Goal: Task Accomplishment & Management: Complete application form

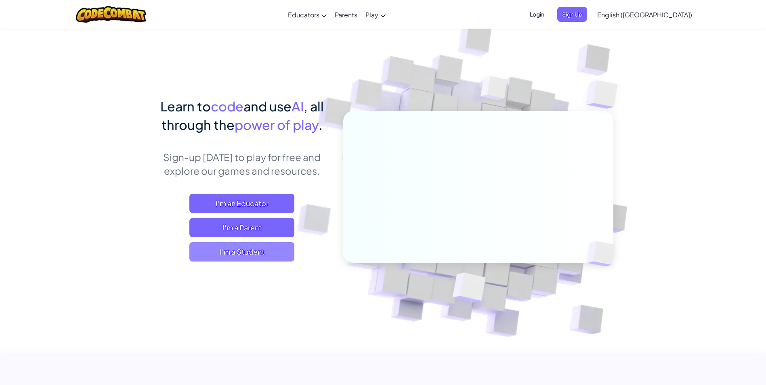
click at [241, 248] on span "I'm a Student" at bounding box center [241, 251] width 105 height 19
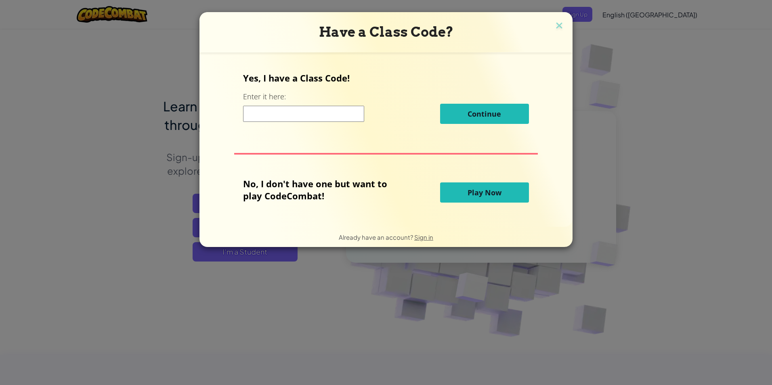
click at [269, 113] on input at bounding box center [303, 114] width 121 height 16
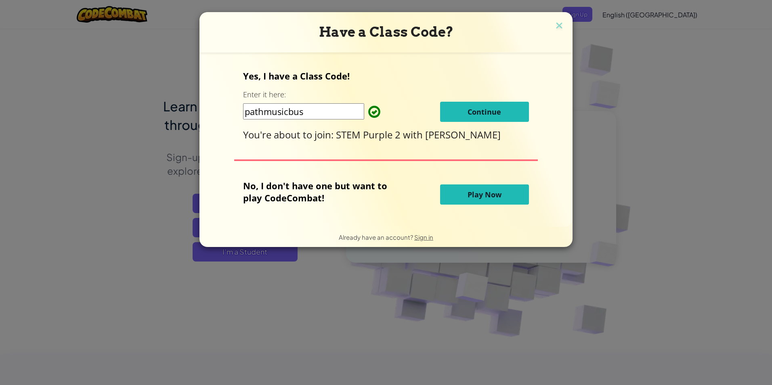
type input "pathmusicbus"
click at [496, 116] on span "Continue" at bounding box center [485, 112] width 34 height 10
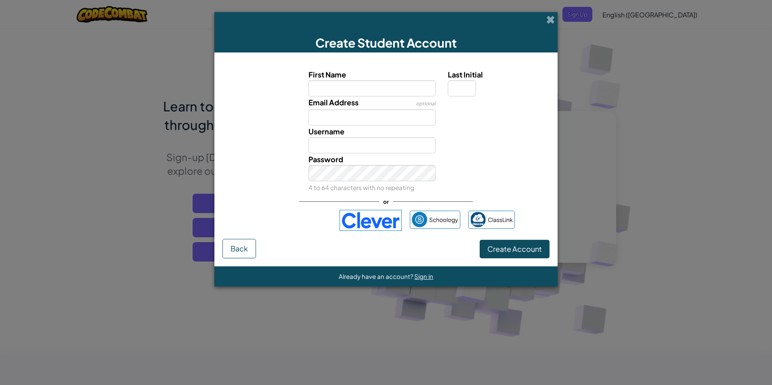
click at [369, 88] on input "First Name" at bounding box center [373, 88] width 128 height 16
type input "[PERSON_NAME]"
click at [336, 123] on input "Email Address" at bounding box center [373, 117] width 128 height 16
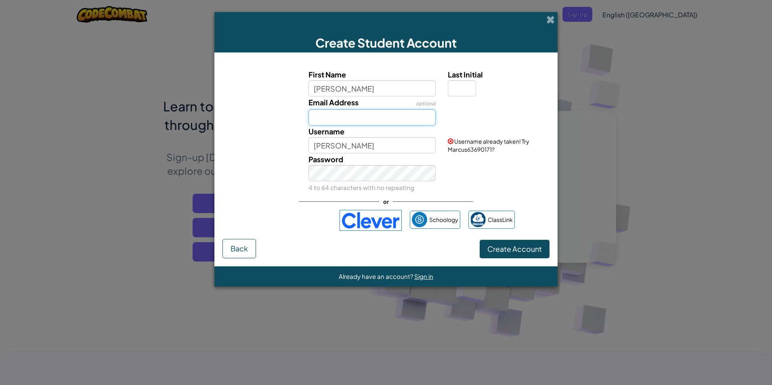
type input "marcushodgson@calschools.org"
click at [494, 252] on span "Create Account" at bounding box center [515, 248] width 55 height 9
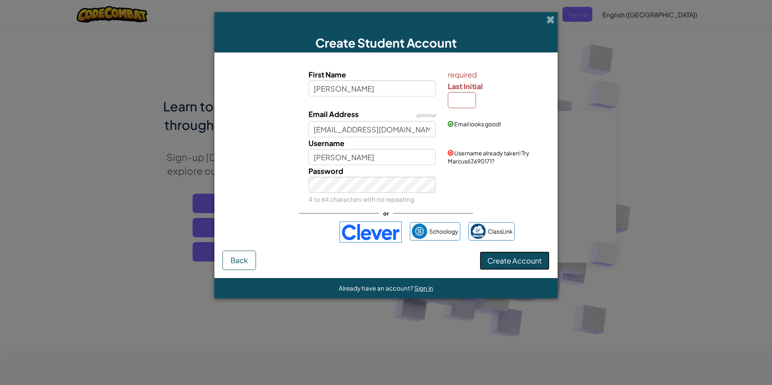
click at [514, 265] on span "Create Account" at bounding box center [515, 260] width 55 height 9
click at [378, 160] on input "[PERSON_NAME]" at bounding box center [373, 157] width 128 height 16
type input "MarcusHodgson"
click at [523, 262] on span "Create Account" at bounding box center [515, 260] width 55 height 9
click at [517, 261] on span "Create Account" at bounding box center [515, 260] width 55 height 9
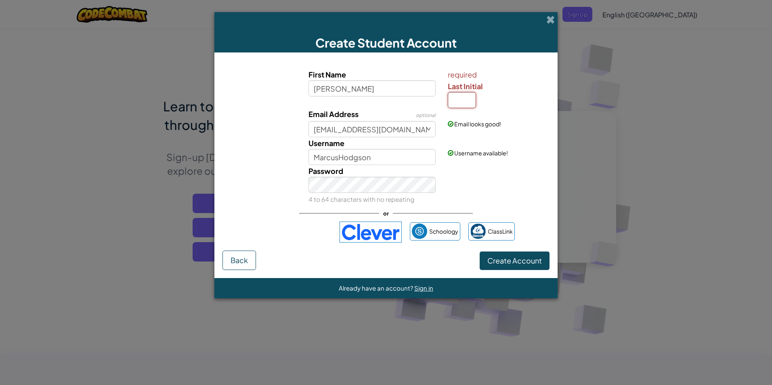
click at [455, 103] on input "Last Initial" at bounding box center [462, 100] width 28 height 16
type input "H"
click at [492, 257] on span "Create Account" at bounding box center [515, 260] width 55 height 9
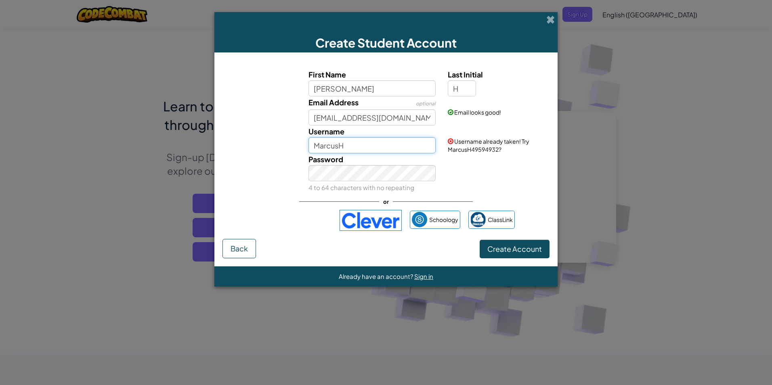
click at [347, 148] on input "MarcusH" at bounding box center [373, 145] width 128 height 16
type input "MarcusHodgson"
click at [496, 245] on button "Create Account" at bounding box center [515, 249] width 70 height 19
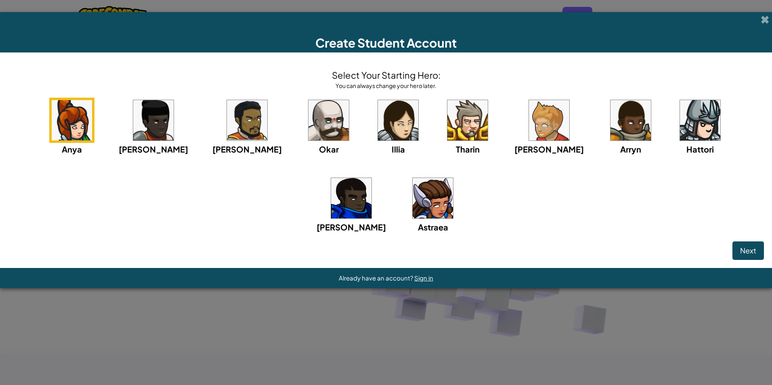
click at [448, 126] on img at bounding box center [468, 120] width 40 height 40
click at [529, 131] on img at bounding box center [549, 120] width 40 height 40
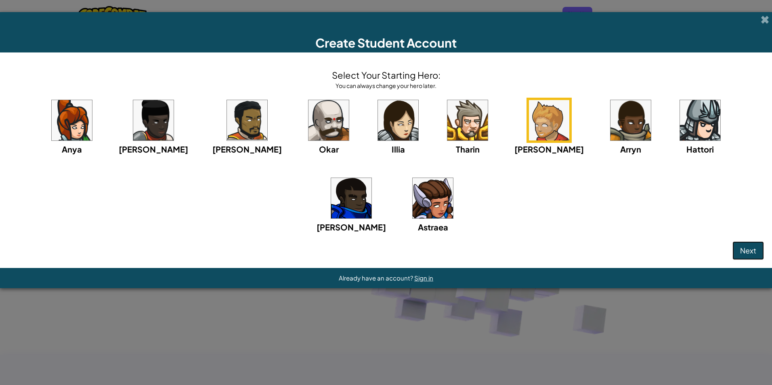
click at [744, 255] on span "Next" at bounding box center [748, 250] width 16 height 9
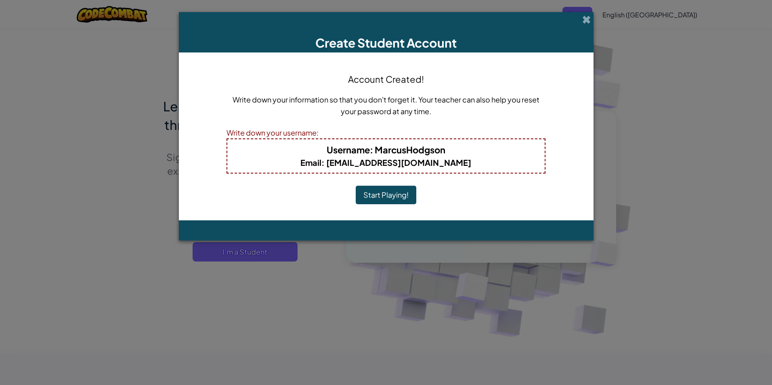
click at [389, 195] on button "Start Playing!" at bounding box center [386, 195] width 61 height 19
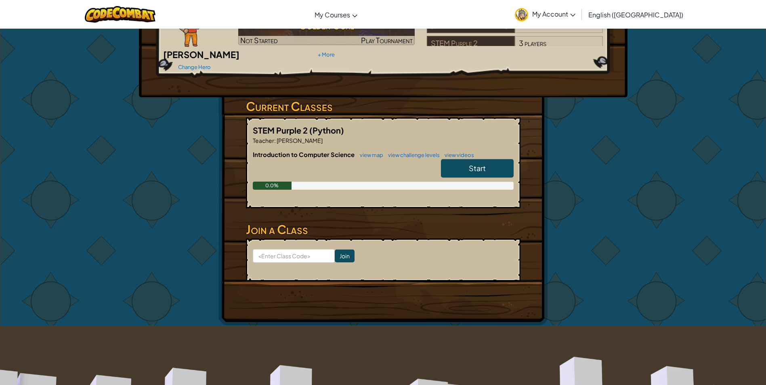
scroll to position [121, 0]
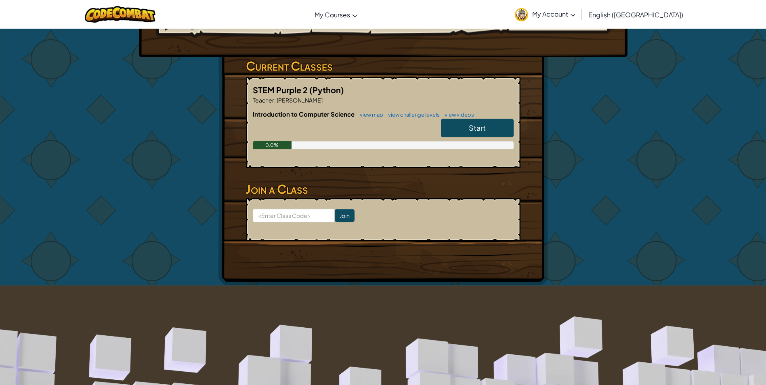
click at [462, 119] on link "Start" at bounding box center [477, 128] width 73 height 19
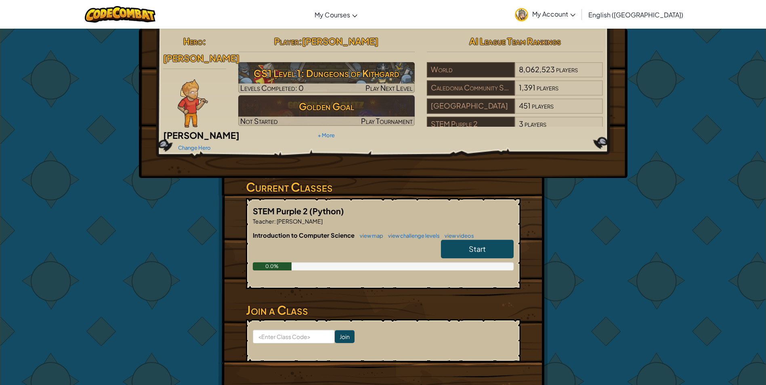
click at [460, 240] on link "Start" at bounding box center [477, 249] width 73 height 19
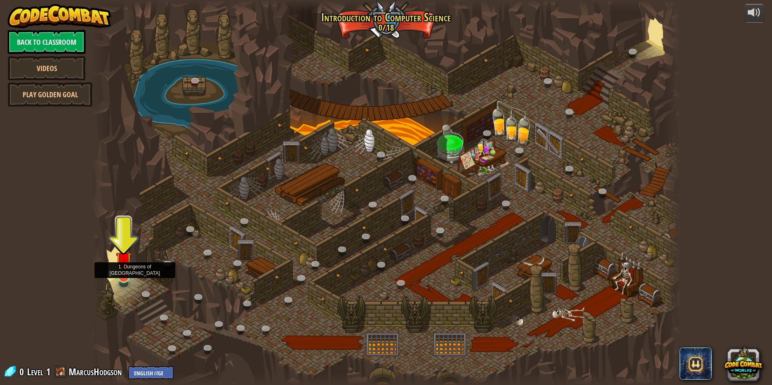
click at [125, 273] on img at bounding box center [124, 260] width 16 height 36
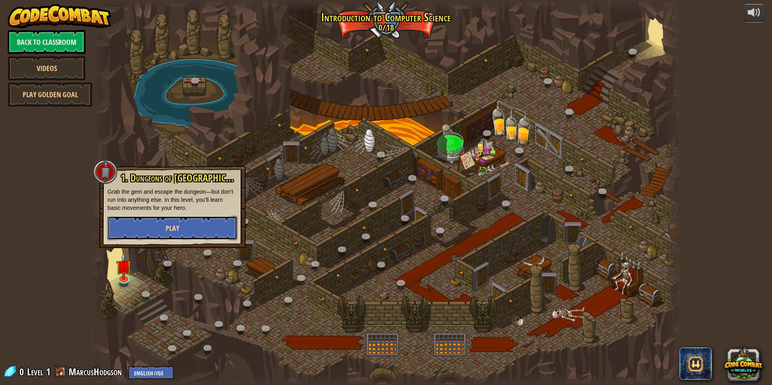
click at [181, 226] on button "Play" at bounding box center [172, 228] width 130 height 24
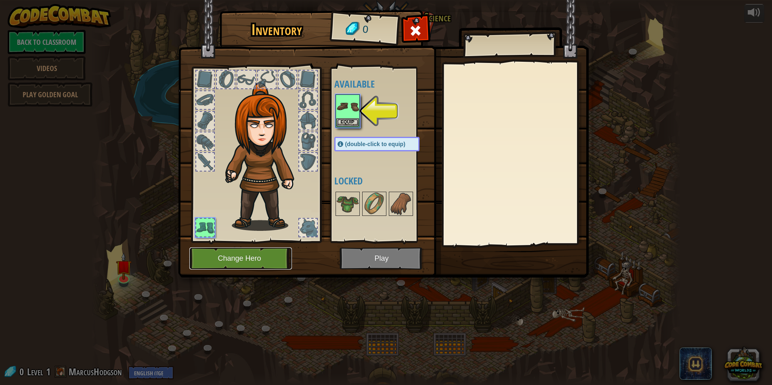
click at [242, 263] on button "Change Hero" at bounding box center [240, 259] width 103 height 22
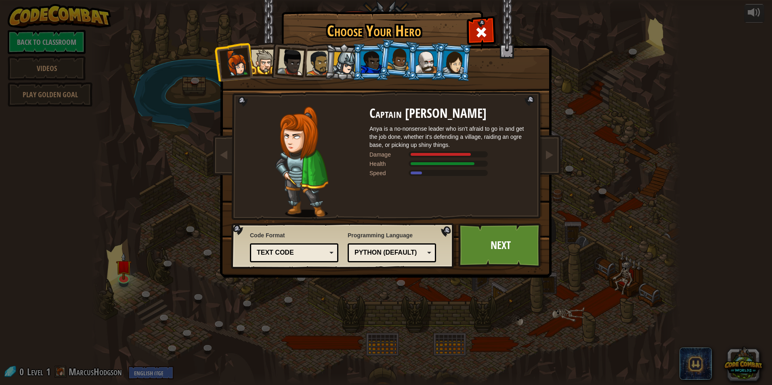
click at [265, 61] on div at bounding box center [263, 62] width 25 height 25
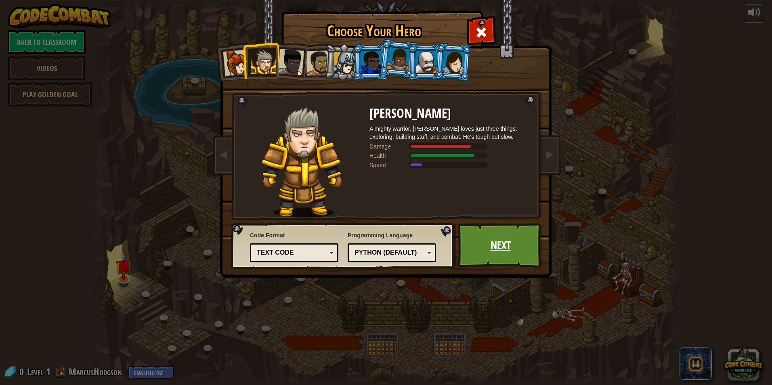
click at [511, 238] on link "Next" at bounding box center [500, 245] width 84 height 44
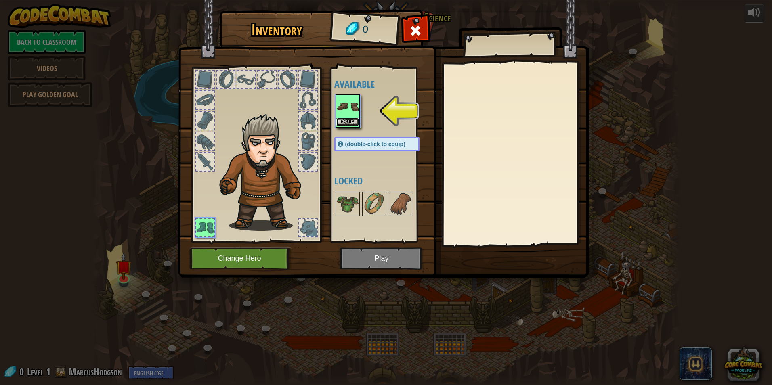
click at [349, 120] on button "Equip" at bounding box center [347, 122] width 23 height 8
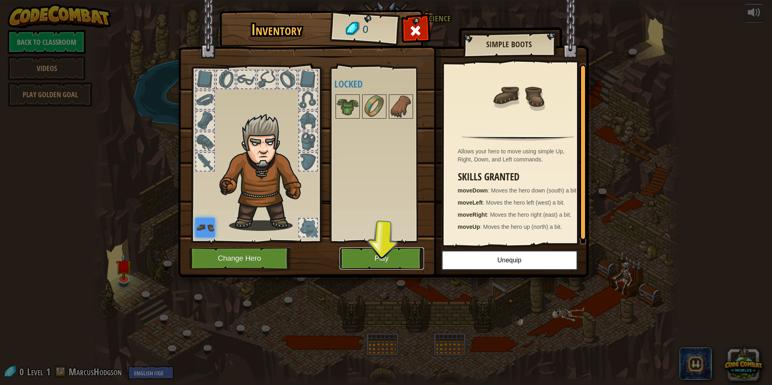
click at [374, 253] on button "Play" at bounding box center [382, 259] width 84 height 22
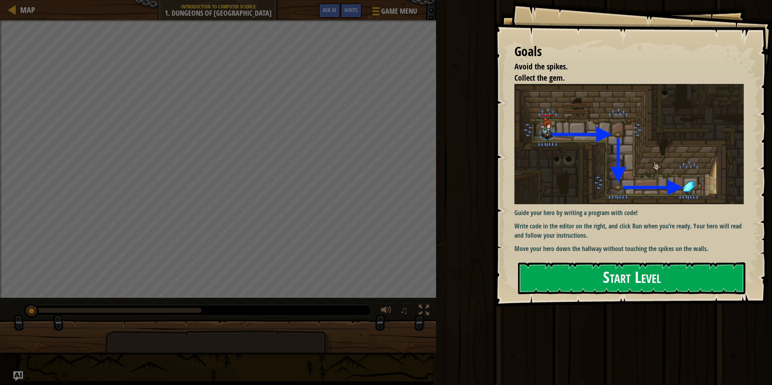
click at [531, 264] on button "Start Level" at bounding box center [631, 279] width 227 height 32
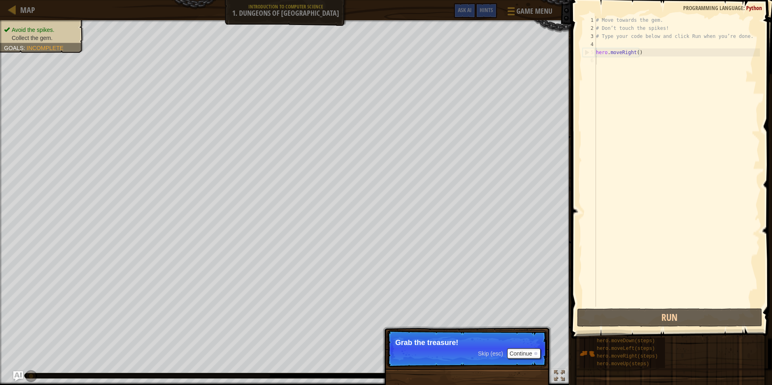
click at [534, 328] on div "Avoid the spikes. Collect the gem. Goals : Incomplete ♫ [PERSON_NAME] 11 x: 7 y…" at bounding box center [386, 202] width 772 height 365
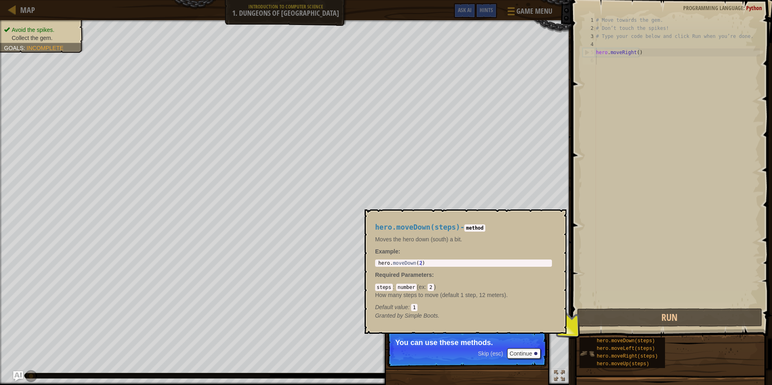
click at [592, 350] on img at bounding box center [587, 353] width 15 height 15
click at [604, 347] on span "hero.moveLeft(steps)" at bounding box center [626, 349] width 58 height 6
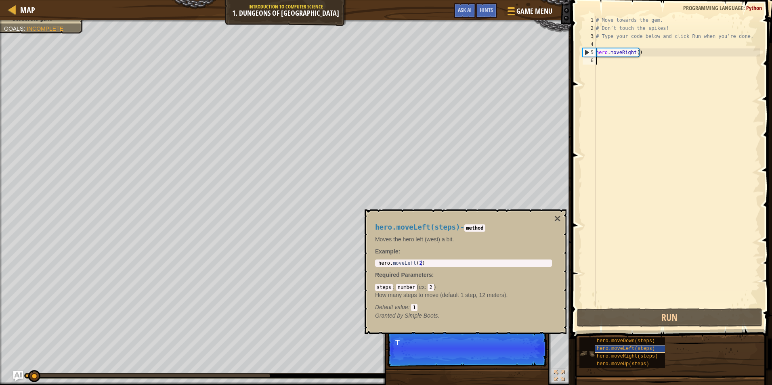
scroll to position [4, 0]
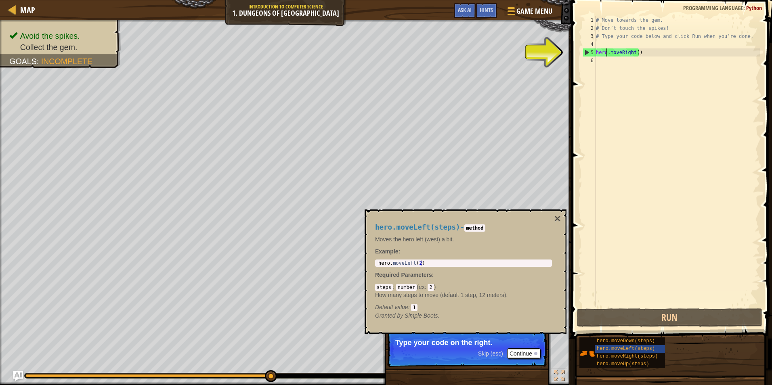
click at [607, 54] on div "# Move towards the gem. # Don’t touch the spikes! # Type your code below and cl…" at bounding box center [678, 169] width 166 height 307
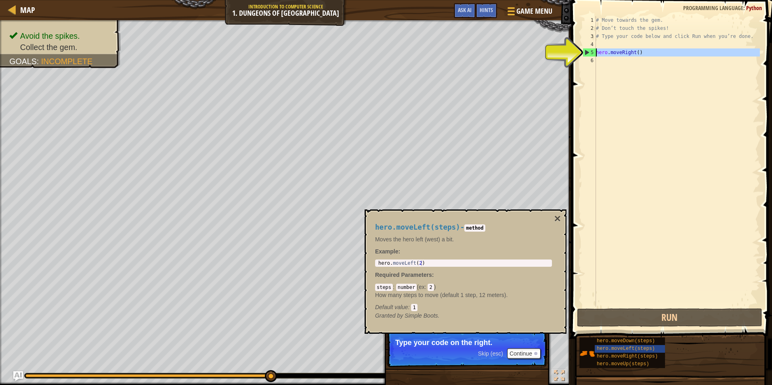
click at [585, 51] on div "5" at bounding box center [589, 52] width 13 height 8
click at [586, 51] on div "5" at bounding box center [589, 52] width 13 height 8
type textarea "hero.moveRight()"
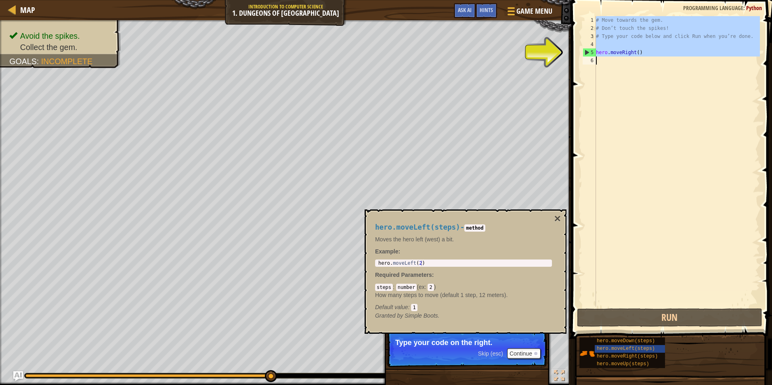
click at [586, 51] on div "5" at bounding box center [589, 52] width 13 height 8
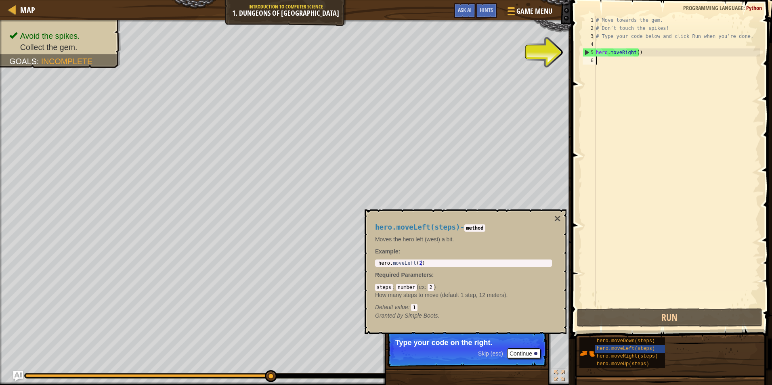
click at [628, 52] on div "# Move towards the gem. # Don’t touch the spikes! # Type your code below and cl…" at bounding box center [678, 169] width 166 height 307
click at [595, 49] on div "5" at bounding box center [589, 52] width 13 height 8
click at [588, 52] on div "5" at bounding box center [589, 52] width 13 height 8
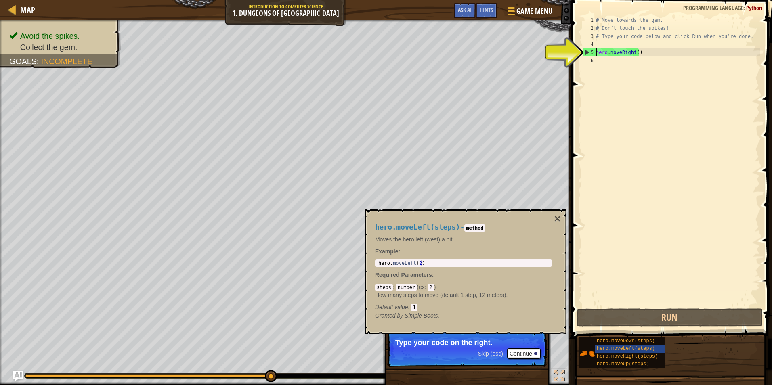
type textarea "hero.moveRight()"
click at [587, 52] on div "5" at bounding box center [589, 52] width 13 height 8
click at [590, 50] on div "5" at bounding box center [589, 52] width 13 height 8
click at [588, 50] on div "5" at bounding box center [589, 52] width 13 height 8
type textarea "hero.moveRight()"
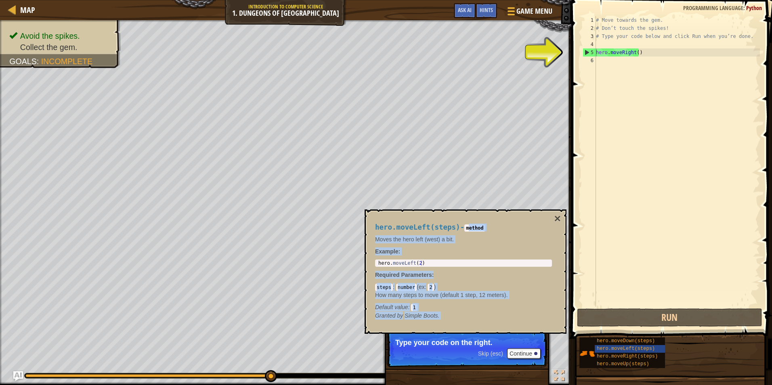
drag, startPoint x: 557, startPoint y: 218, endPoint x: 470, endPoint y: 218, distance: 86.8
click at [470, 218] on div "hero.moveLeft(steps) - method Moves the hero left (west) a bit. Example : 1 her…" at bounding box center [466, 272] width 202 height 124
drag, startPoint x: 470, startPoint y: 218, endPoint x: 478, endPoint y: 253, distance: 35.6
click at [480, 254] on p "Example :" at bounding box center [463, 252] width 177 height 8
click at [447, 259] on div "hero.moveLeft(steps) - method Moves the hero left (west) a bit. Example : 1 her…" at bounding box center [464, 271] width 188 height 111
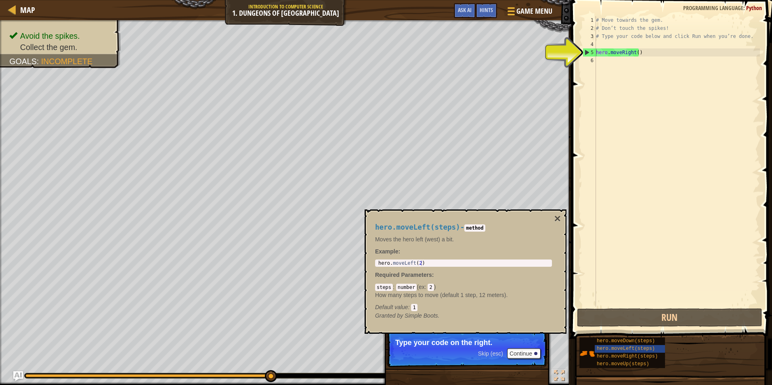
type textarea "hero.moveLeft(2)"
click at [412, 264] on div "hero . moveLeft ( 2 )" at bounding box center [464, 269] width 174 height 17
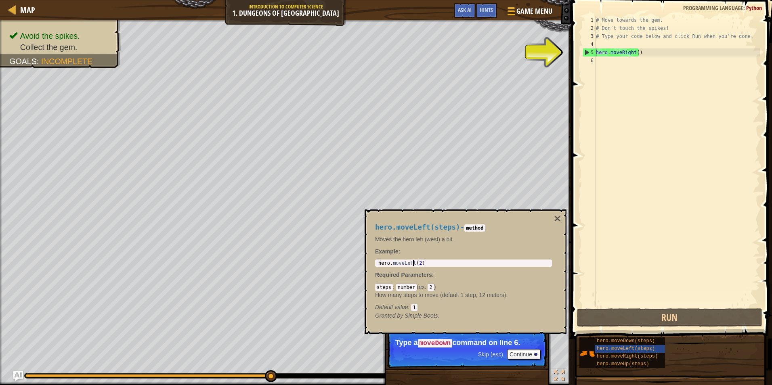
click at [414, 263] on div "hero . moveLeft ( 2 )" at bounding box center [464, 269] width 174 height 17
click at [414, 263] on div "hero . moveLeft ( 2 )" at bounding box center [464, 264] width 174 height 6
click at [413, 263] on div "hero . moveLeft ( 2 )" at bounding box center [464, 269] width 174 height 17
click at [585, 51] on div "5" at bounding box center [589, 52] width 13 height 8
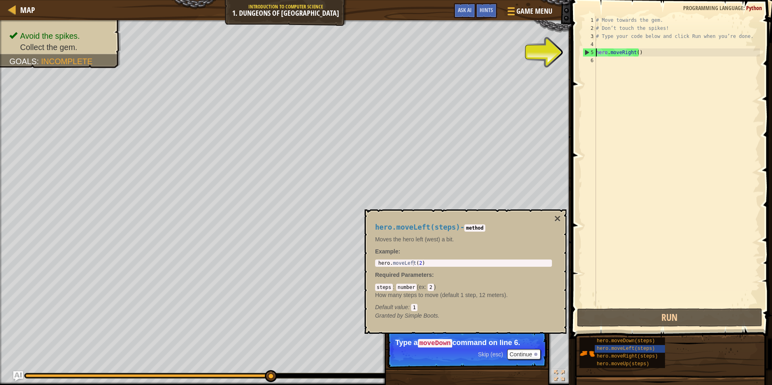
click at [639, 53] on div "# Move towards the gem. # Don’t touch the spikes! # Type your code below and cl…" at bounding box center [678, 169] width 166 height 307
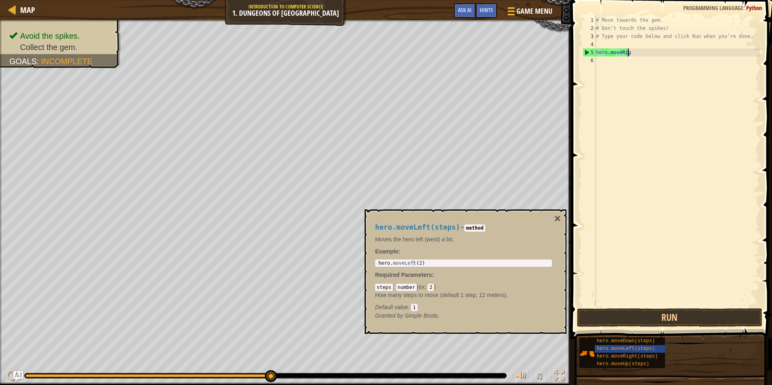
type textarea "hero.moveR"
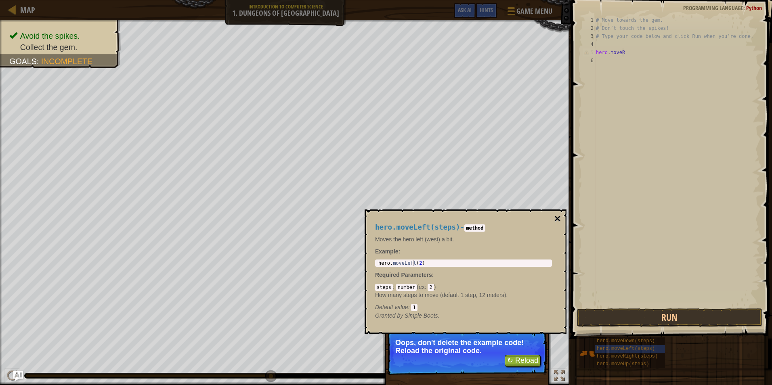
click at [557, 216] on button "×" at bounding box center [558, 218] width 6 height 11
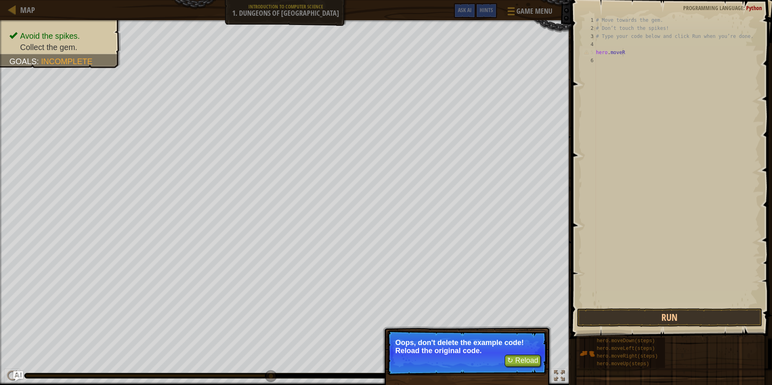
click at [620, 308] on span at bounding box center [672, 158] width 207 height 363
drag, startPoint x: 620, startPoint y: 313, endPoint x: 616, endPoint y: 322, distance: 9.4
click at [617, 322] on button "Run" at bounding box center [669, 318] width 185 height 19
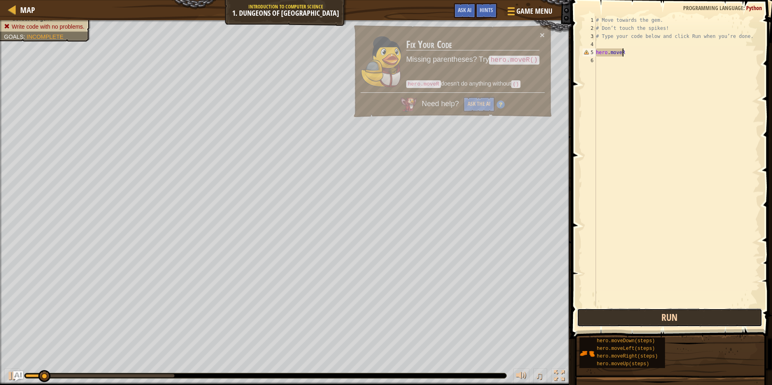
click at [615, 322] on button "Run" at bounding box center [669, 318] width 185 height 19
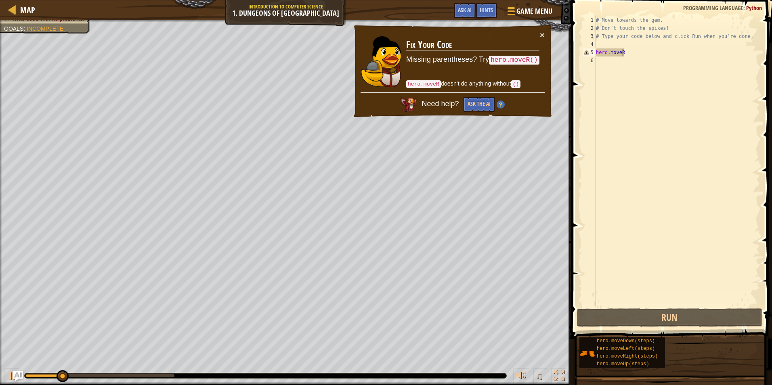
scroll to position [4, 0]
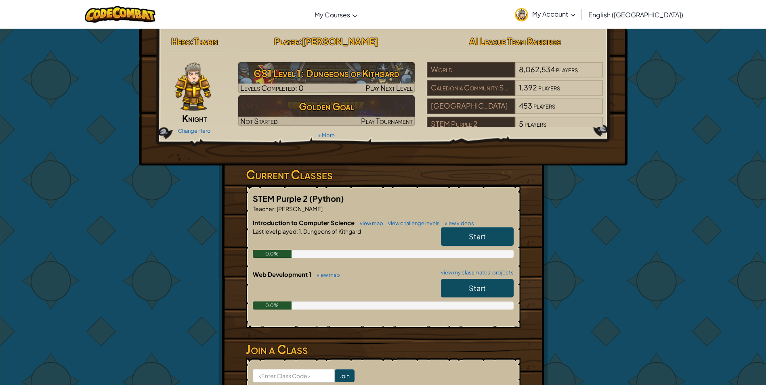
scroll to position [81, 0]
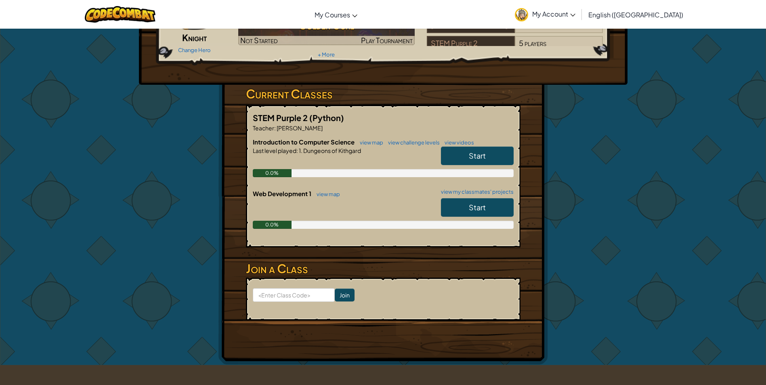
click at [468, 209] on link "Start" at bounding box center [477, 207] width 73 height 19
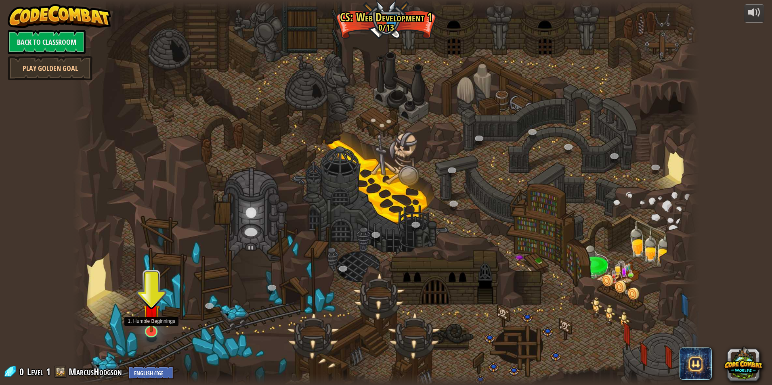
click at [146, 327] on img at bounding box center [151, 314] width 17 height 40
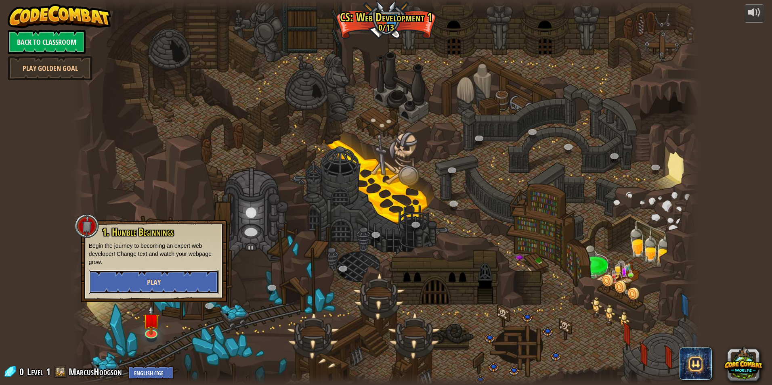
click at [145, 288] on button "Play" at bounding box center [154, 282] width 130 height 24
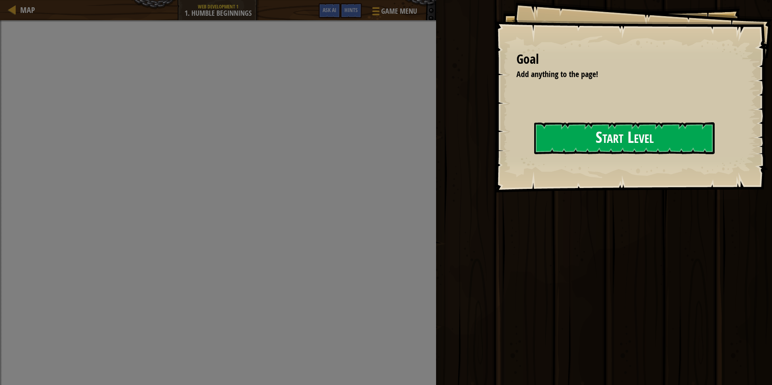
click at [579, 130] on button "Start Level" at bounding box center [624, 138] width 181 height 32
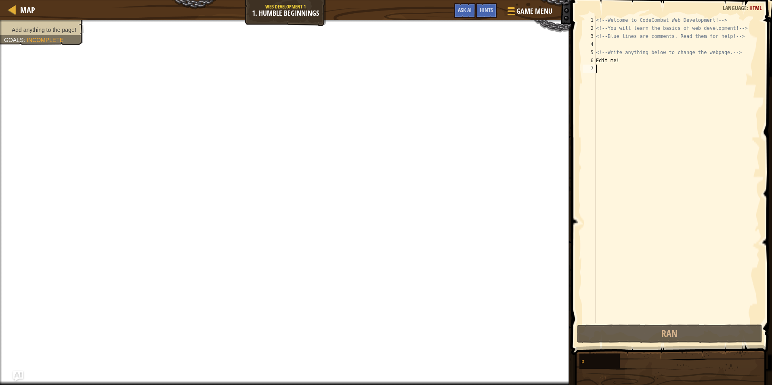
click at [596, 71] on div "1 2 3 4 5 6 7 <!-- Welcome to CodeCombat Web Development! --> <!-- You will lea…" at bounding box center [670, 169] width 179 height 307
click at [608, 67] on div "<!-- Welcome to CodeCombat Web Development! --> <!-- You will learn the basics …" at bounding box center [678, 177] width 166 height 323
click at [599, 68] on div "<!-- Welcome to CodeCombat Web Development! --> <!-- You will learn the basics …" at bounding box center [678, 177] width 166 height 323
click at [631, 63] on div "<!-- Welcome to CodeCombat Web Development! --> <!-- You will learn the basics …" at bounding box center [678, 177] width 166 height 323
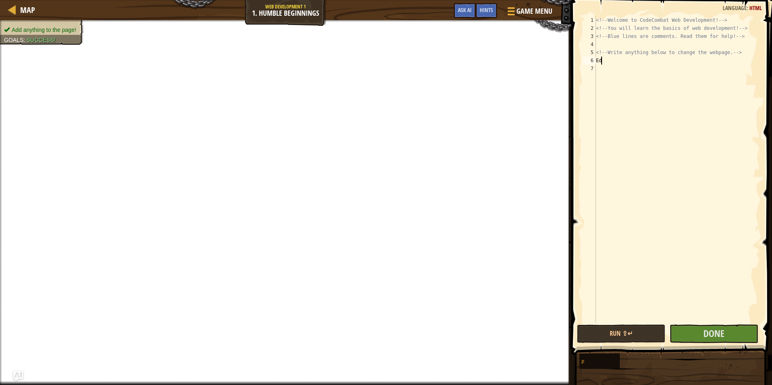
type textarea "E"
drag, startPoint x: 640, startPoint y: 342, endPoint x: 636, endPoint y: 339, distance: 4.7
click at [636, 339] on button "Run ⇧↵" at bounding box center [621, 334] width 88 height 19
click at [633, 336] on button "Run ⇧↵" at bounding box center [621, 334] width 88 height 19
click at [634, 335] on button "Run ⇧↵" at bounding box center [621, 334] width 88 height 19
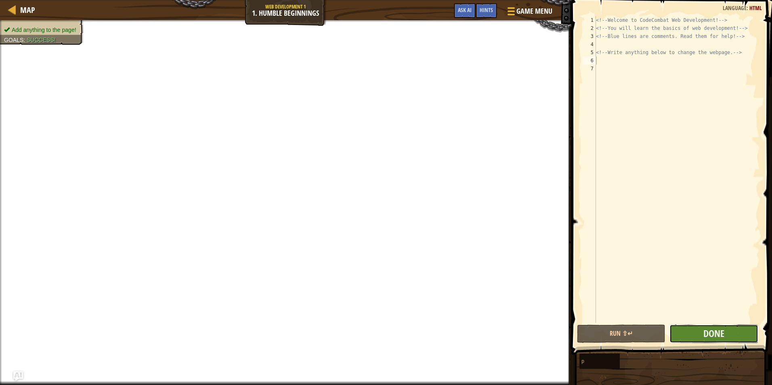
click at [688, 326] on button "Done" at bounding box center [714, 334] width 88 height 19
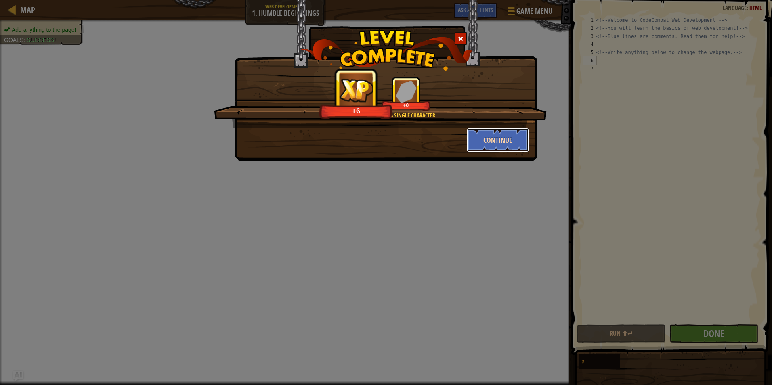
click at [523, 146] on button "Continue" at bounding box center [498, 140] width 63 height 24
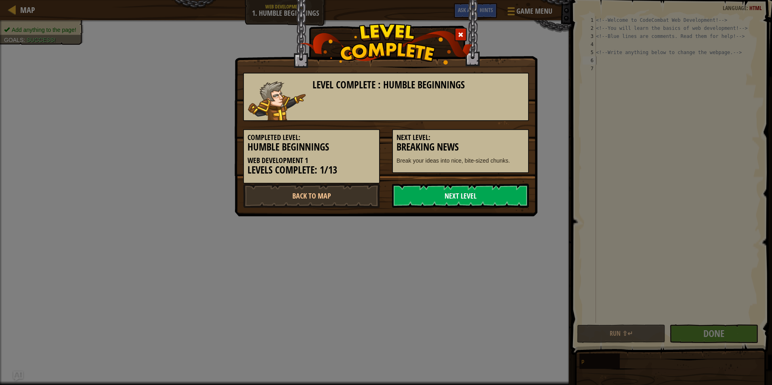
click at [451, 198] on link "Next Level" at bounding box center [460, 196] width 137 height 24
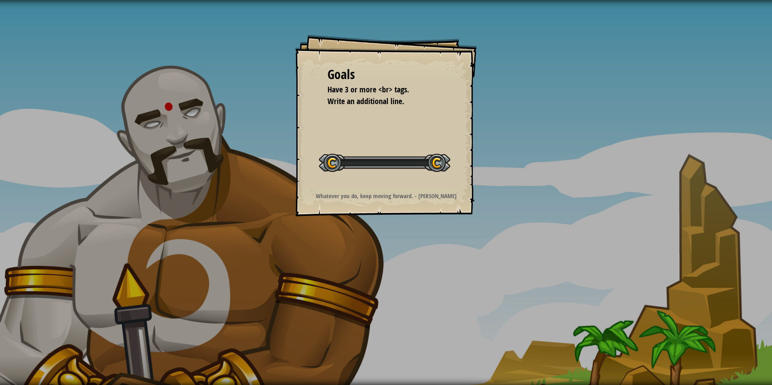
click at [433, 193] on strong "Whatever you do, keep moving forward. - [PERSON_NAME]" at bounding box center [386, 196] width 141 height 8
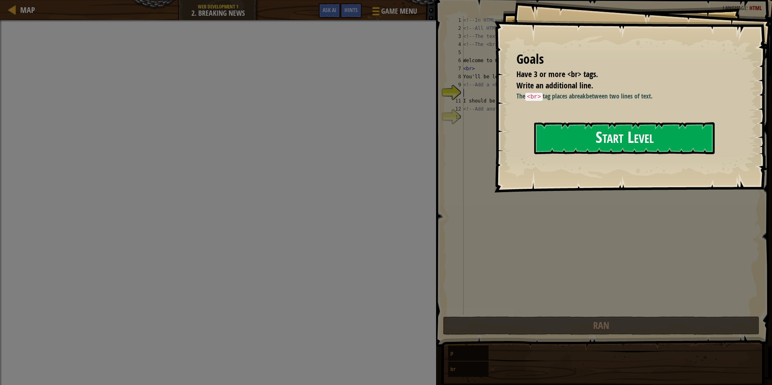
click at [571, 136] on button "Start Level" at bounding box center [624, 138] width 181 height 32
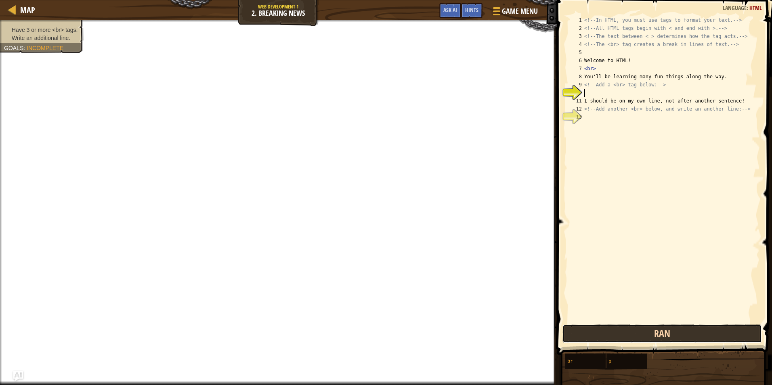
click at [679, 336] on button "Ran" at bounding box center [663, 334] width 200 height 19
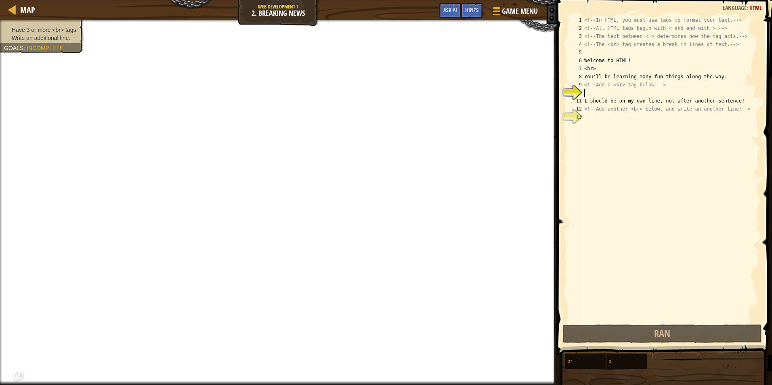
click at [593, 94] on div "<!-- In HTML, you must use tags to format your text. --> <!-- All HTML tags beg…" at bounding box center [671, 177] width 177 height 323
click at [596, 103] on div "<!-- In HTML, you must use tags to format your text. --> <!-- All HTML tags beg…" at bounding box center [671, 177] width 177 height 323
type textarea "I should be on my own line, not after another sentence!"
click at [604, 95] on div "<!-- In HTML, you must use tags to format your text. --> <!-- All HTML tags beg…" at bounding box center [671, 177] width 177 height 323
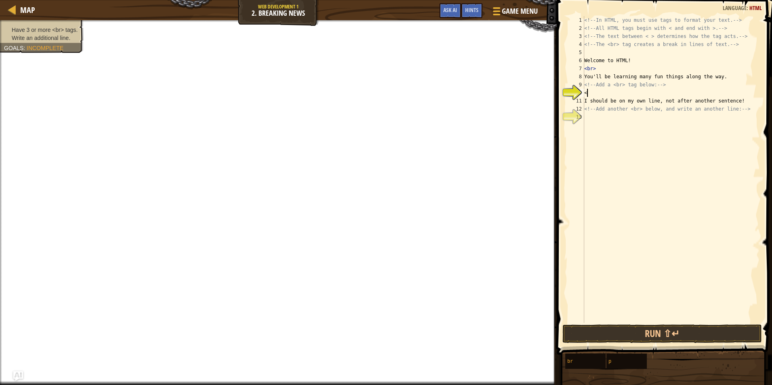
scroll to position [4, 0]
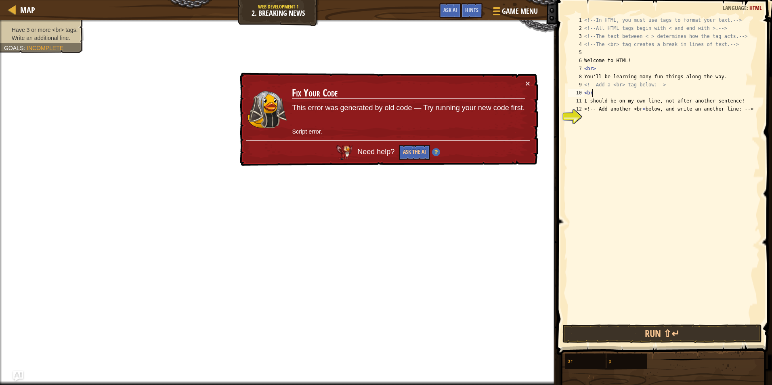
type textarea "<br>"
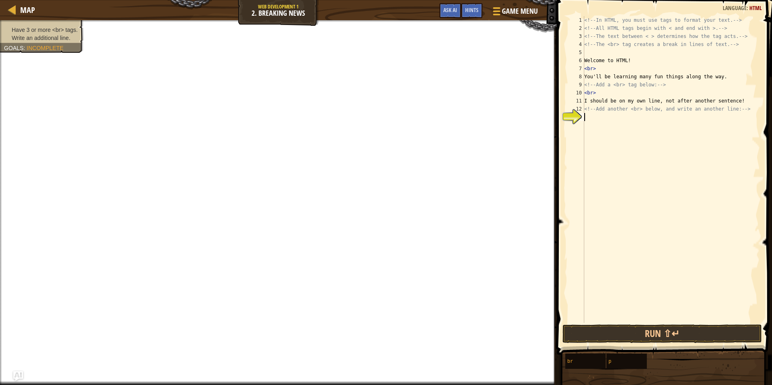
click at [585, 118] on div "<!-- In HTML, you must use tags to format your text. --> <!-- All HTML tags beg…" at bounding box center [671, 177] width 177 height 323
type textarea "<br>"
drag, startPoint x: 622, startPoint y: 334, endPoint x: 614, endPoint y: 334, distance: 7.3
click at [618, 336] on button "Run ⇧↵" at bounding box center [663, 334] width 200 height 19
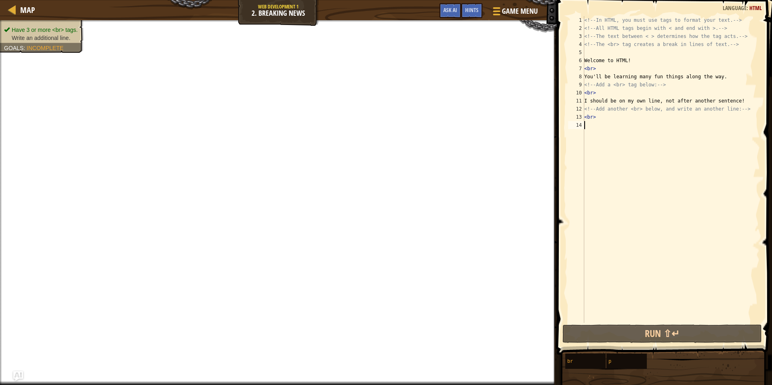
click at [591, 127] on div "<!-- In HTML, you must use tags to format your text. --> <!-- All HTML tags beg…" at bounding box center [671, 177] width 177 height 323
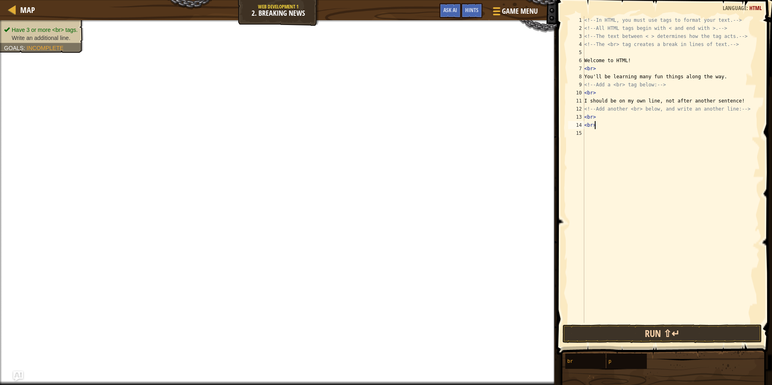
type textarea "<br>"
click at [615, 335] on button "Run ⇧↵" at bounding box center [663, 334] width 200 height 19
click at [601, 332] on button "Run ⇧↵" at bounding box center [663, 334] width 200 height 19
click at [597, 331] on button "Run ⇧↵" at bounding box center [663, 334] width 200 height 19
click at [594, 332] on button "Run ⇧↵" at bounding box center [663, 334] width 200 height 19
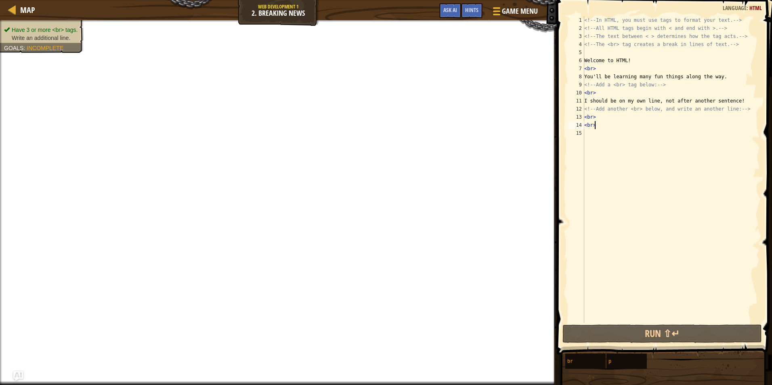
click at [660, 322] on div "<!-- In HTML, you must use tags to format your text. --> <!-- All HTML tags beg…" at bounding box center [671, 177] width 177 height 323
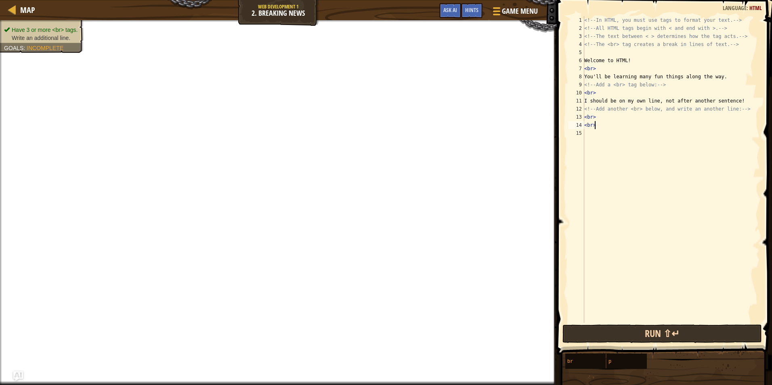
scroll to position [4, 0]
click at [661, 332] on button "Run ⇧↵" at bounding box center [663, 334] width 200 height 19
click at [647, 332] on button "Run ⇧↵" at bounding box center [663, 334] width 200 height 19
type textarea "[PERSON_NAME]"
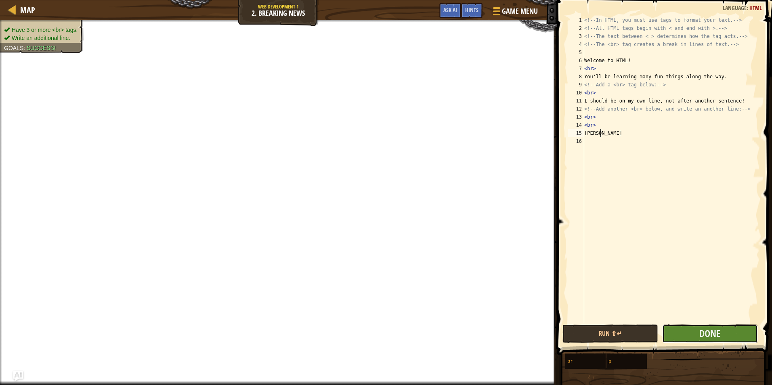
click at [673, 330] on button "Done" at bounding box center [710, 334] width 96 height 19
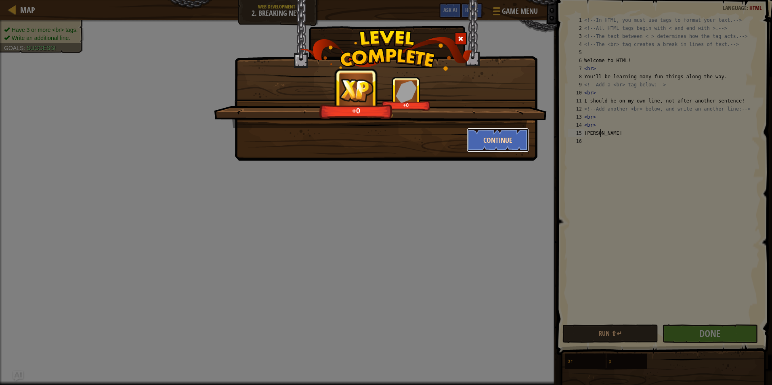
click at [500, 141] on button "Continue" at bounding box center [498, 140] width 63 height 24
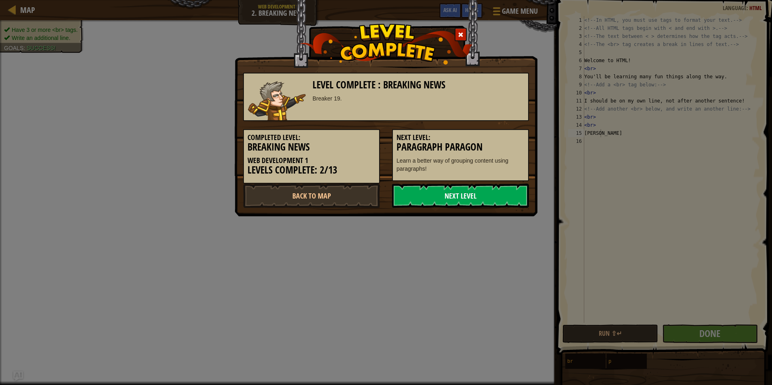
click at [441, 200] on link "Next Level" at bounding box center [460, 196] width 137 height 24
click at [441, 196] on link "Next Level" at bounding box center [460, 196] width 137 height 24
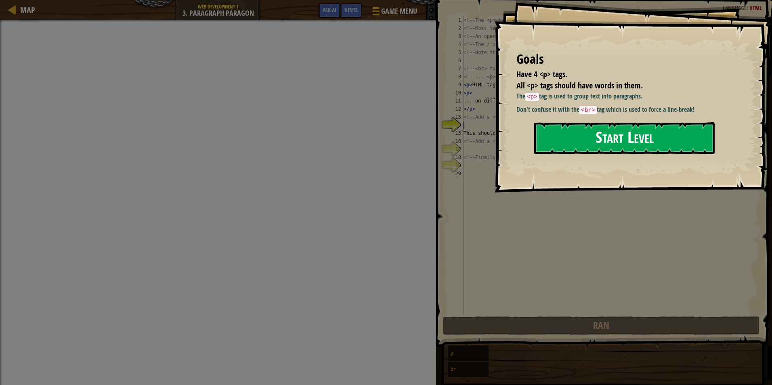
click at [593, 141] on button "Start Level" at bounding box center [624, 138] width 181 height 32
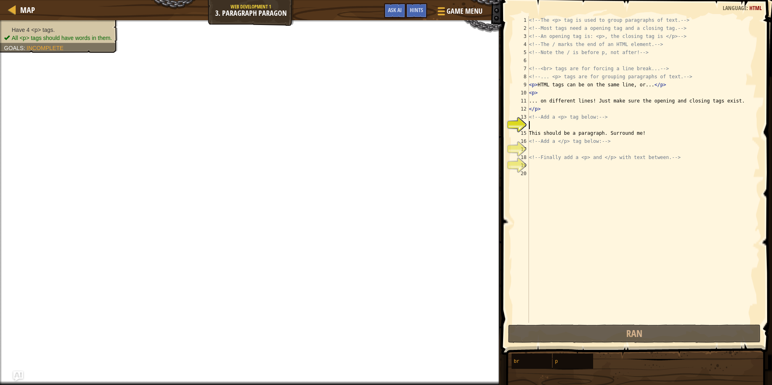
click at [544, 125] on div "<!-- The <p> tag is used to group paragraphs of text. --> <!-- Most tags need a…" at bounding box center [643, 177] width 233 height 323
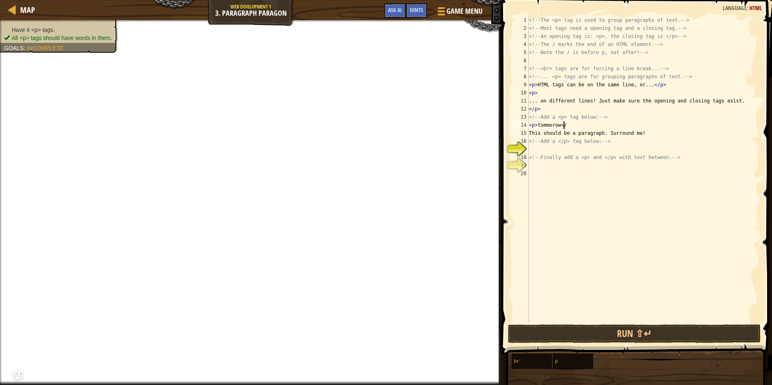
scroll to position [4, 3]
drag, startPoint x: 542, startPoint y: 141, endPoint x: 545, endPoint y: 152, distance: 11.4
click at [542, 142] on div "<!-- The <p> tag is used to group paragraphs of text. --> <!-- Most tags need a…" at bounding box center [643, 177] width 233 height 323
click at [545, 155] on div "<!-- The <p> tag is used to group paragraphs of text. --> <!-- Most tags need a…" at bounding box center [643, 177] width 233 height 323
type textarea "<!-- Finally add a <p> and </p> with text between. -->"
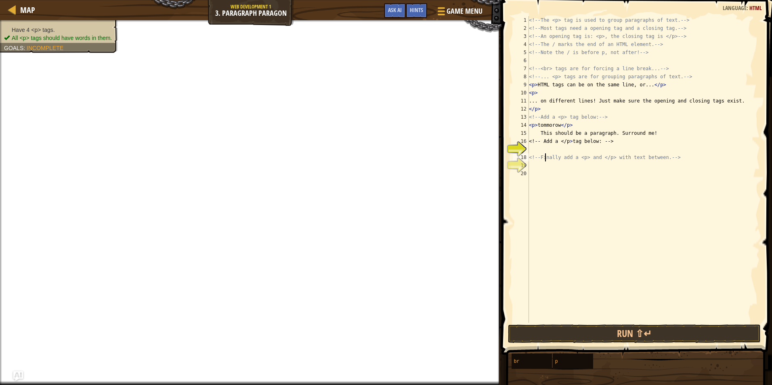
click at [542, 148] on div "<!-- The <p> tag is used to group paragraphs of text. --> <!-- Most tags need a…" at bounding box center [643, 177] width 233 height 323
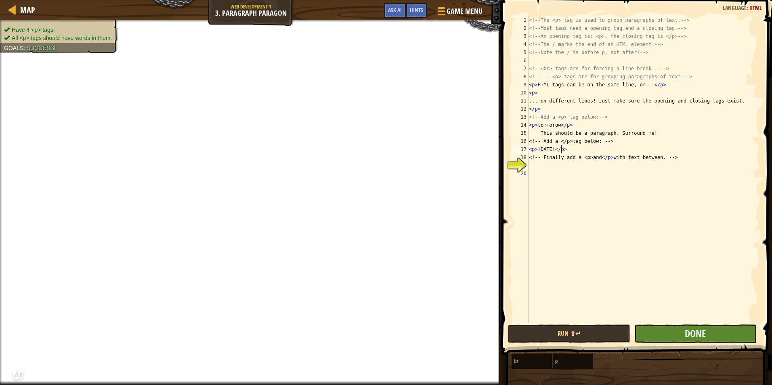
type textarea "<p>[DATE]</p>"
click at [660, 334] on button "Done" at bounding box center [696, 334] width 122 height 19
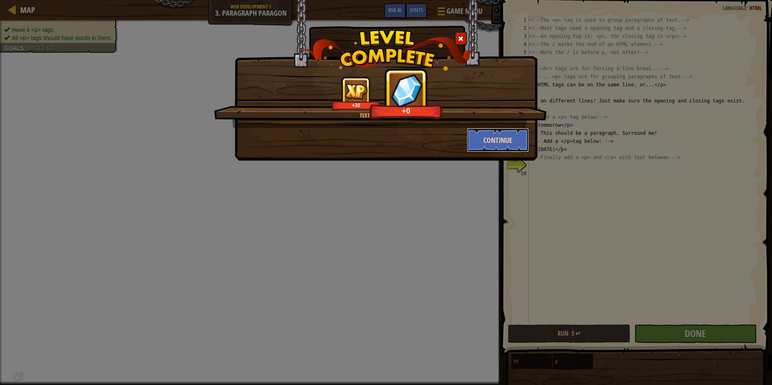
click at [512, 139] on button "Continue" at bounding box center [498, 140] width 63 height 24
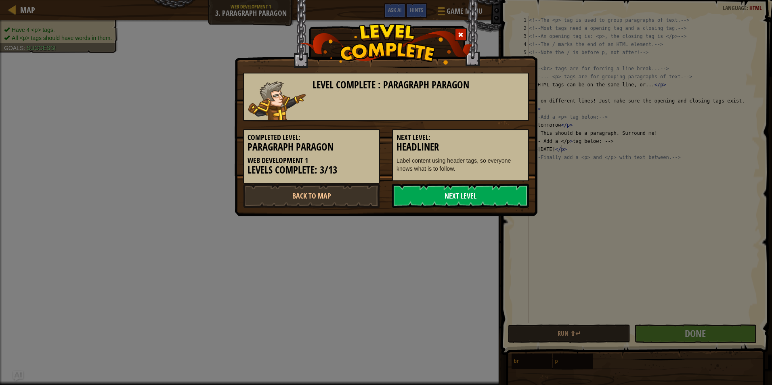
drag, startPoint x: 485, startPoint y: 198, endPoint x: 471, endPoint y: 197, distance: 13.4
click at [472, 197] on link "Next Level" at bounding box center [460, 196] width 137 height 24
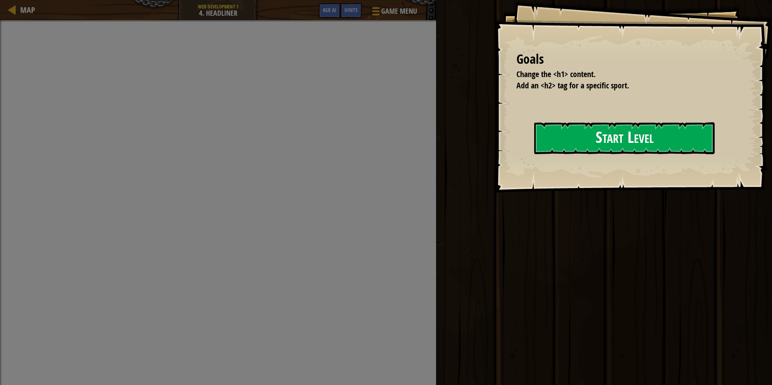
click at [553, 137] on button "Start Level" at bounding box center [624, 138] width 181 height 32
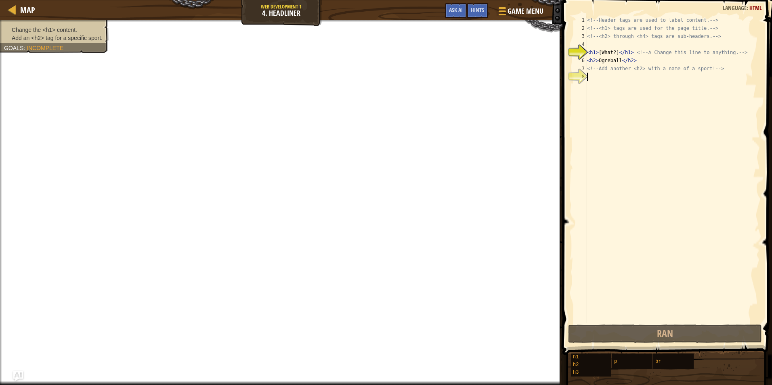
click at [600, 77] on div "<!-- Header tags are used to label content. --> <!-- <h1> tags are used for the…" at bounding box center [673, 177] width 174 height 323
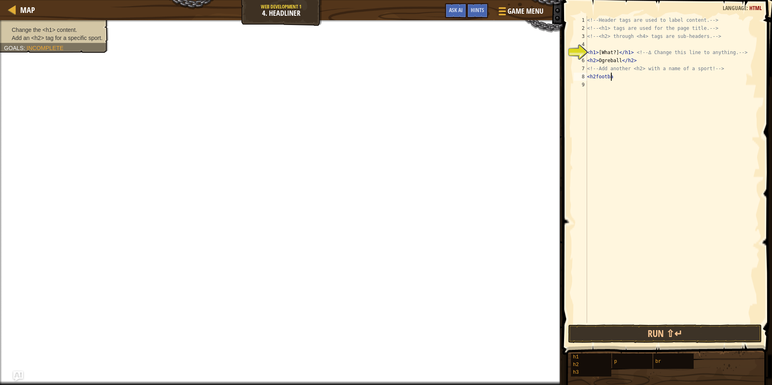
scroll to position [4, 2]
type textarea "<h2football"
drag, startPoint x: 612, startPoint y: 330, endPoint x: 607, endPoint y: 330, distance: 4.4
click at [609, 330] on button "Run ⇧↵" at bounding box center [665, 334] width 194 height 19
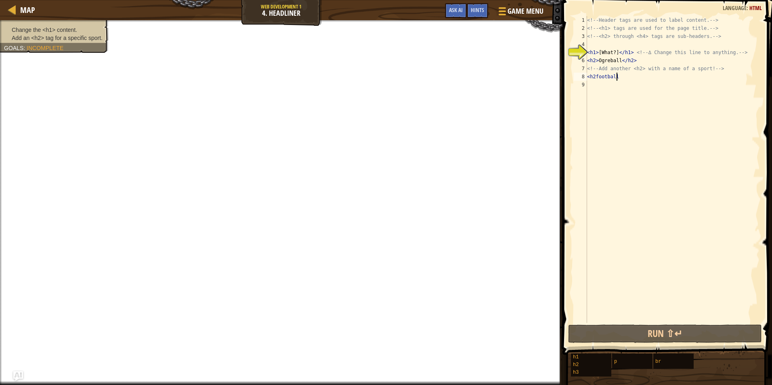
click at [628, 82] on div "<!-- Header tags are used to label content. --> <!-- <h1> tags are used for the…" at bounding box center [673, 177] width 174 height 323
click at [625, 78] on div "<!-- Header tags are used to label content. --> <!-- <h1> tags are used for the…" at bounding box center [673, 177] width 174 height 323
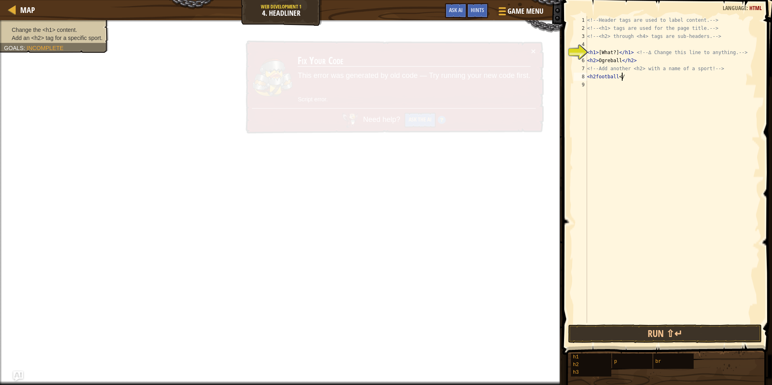
scroll to position [4, 3]
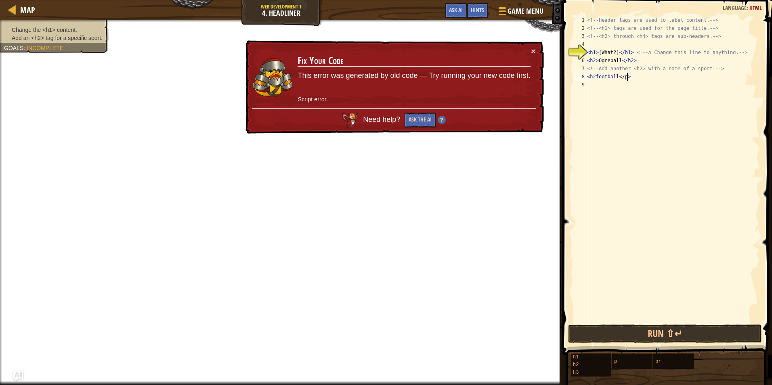
type textarea "<h2football</p>"
click at [417, 116] on button "Ask the AI" at bounding box center [420, 120] width 31 height 15
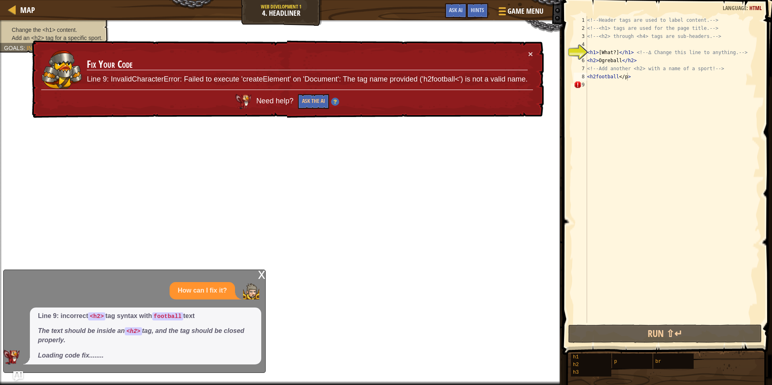
click at [527, 52] on td "Fix Your Code Line 9: InvalidCharacterError: Failed to execute 'createElement' …" at bounding box center [307, 70] width 442 height 46
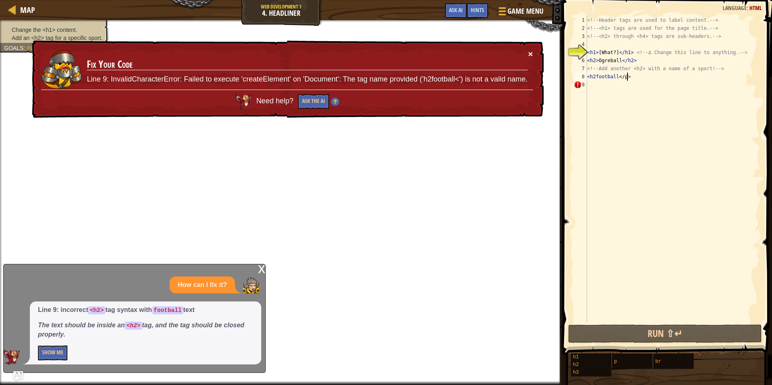
click at [532, 55] on button "×" at bounding box center [530, 50] width 5 height 8
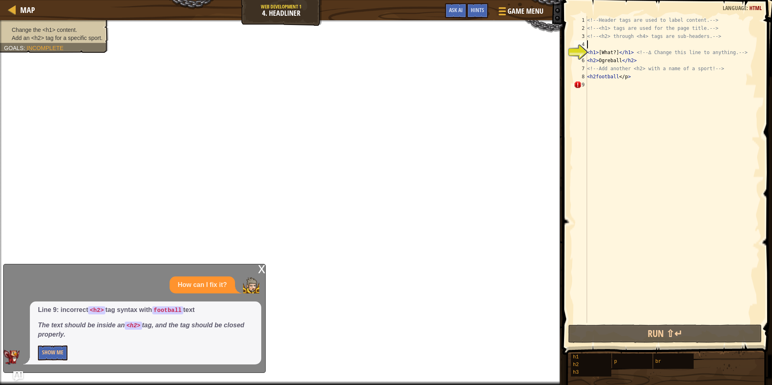
click at [610, 42] on div "<!-- Header tags are used to label content. --> <!-- <h1> tags are used for the…" at bounding box center [673, 177] width 174 height 323
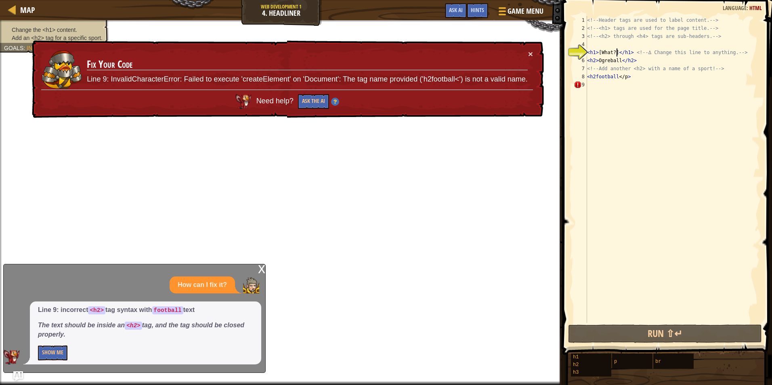
click at [616, 50] on div "<!-- Header tags are used to label content. --> <!-- <h1> tags are used for the…" at bounding box center [673, 177] width 174 height 323
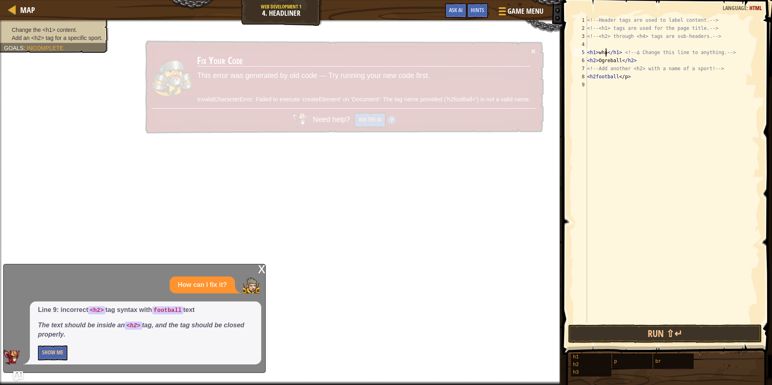
scroll to position [4, 2]
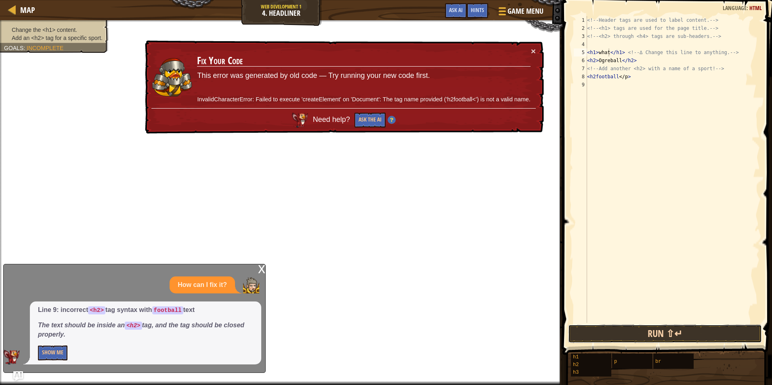
click at [659, 330] on button "Run ⇧↵" at bounding box center [665, 334] width 194 height 19
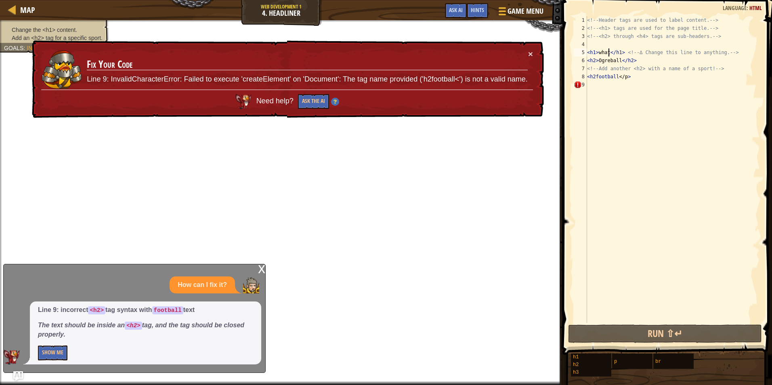
click at [597, 75] on div "<!-- Header tags are used to label content. --> <!-- <h1> tags are used for the…" at bounding box center [673, 177] width 174 height 323
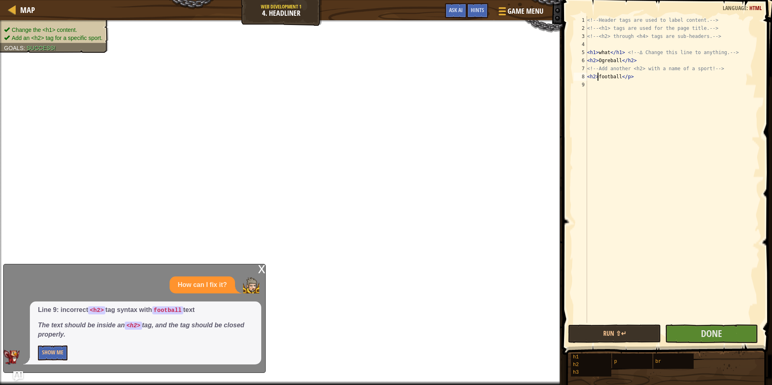
scroll to position [4, 1]
type textarea "<h2>football</p>"
click at [697, 328] on button "Done" at bounding box center [711, 334] width 93 height 19
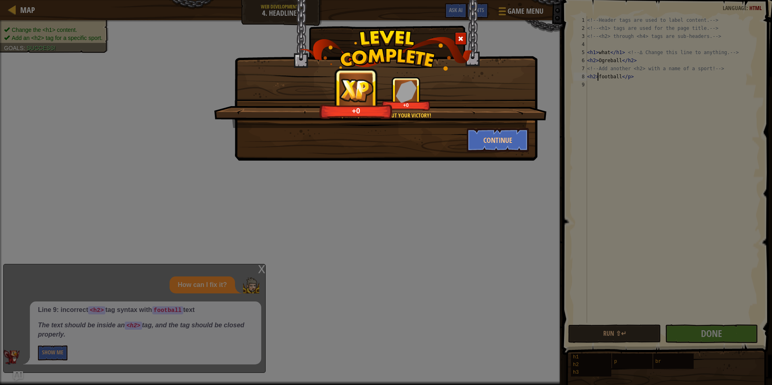
click at [473, 176] on div "Extra, extra, read all about your victory! +0 +0 Continue" at bounding box center [386, 192] width 772 height 385
click at [486, 143] on button "Continue" at bounding box center [498, 140] width 63 height 24
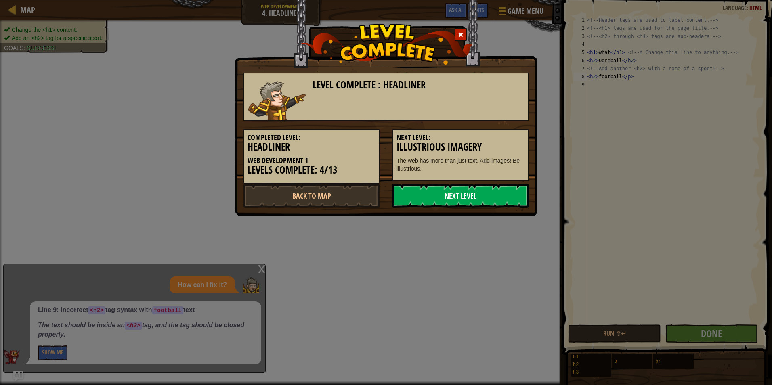
click at [442, 196] on link "Next Level" at bounding box center [460, 196] width 137 height 24
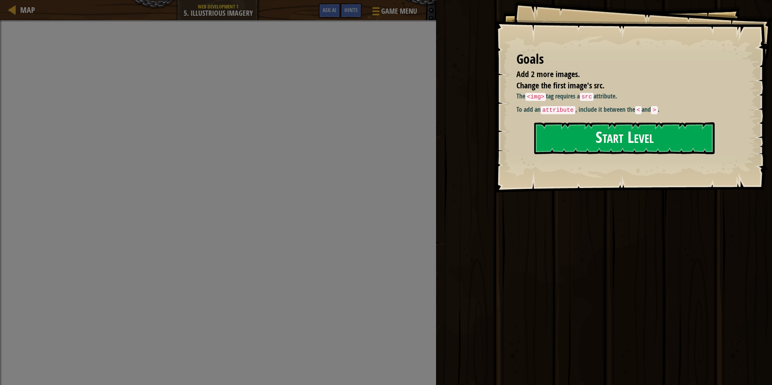
click at [582, 130] on button "Start Level" at bounding box center [624, 138] width 181 height 32
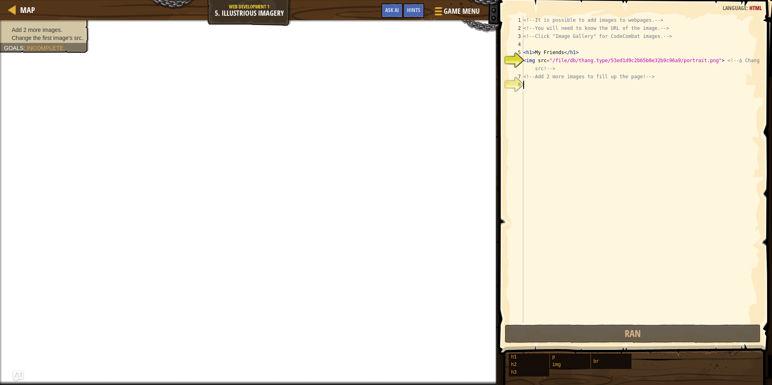
click at [533, 85] on div "<!-- It is possible to add images to webpages. --> <!-- You will need to know t…" at bounding box center [641, 177] width 238 height 323
drag, startPoint x: 524, startPoint y: 59, endPoint x: 707, endPoint y: 60, distance: 183.0
click at [707, 60] on div "<!-- It is possible to add images to webpages. --> <!-- You will need to know t…" at bounding box center [641, 177] width 238 height 323
type textarea "<img src="/file/db/thang.type/53ed1d9c2b65b0e32b9c96a9/portrait.png"> <!-- ∆ Ch…"
drag, startPoint x: 546, startPoint y: 92, endPoint x: 544, endPoint y: 97, distance: 5.0
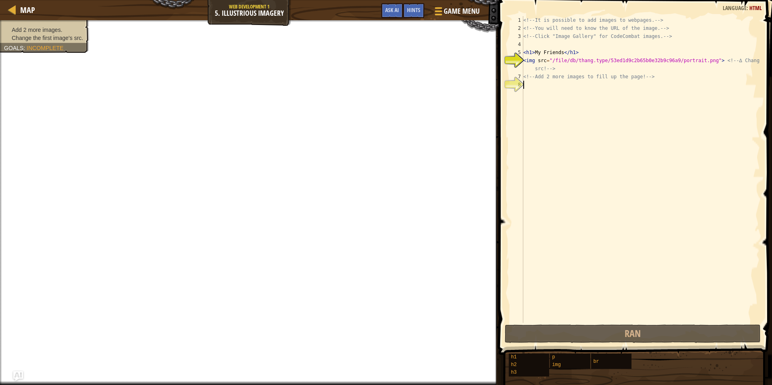
click at [546, 97] on div "<!-- It is possible to add images to webpages. --> <!-- You will need to know t…" at bounding box center [641, 177] width 238 height 323
paste textarea "<img src="/file/db/thang.type/53ed1d9c2b65b0e32b9c96a9/portrait.png">"
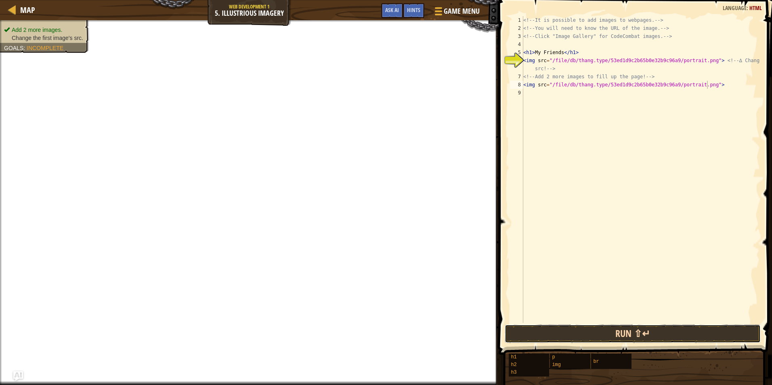
click at [614, 334] on button "Run ⇧↵" at bounding box center [633, 334] width 256 height 19
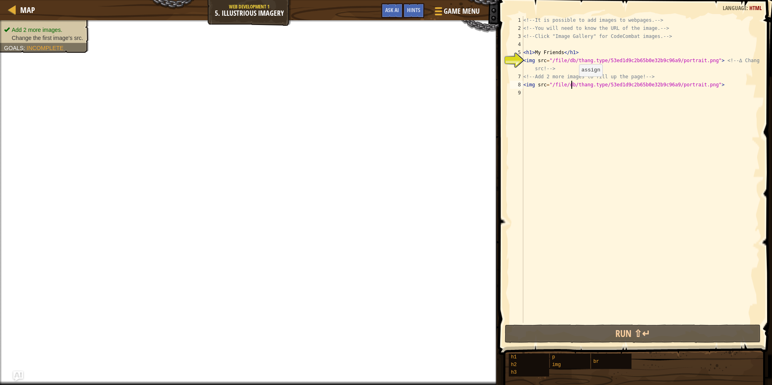
click at [572, 84] on div "<!-- It is possible to add images to webpages. --> <!-- You will need to know t…" at bounding box center [641, 177] width 238 height 323
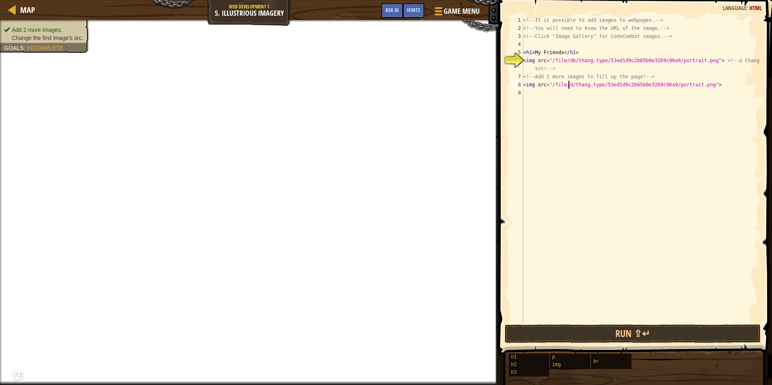
scroll to position [4, 4]
click at [622, 329] on button "Run ⇧↵" at bounding box center [633, 334] width 256 height 19
click at [622, 328] on button "Run ⇧↵" at bounding box center [633, 334] width 256 height 19
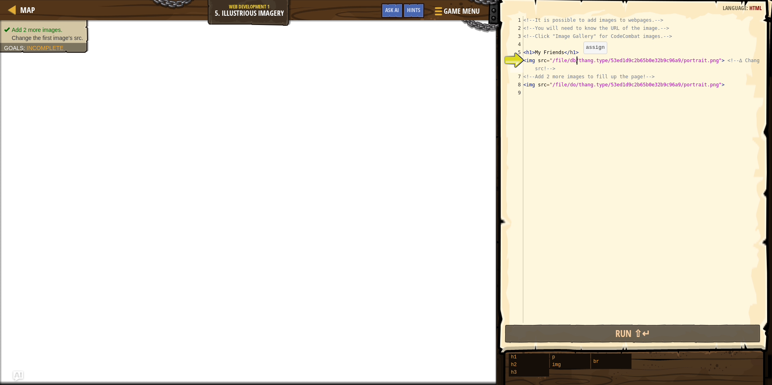
click at [577, 62] on div "<!-- It is possible to add images to webpages. --> <!-- You will need to know t…" at bounding box center [641, 177] width 238 height 323
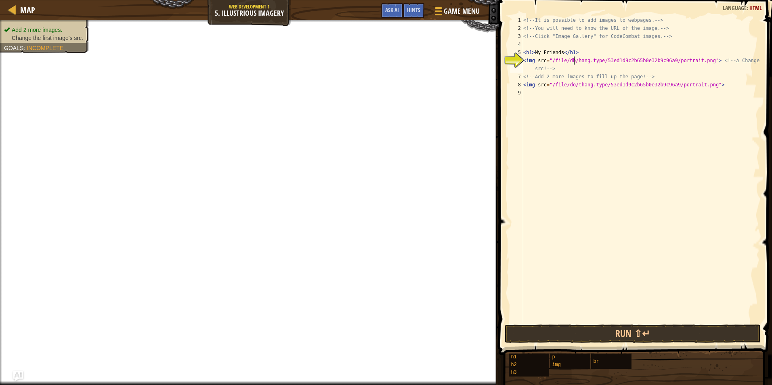
scroll to position [4, 4]
click at [615, 62] on div "<!-- It is possible to add images to webpages. --> <!-- You will need to know t…" at bounding box center [641, 177] width 238 height 323
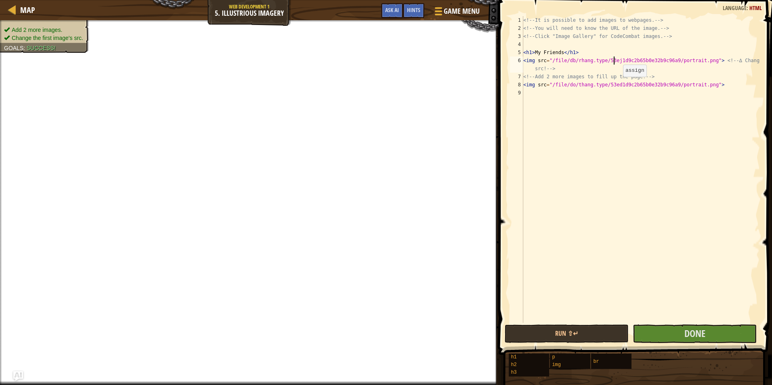
scroll to position [4, 7]
click at [663, 62] on div "<!-- It is possible to add images to webpages. --> <!-- You will need to know t…" at bounding box center [641, 177] width 238 height 323
click at [662, 63] on div "<!-- It is possible to add images to webpages. --> <!-- You will need to know t…" at bounding box center [641, 169] width 238 height 307
type textarea "<img src="/file/db/rhang.type/53ej1d9c2b65b0e32b9c97a9/portrait.png"> <!-- ∆ Ch…"
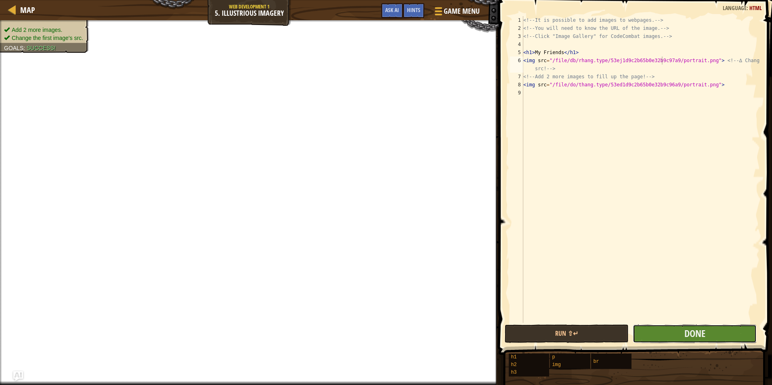
click at [656, 331] on button "Done" at bounding box center [695, 334] width 124 height 19
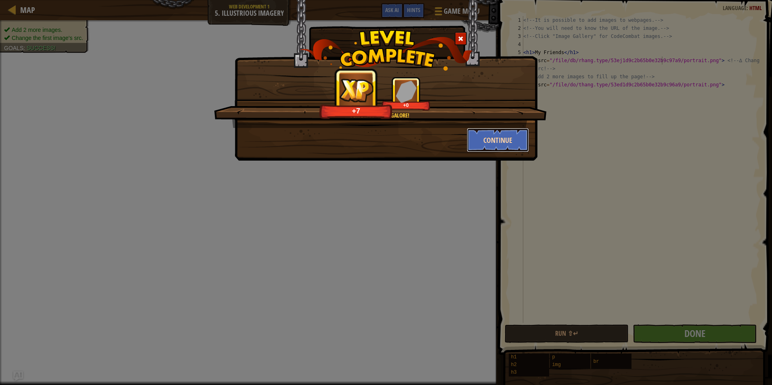
click at [478, 145] on button "Continue" at bounding box center [498, 140] width 63 height 24
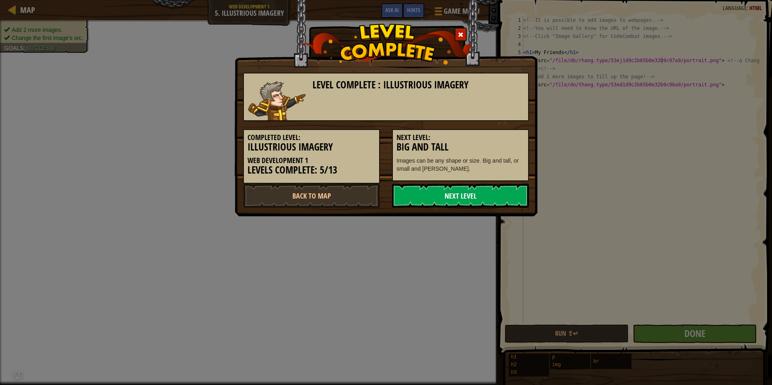
click at [457, 193] on link "Next Level" at bounding box center [460, 196] width 137 height 24
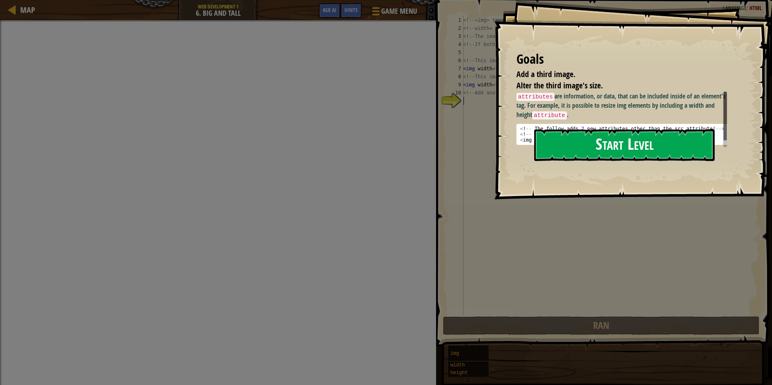
drag, startPoint x: 590, startPoint y: 137, endPoint x: 579, endPoint y: 140, distance: 12.2
click at [587, 139] on button "Start Level" at bounding box center [624, 145] width 181 height 32
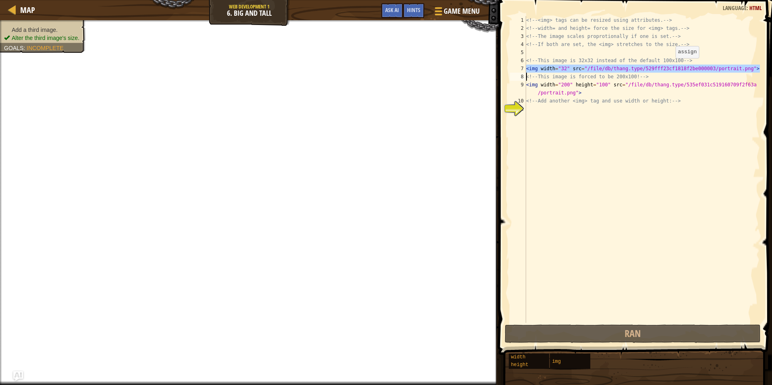
drag, startPoint x: 525, startPoint y: 68, endPoint x: 672, endPoint y: 66, distance: 147.0
click at [672, 66] on div "1 2 3 4 5 6 7 8 9 10 11 <!-- <img> tags can be resized using attributes. --> <!…" at bounding box center [635, 169] width 252 height 307
type textarea "<img width="32" src="/file/db/thang.type/529fff23cf1818f2be000003/portrait.png"…"
click at [569, 121] on div "<!-- <img> tags can be resized using attributes. --> <!-- width= and height= fo…" at bounding box center [642, 177] width 235 height 323
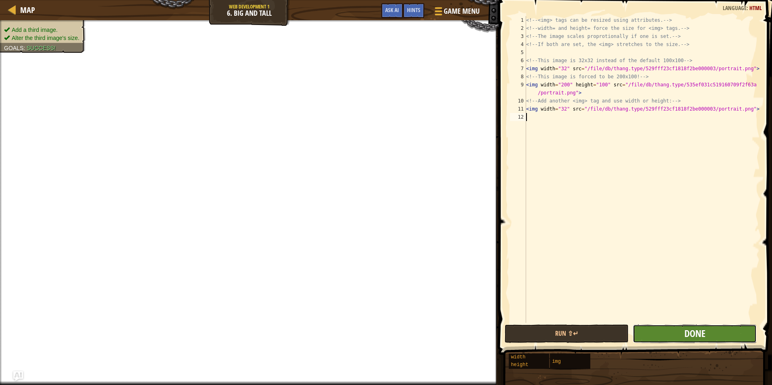
click at [702, 331] on span "Done" at bounding box center [695, 333] width 21 height 13
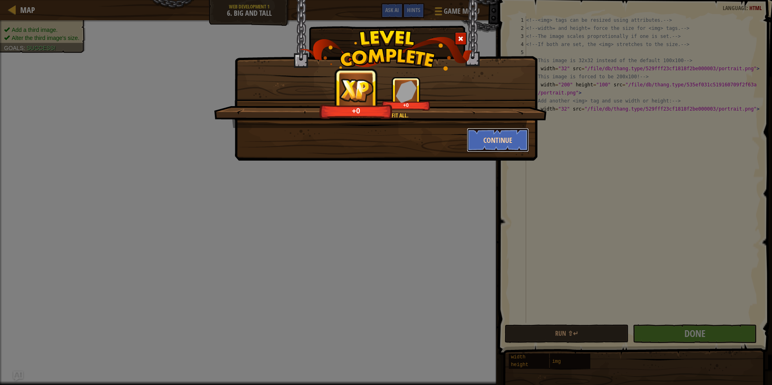
click at [486, 144] on button "Continue" at bounding box center [498, 140] width 63 height 24
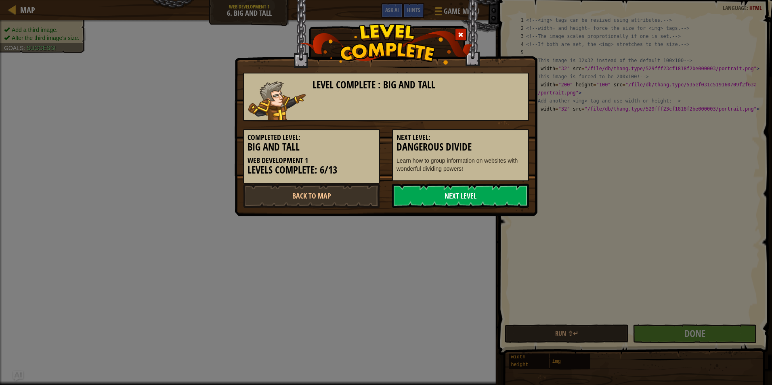
click at [489, 203] on link "Next Level" at bounding box center [460, 196] width 137 height 24
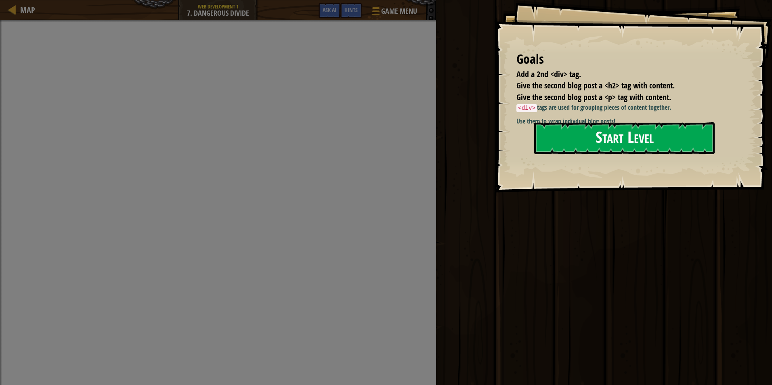
click at [643, 143] on button "Start Level" at bounding box center [624, 138] width 181 height 32
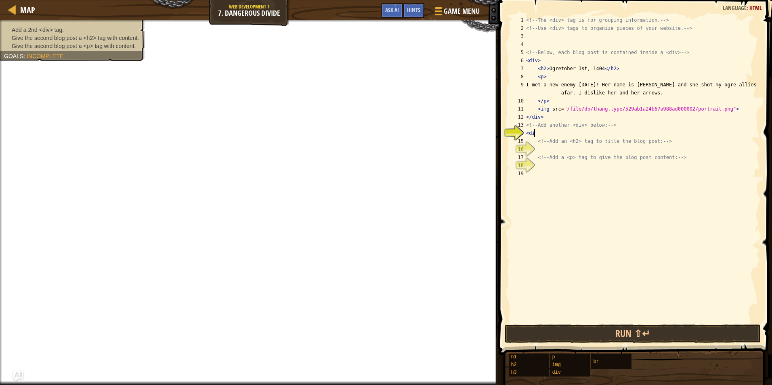
scroll to position [4, 0]
type textarea "<div>"
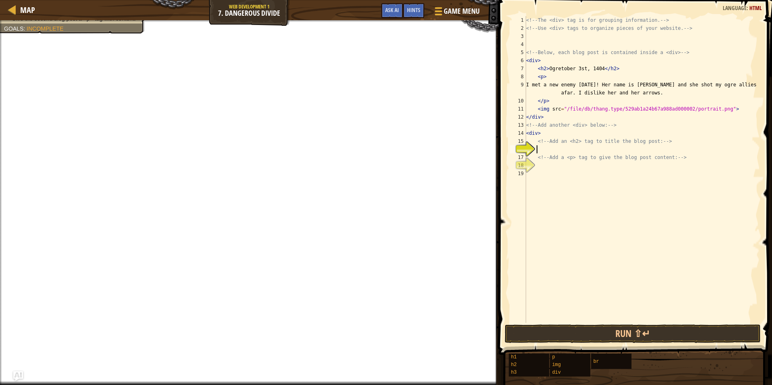
click at [538, 153] on div "<!-- The <div> tag is for grouping information. --> <!-- Use <div> tags to orga…" at bounding box center [642, 177] width 235 height 323
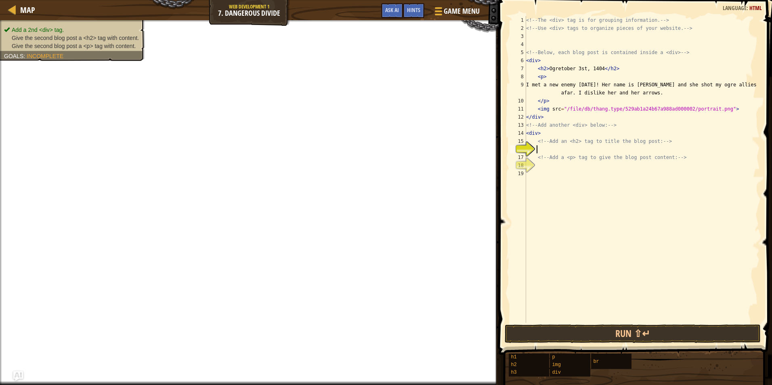
type textarea "<"
click at [14, 54] on span "Goals" at bounding box center [13, 56] width 19 height 6
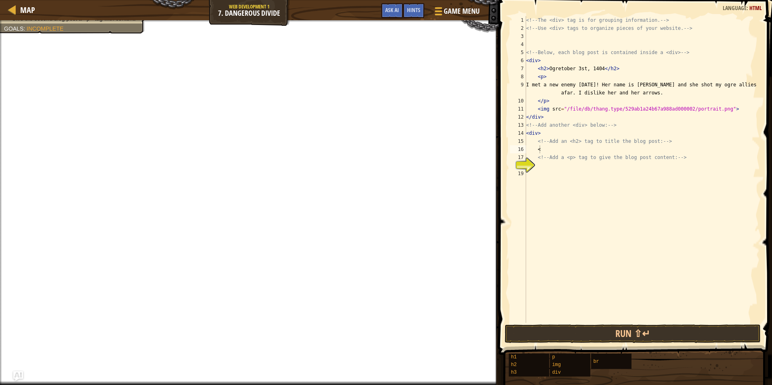
click at [537, 164] on div "<!-- The <div> tag is for grouping information. --> <!-- Use <div> tags to orga…" at bounding box center [642, 177] width 235 height 323
click at [544, 152] on div "<!-- The <div> tag is for grouping information. --> <!-- Use <div> tags to orga…" at bounding box center [642, 177] width 235 height 323
click at [563, 335] on button "Run ⇧↵" at bounding box center [633, 334] width 256 height 19
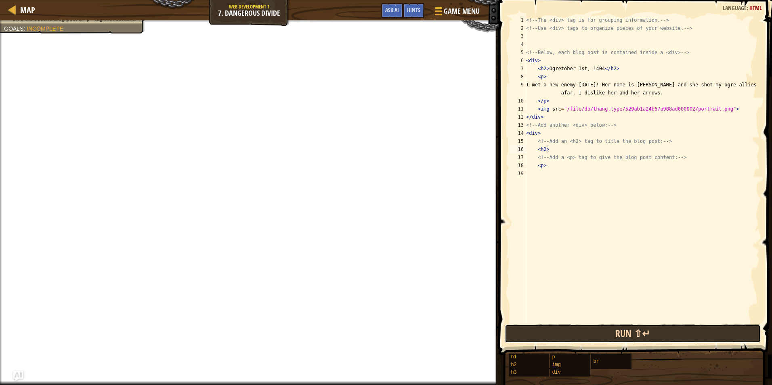
click at [561, 333] on button "Run ⇧↵" at bounding box center [633, 334] width 256 height 19
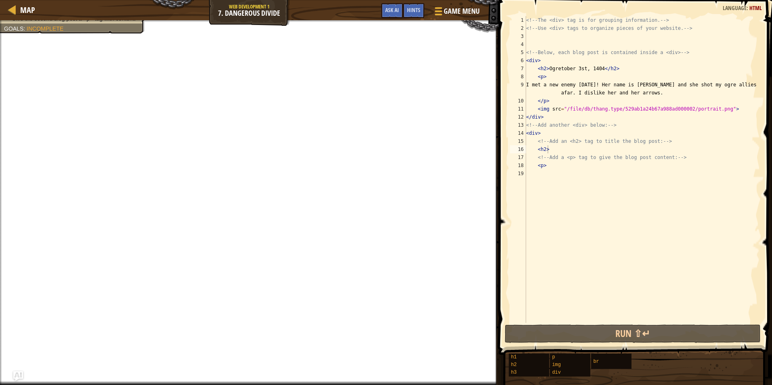
type textarea "<img src="/file/db/thang.type/529ab1a24b67a988ad000002/portrait.png">"
click at [536, 111] on div "<!-- The <div> tag is for grouping information. --> <!-- Use <div> tags to orga…" at bounding box center [642, 177] width 235 height 323
click at [400, 9] on button "Ask AI" at bounding box center [392, 10] width 22 height 15
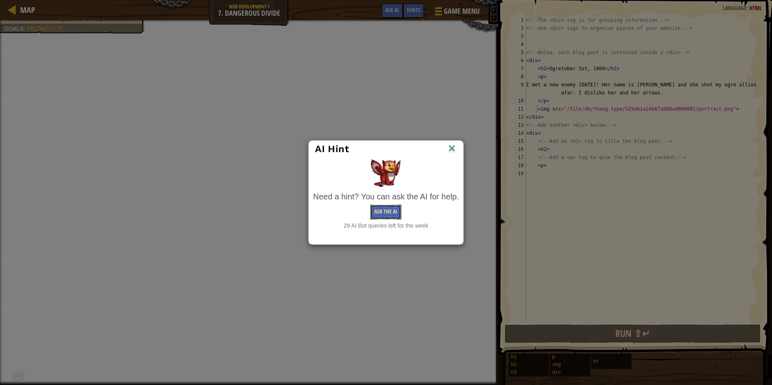
click at [390, 214] on button "Ask the AI" at bounding box center [385, 212] width 31 height 15
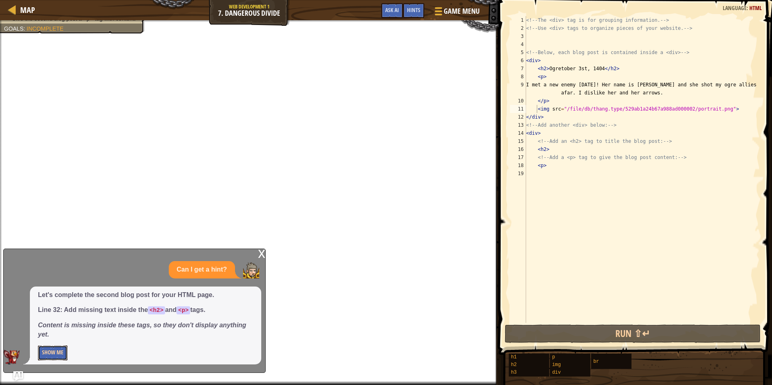
click at [41, 351] on button "Show Me" at bounding box center [52, 353] width 29 height 15
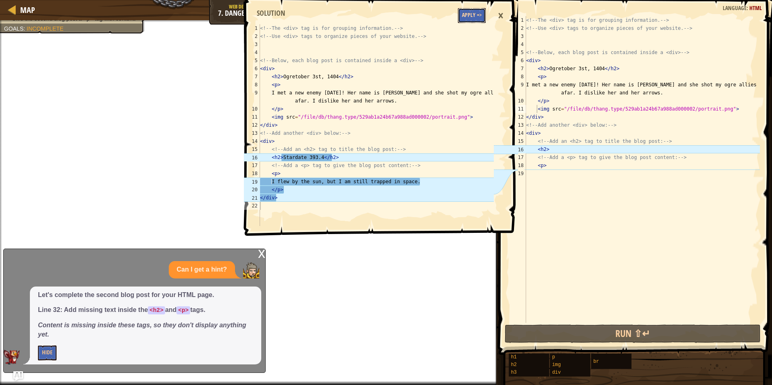
click at [484, 14] on button "Apply =>" at bounding box center [472, 15] width 28 height 15
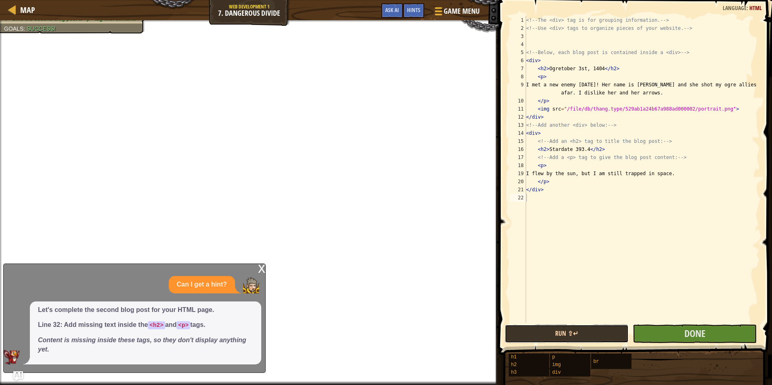
drag, startPoint x: 623, startPoint y: 330, endPoint x: 617, endPoint y: 334, distance: 7.8
click at [617, 334] on button "Run ⇧↵" at bounding box center [567, 334] width 124 height 19
click at [657, 329] on button "Done" at bounding box center [695, 334] width 124 height 19
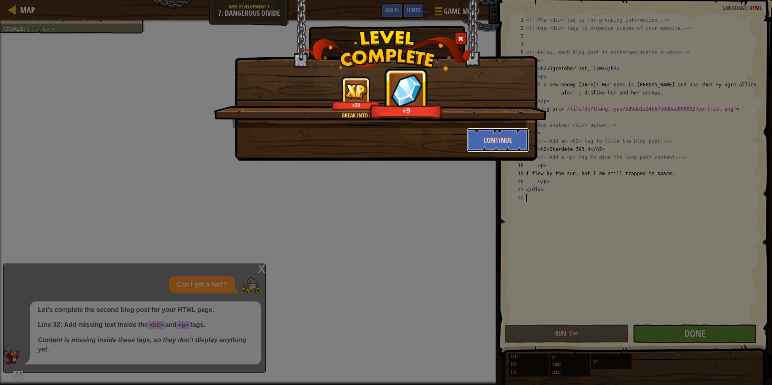
click at [490, 145] on button "Continue" at bounding box center [498, 140] width 63 height 24
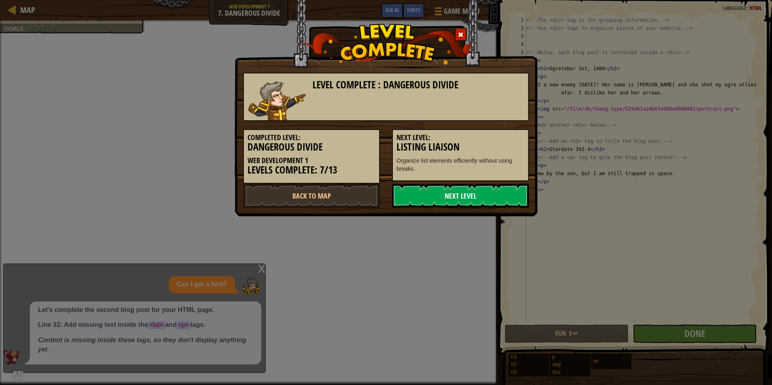
drag, startPoint x: 462, startPoint y: 190, endPoint x: 464, endPoint y: 198, distance: 7.4
click at [464, 198] on link "Next Level" at bounding box center [460, 196] width 137 height 24
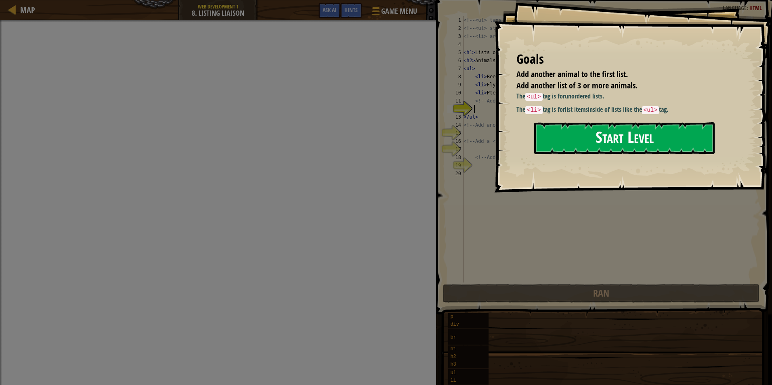
click at [584, 141] on button "Start Level" at bounding box center [624, 138] width 181 height 32
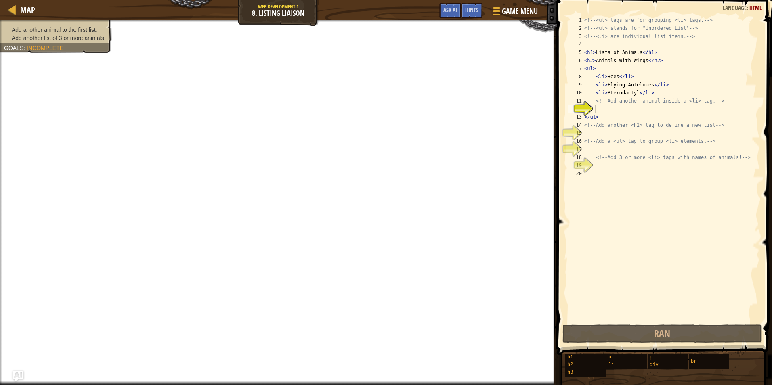
click at [19, 374] on img "Ask AI" at bounding box center [18, 376] width 11 height 11
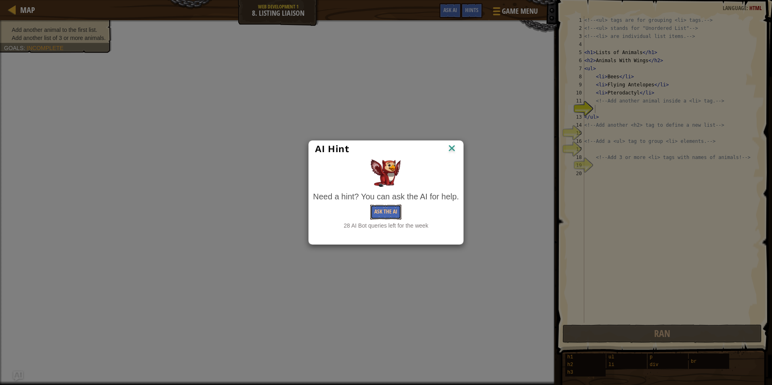
click at [380, 208] on button "Ask the AI" at bounding box center [385, 212] width 31 height 15
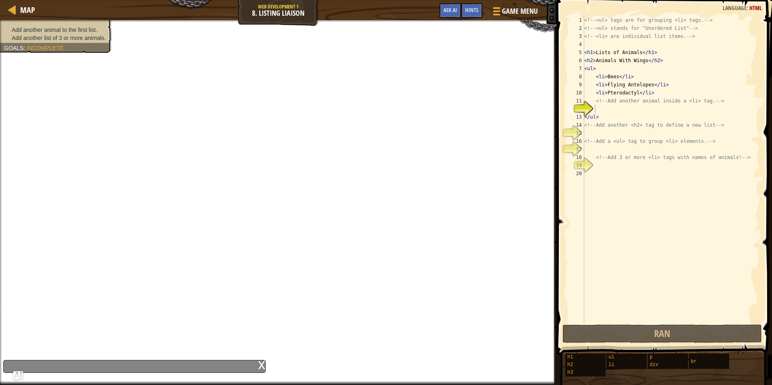
click at [189, 366] on div "x" at bounding box center [134, 366] width 263 height 13
click at [27, 364] on div "x" at bounding box center [134, 366] width 263 height 13
click at [13, 373] on img "Ask AI" at bounding box center [18, 376] width 11 height 11
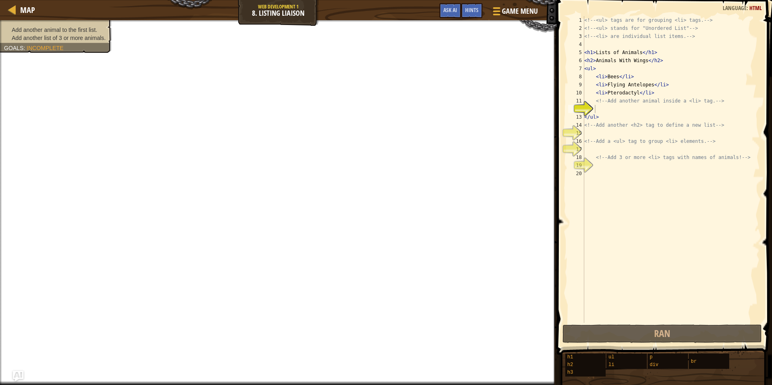
click at [18, 374] on img "Ask AI" at bounding box center [18, 376] width 11 height 11
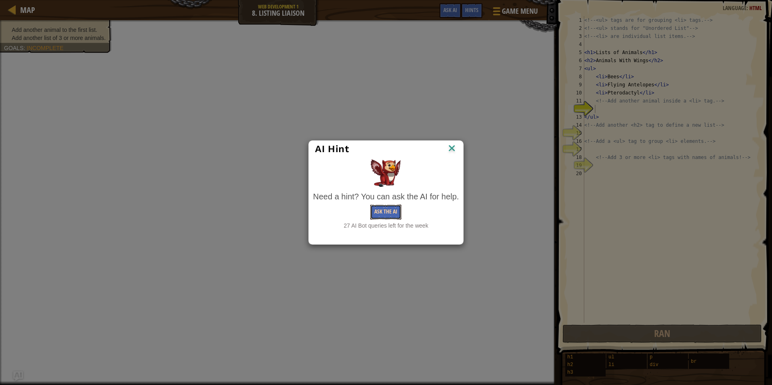
click at [380, 215] on button "Ask the AI" at bounding box center [385, 212] width 31 height 15
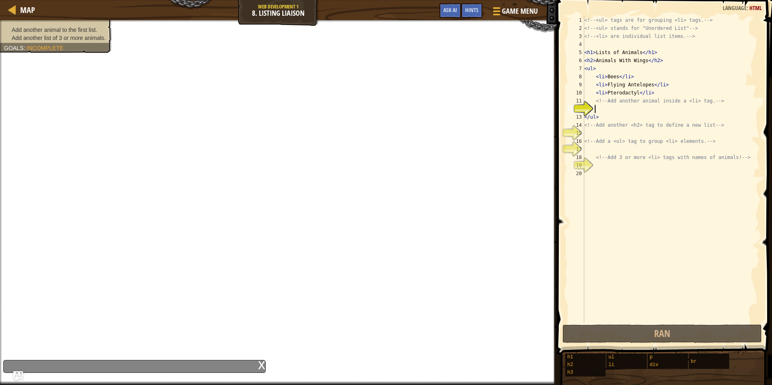
click at [59, 40] on span "Add another list of 3 or more animals." at bounding box center [59, 38] width 94 height 6
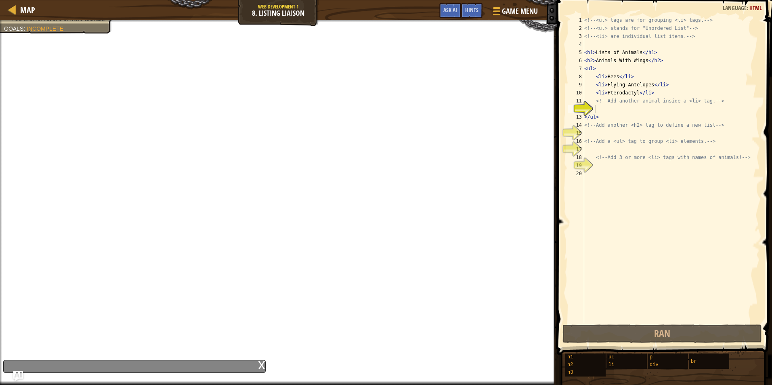
click at [615, 113] on div "<!-- <ul> tags are for grouping <li> tags. --> <!-- <ul> stands for "Unordered …" at bounding box center [671, 177] width 177 height 323
click at [459, 8] on button "Ask AI" at bounding box center [450, 10] width 22 height 15
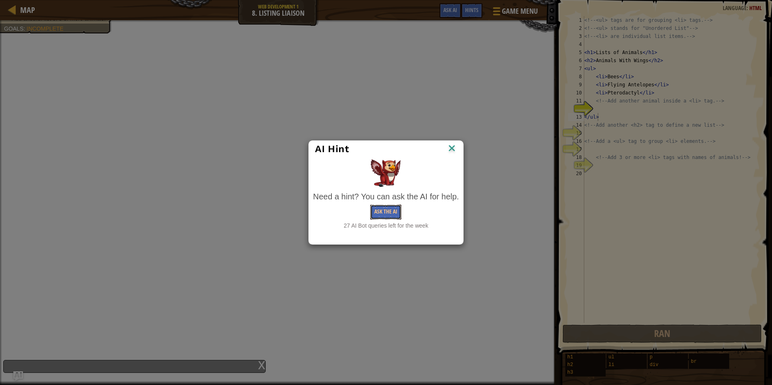
click at [380, 214] on button "Ask the AI" at bounding box center [385, 212] width 31 height 15
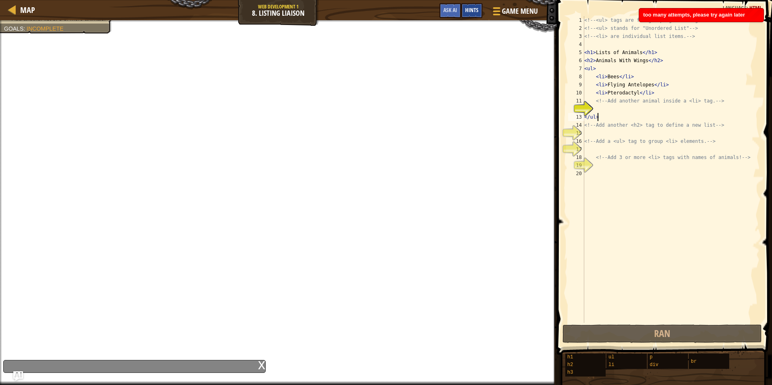
click at [479, 13] on div "Hints" at bounding box center [471, 10] width 21 height 15
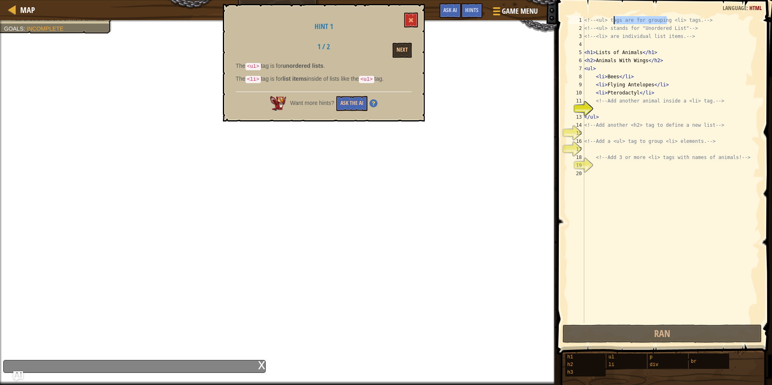
drag, startPoint x: 668, startPoint y: 17, endPoint x: 613, endPoint y: 20, distance: 55.0
click at [613, 20] on div "<!-- <ul> tags are for grouping <li> tags. --> <!-- <ul> stands for "Unordered …" at bounding box center [671, 177] width 177 height 323
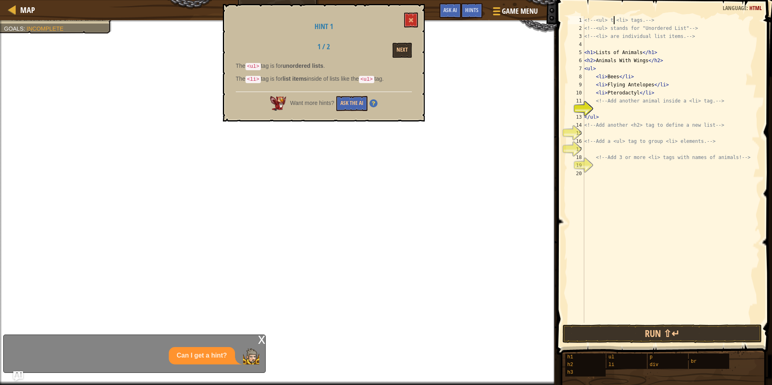
type textarea "<!-- <ul> <li> tags. -->"
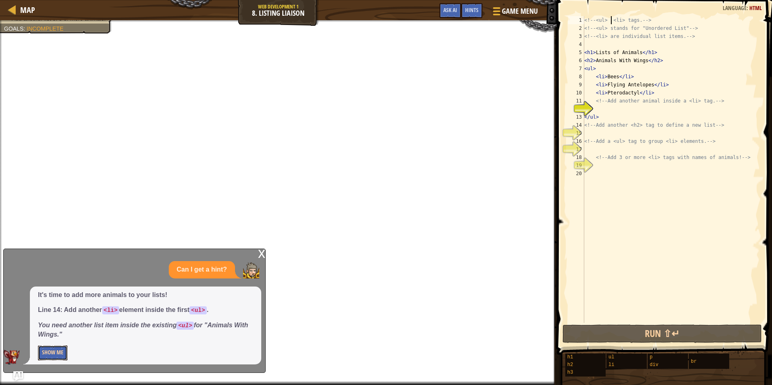
click at [60, 350] on button "Show Me" at bounding box center [52, 353] width 29 height 15
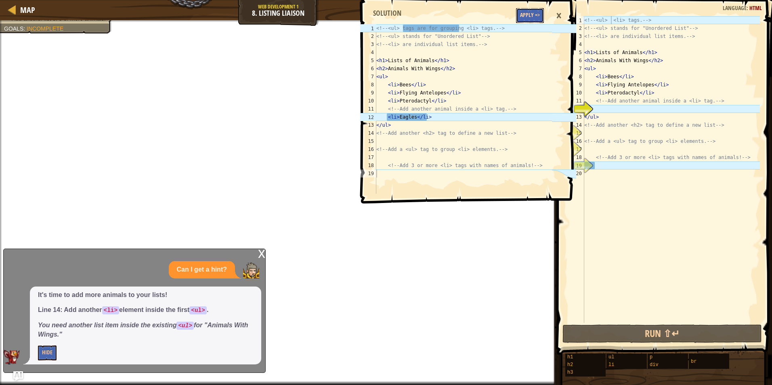
click at [536, 15] on button "Apply =>" at bounding box center [530, 15] width 28 height 15
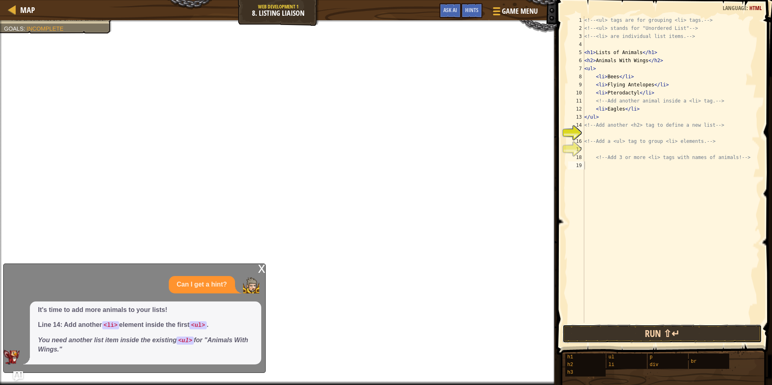
drag, startPoint x: 615, startPoint y: 329, endPoint x: 593, endPoint y: 329, distance: 21.4
click at [593, 329] on button "Run ⇧↵" at bounding box center [663, 334] width 200 height 19
click at [596, 330] on button "Run ⇧↵" at bounding box center [663, 334] width 200 height 19
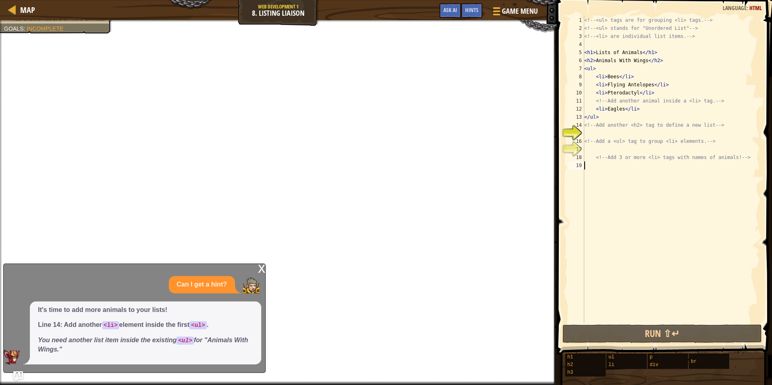
click at [261, 270] on div "x" at bounding box center [261, 268] width 7 height 8
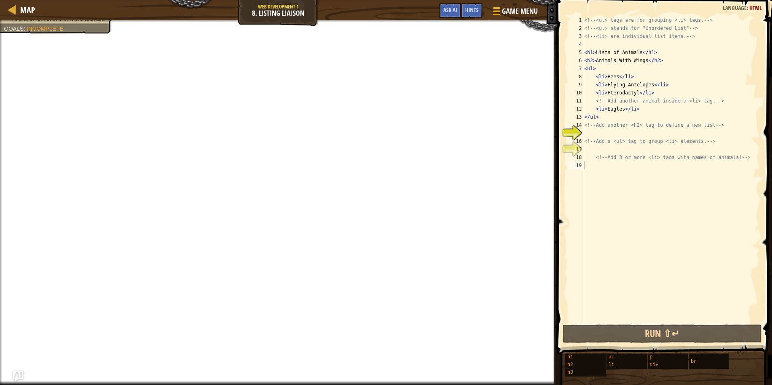
click at [17, 374] on img "Ask AI" at bounding box center [18, 376] width 11 height 11
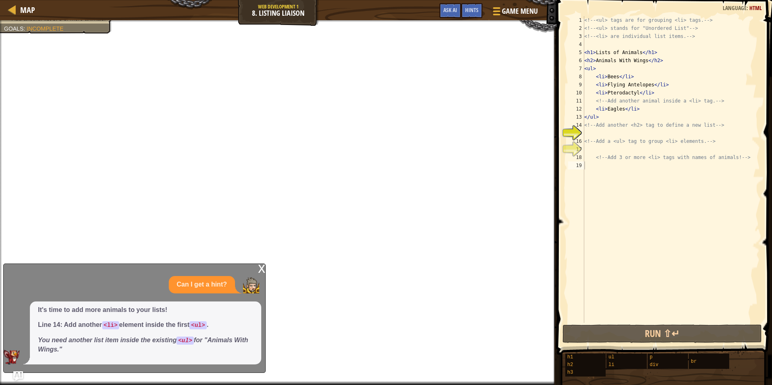
click at [263, 272] on div "x" at bounding box center [261, 268] width 7 height 8
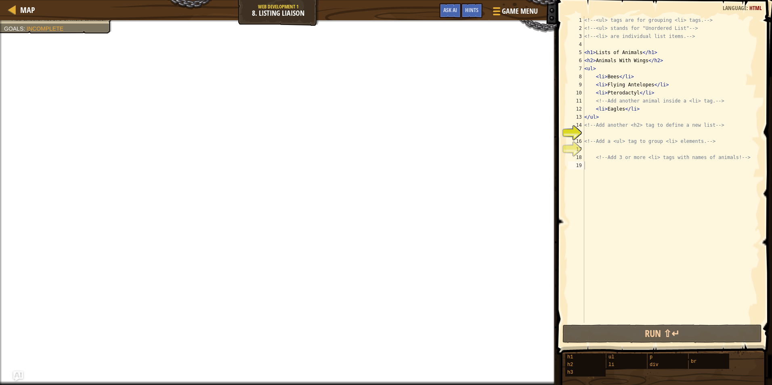
type textarea "<h1>Lists of Animals</h1>"
click at [656, 52] on div "<!-- <ul> tags are for grouping <li> tags. --> <!-- <ul> stands for "Unordered …" at bounding box center [671, 177] width 177 height 323
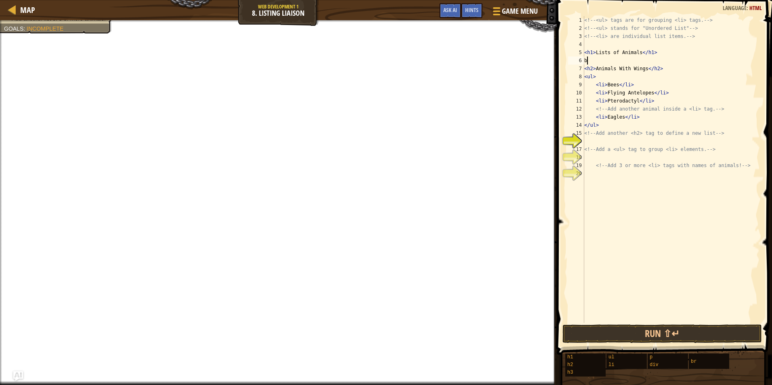
scroll to position [4, 0]
type textarea "bees"
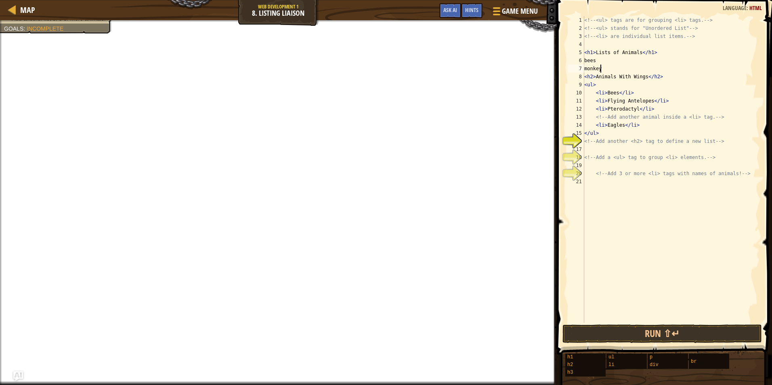
scroll to position [4, 1]
type textarea "monkeys"
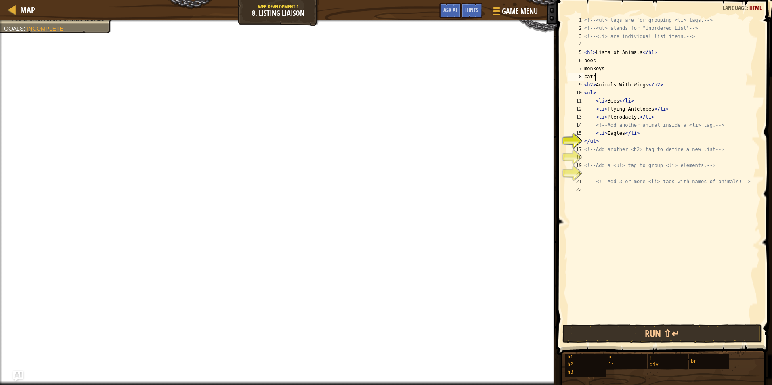
scroll to position [4, 0]
click at [645, 336] on button "Run ⇧↵" at bounding box center [663, 334] width 200 height 19
type textarea "c"
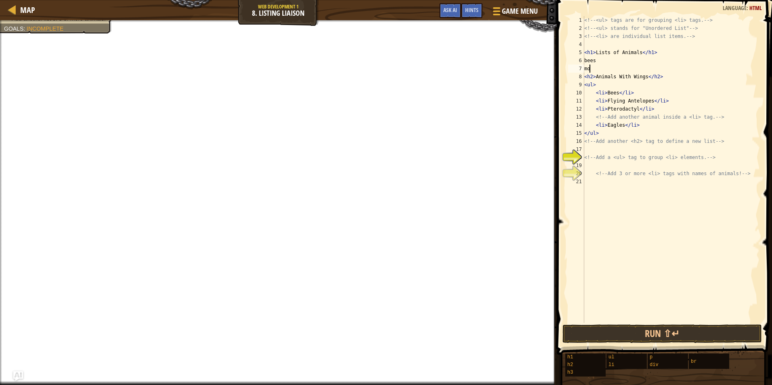
type textarea "m"
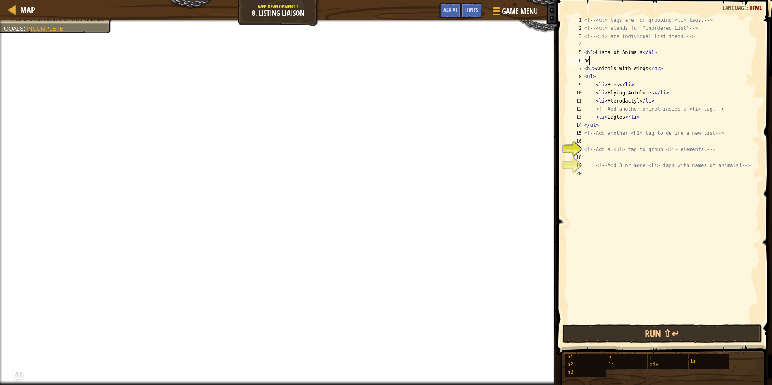
type textarea "b"
type textarea "<h1>Lists of Animals</h1>"
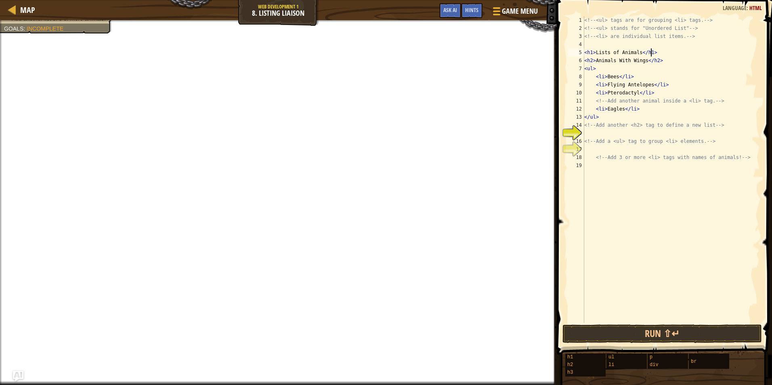
click at [20, 372] on img "Ask AI" at bounding box center [18, 376] width 11 height 11
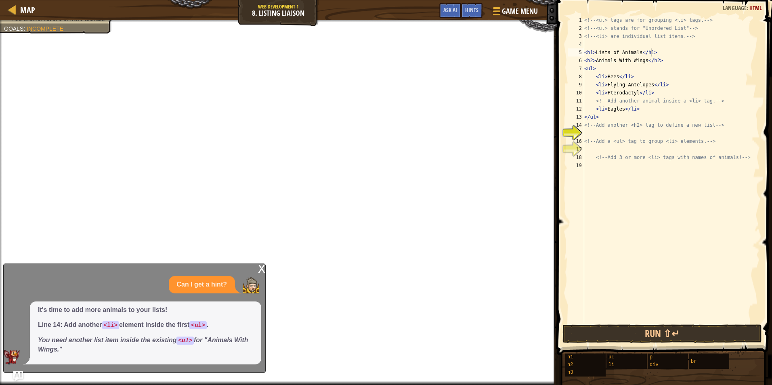
click at [263, 268] on div "x" at bounding box center [261, 268] width 7 height 8
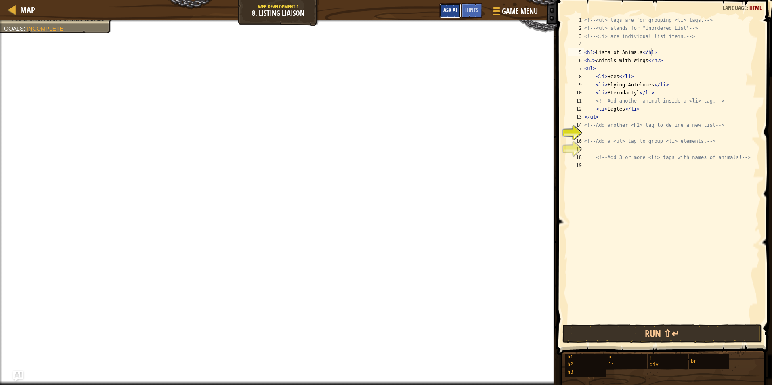
click at [451, 10] on span "Ask AI" at bounding box center [450, 10] width 14 height 8
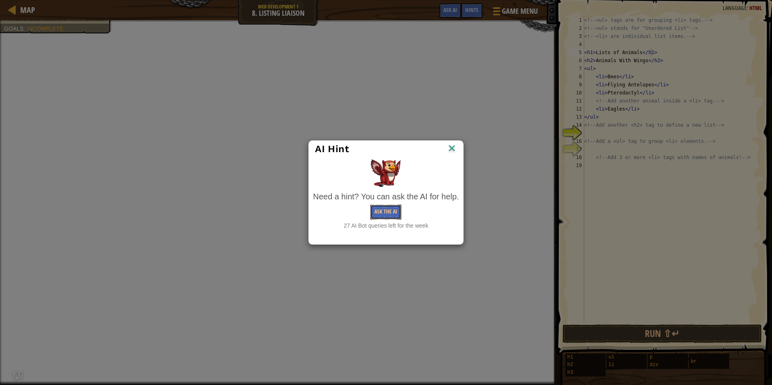
click at [382, 215] on button "Ask the AI" at bounding box center [385, 212] width 31 height 15
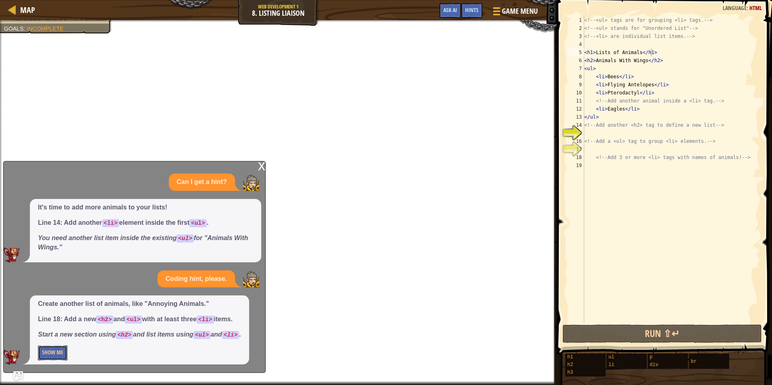
drag, startPoint x: 58, startPoint y: 354, endPoint x: 54, endPoint y: 345, distance: 9.2
click at [54, 345] on div "Create another list of animals, like "Annoying Animals." Line 18: Add a new <h2…" at bounding box center [139, 330] width 219 height 69
click at [56, 355] on button "Show Me" at bounding box center [52, 353] width 29 height 15
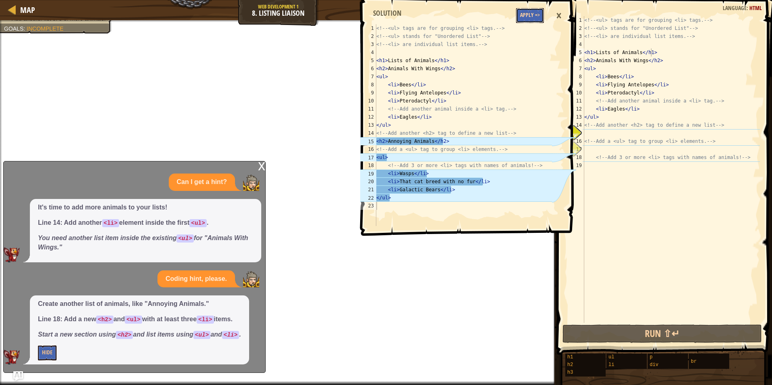
click at [532, 16] on button "Apply =>" at bounding box center [530, 15] width 28 height 15
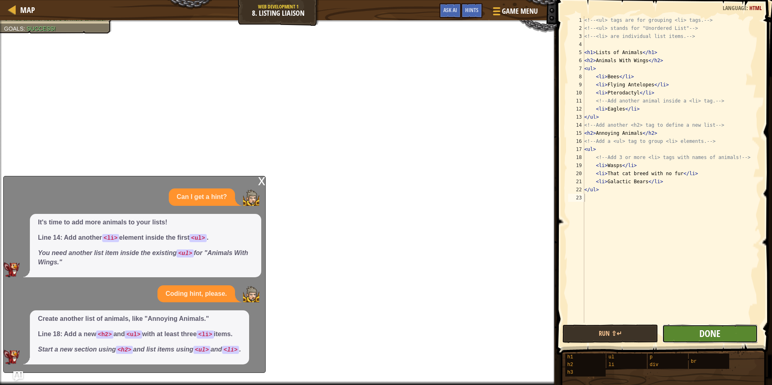
click at [704, 334] on span "Done" at bounding box center [710, 333] width 21 height 13
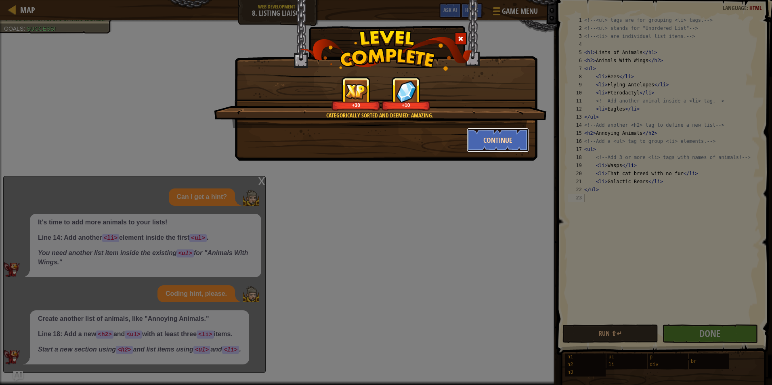
click at [500, 135] on button "Continue" at bounding box center [498, 140] width 63 height 24
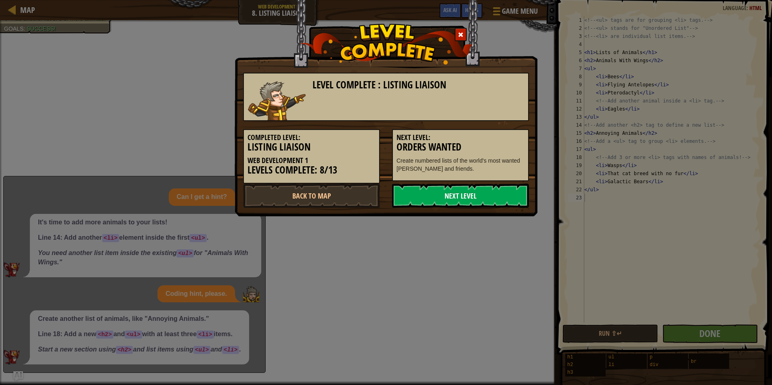
click at [418, 189] on link "Next Level" at bounding box center [460, 196] width 137 height 24
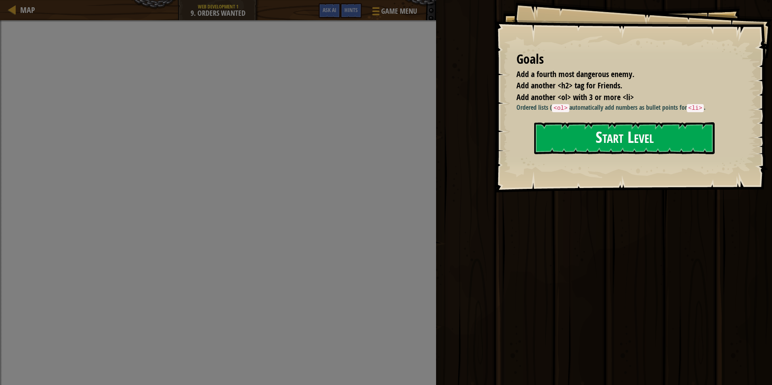
click at [548, 128] on button "Start Level" at bounding box center [624, 138] width 181 height 32
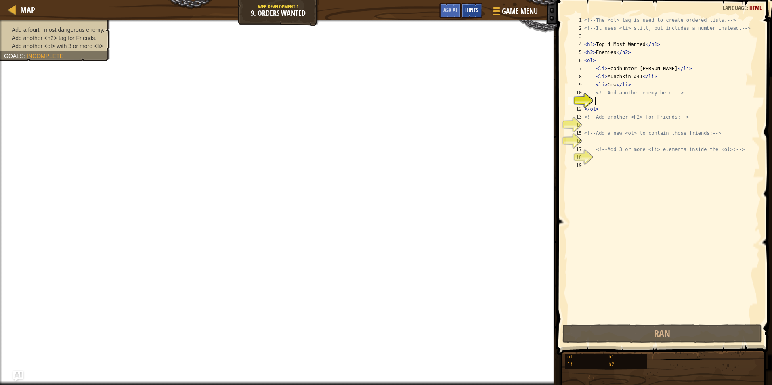
click at [467, 15] on div "Hints" at bounding box center [471, 10] width 21 height 15
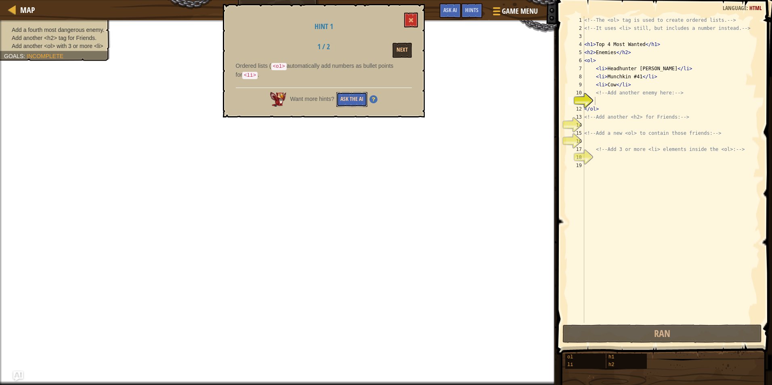
click at [348, 101] on button "Ask the AI" at bounding box center [351, 99] width 31 height 15
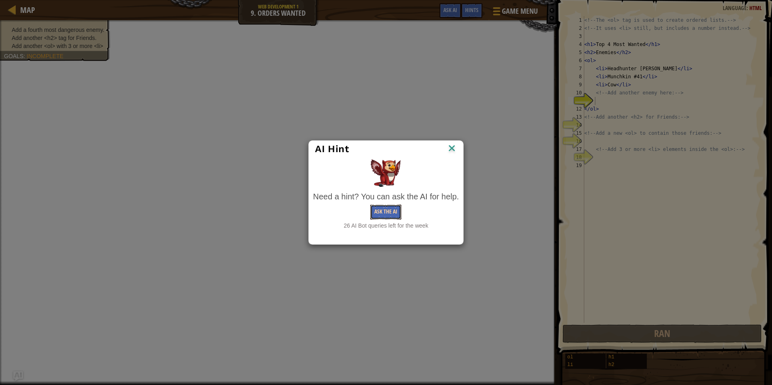
click at [381, 218] on button "Ask the AI" at bounding box center [385, 212] width 31 height 15
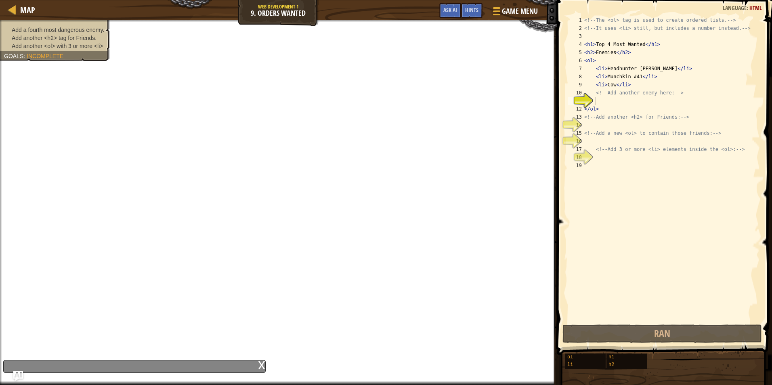
click at [260, 362] on div "x" at bounding box center [261, 365] width 7 height 8
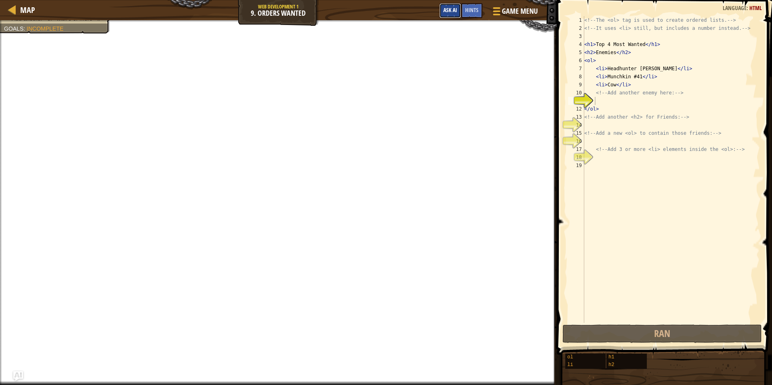
click at [445, 8] on span "Ask AI" at bounding box center [450, 10] width 14 height 8
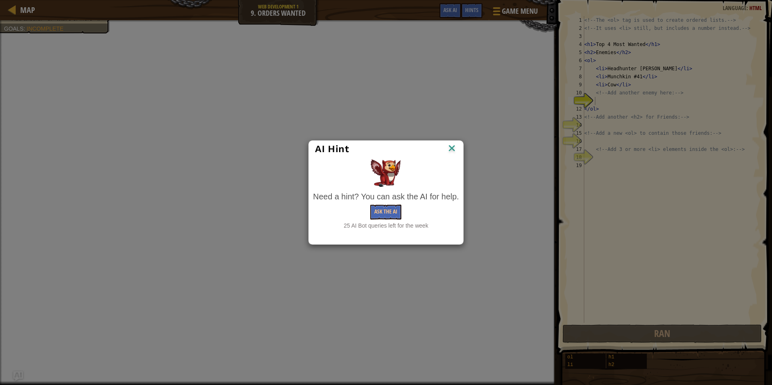
click at [451, 147] on img at bounding box center [452, 149] width 11 height 12
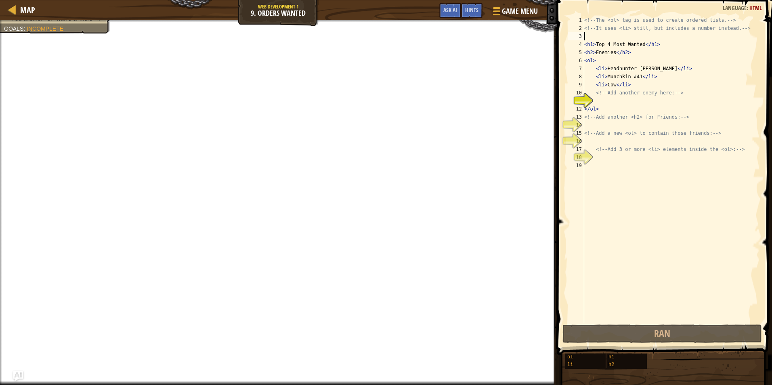
click at [596, 36] on div "<!-- The <ol> tag is used to create ordered lists. --> <!-- It uses <li> still,…" at bounding box center [671, 177] width 177 height 323
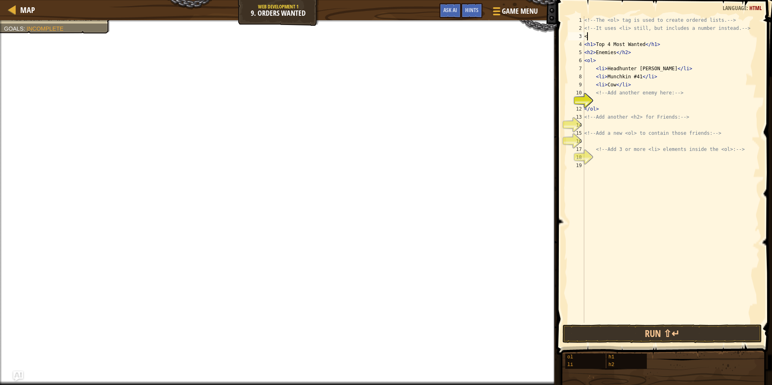
scroll to position [4, 0]
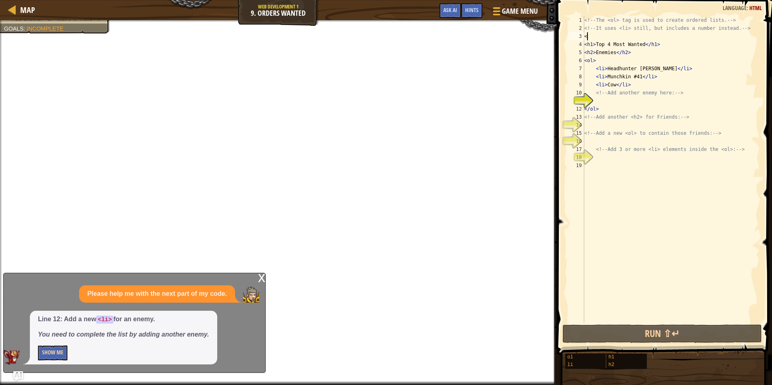
type textarea "<"
click at [50, 353] on button "Show Me" at bounding box center [52, 353] width 29 height 15
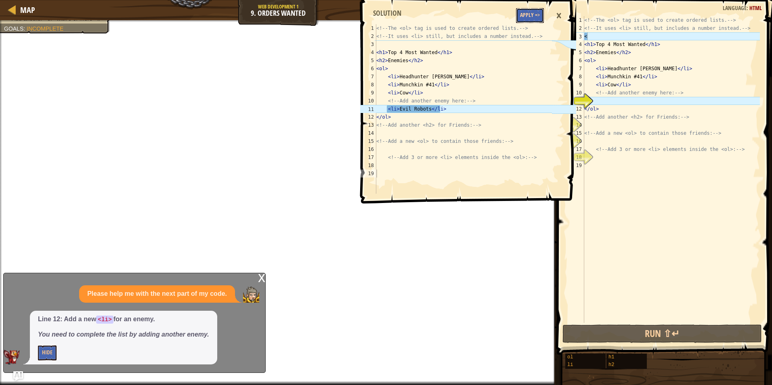
drag, startPoint x: 525, startPoint y: 17, endPoint x: 522, endPoint y: 20, distance: 4.3
click at [522, 20] on button "Apply =>" at bounding box center [530, 15] width 28 height 15
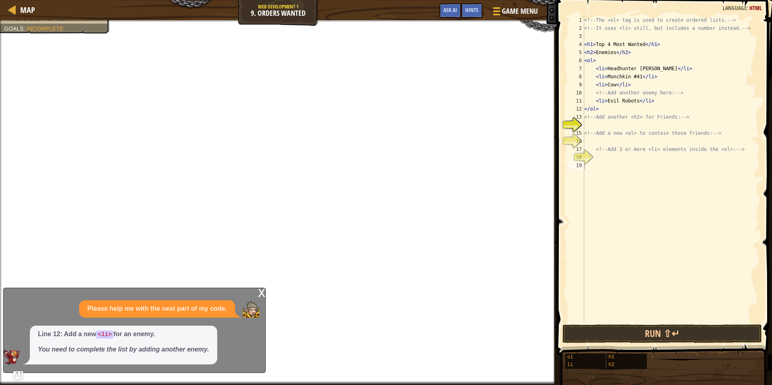
click at [262, 291] on div "x" at bounding box center [261, 292] width 7 height 8
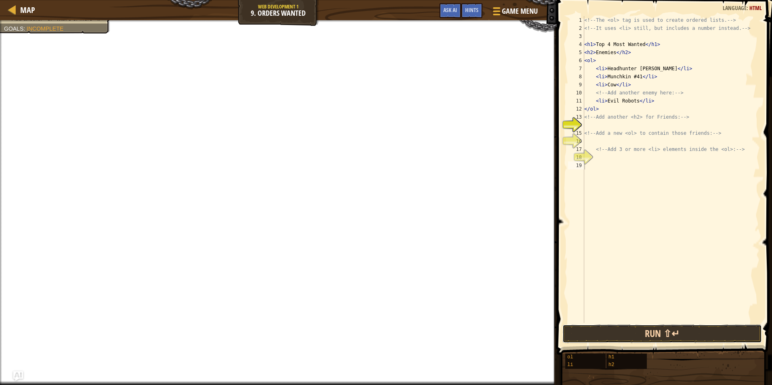
click at [588, 336] on button "Run ⇧↵" at bounding box center [663, 334] width 200 height 19
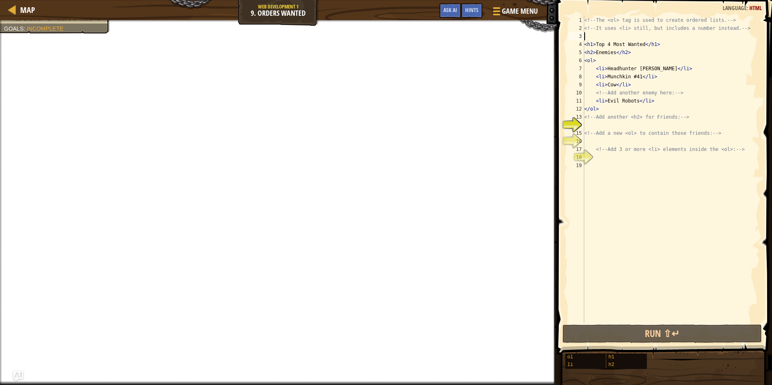
click at [591, 36] on div "<!-- The <ol> tag is used to create ordered lists. --> <!-- It uses <li> still,…" at bounding box center [671, 177] width 177 height 323
click at [592, 126] on div "<!-- The <ol> tag is used to create ordered lists. --> <!-- It uses <li> still,…" at bounding box center [671, 177] width 177 height 323
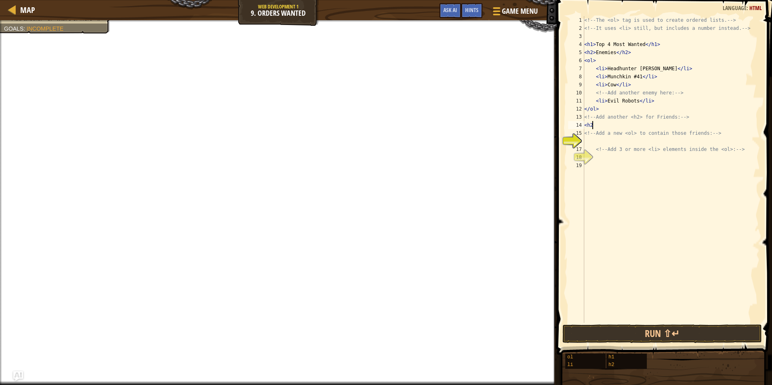
type textarea "<h2>"
click at [590, 143] on div "<!-- The <ol> tag is used to create ordered lists. --> <!-- It uses <li> still,…" at bounding box center [671, 177] width 177 height 323
type textarea "</h2>"
click at [654, 329] on button "Run ⇧↵" at bounding box center [663, 334] width 200 height 19
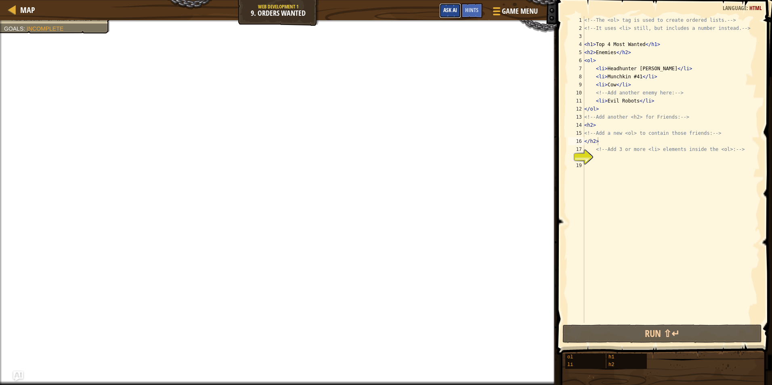
click at [445, 13] on span "Ask AI" at bounding box center [450, 10] width 14 height 8
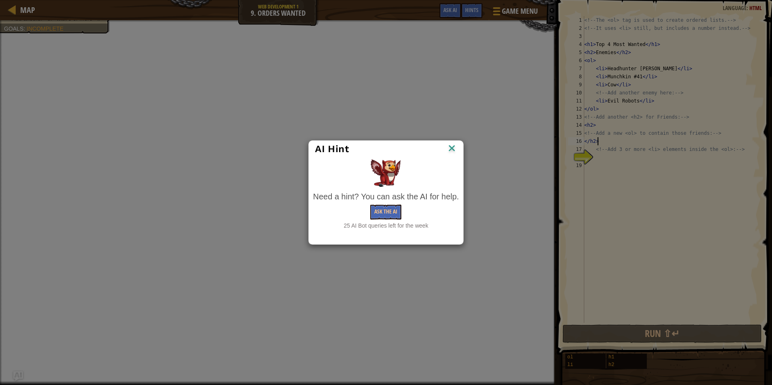
click at [451, 144] on img at bounding box center [452, 149] width 11 height 12
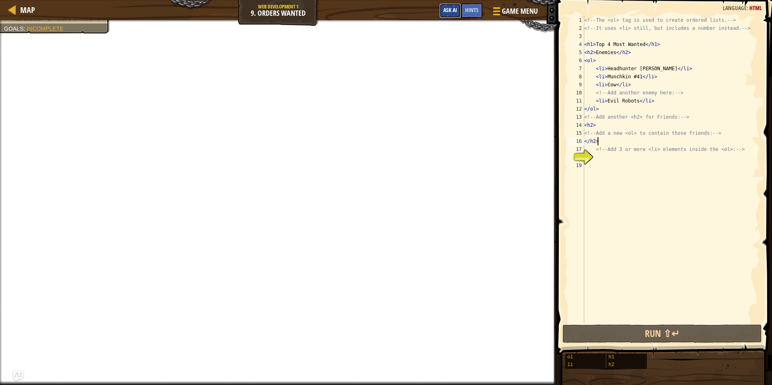
click at [455, 11] on span "Ask AI" at bounding box center [450, 10] width 14 height 8
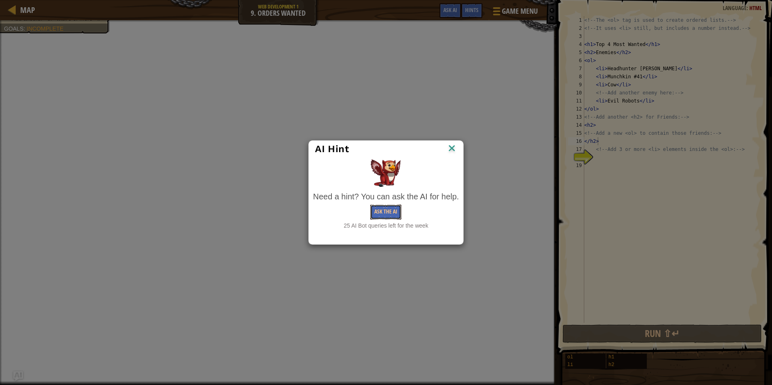
click at [389, 216] on button "Ask the AI" at bounding box center [385, 212] width 31 height 15
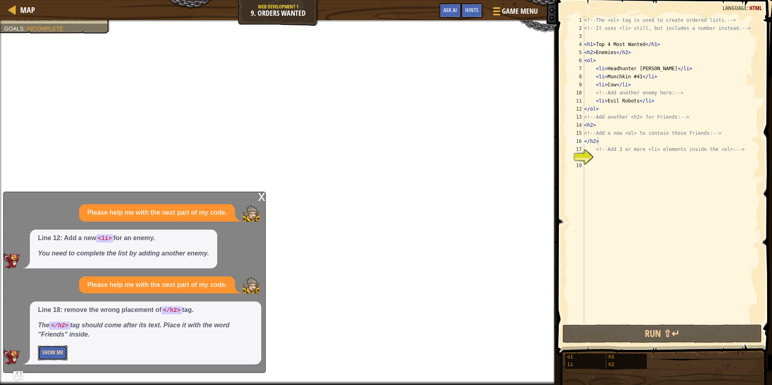
click at [55, 349] on button "Show Me" at bounding box center [52, 353] width 29 height 15
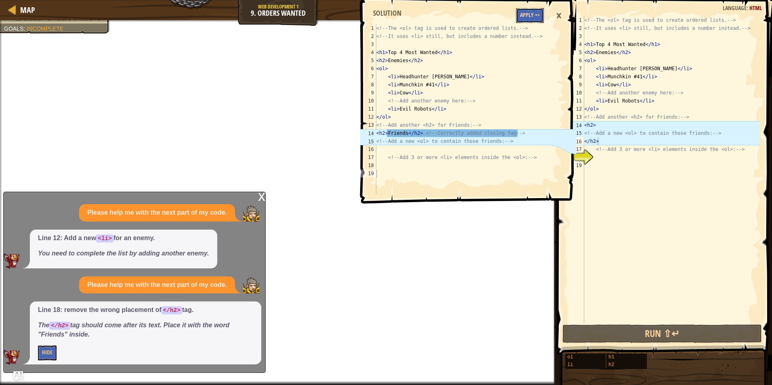
click at [528, 13] on button "Apply =>" at bounding box center [530, 15] width 28 height 15
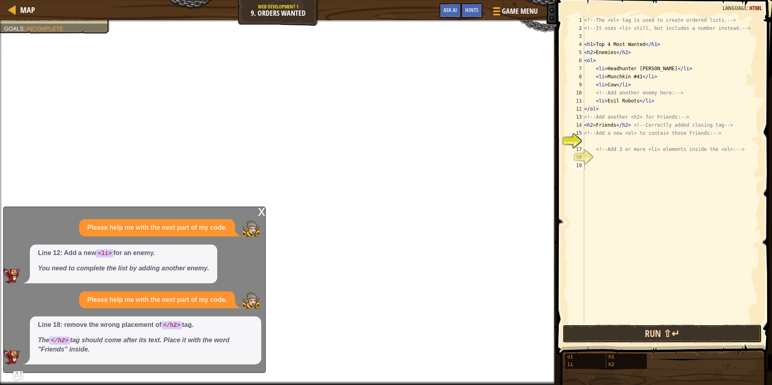
click at [589, 332] on button "Run ⇧↵" at bounding box center [663, 334] width 200 height 19
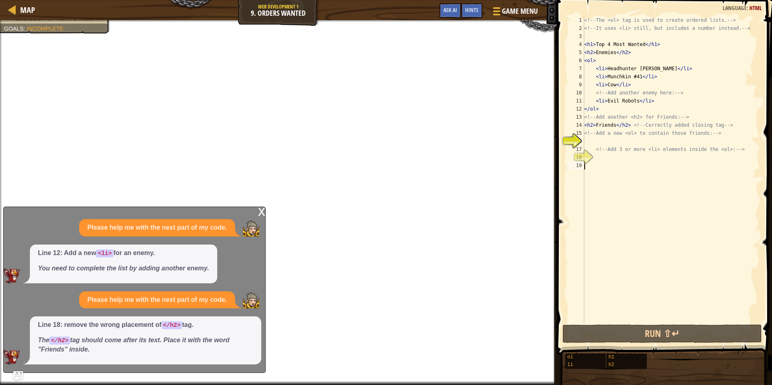
scroll to position [4, 0]
click at [446, 6] on button "Ask AI" at bounding box center [450, 10] width 22 height 15
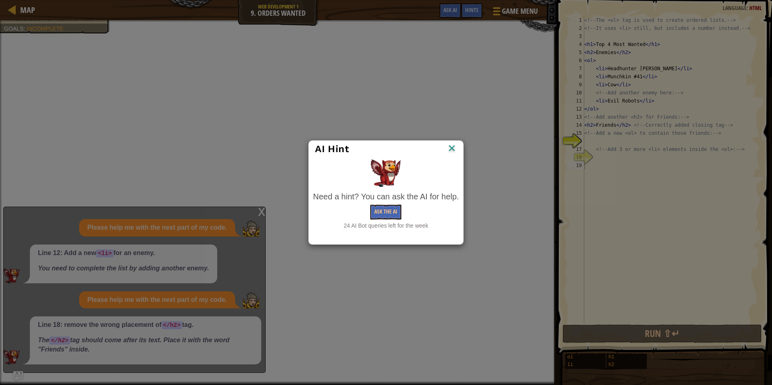
click at [460, 147] on div "AI Hint" at bounding box center [386, 149] width 154 height 17
click at [452, 145] on img at bounding box center [452, 149] width 11 height 12
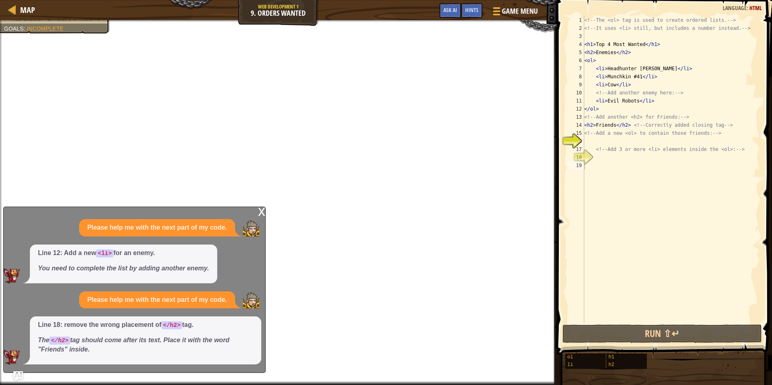
click at [590, 143] on div "<!-- The <ol> tag is used to create ordered lists. --> <!-- It uses <li> still,…" at bounding box center [671, 177] width 177 height 323
click at [452, 5] on button "Ask AI" at bounding box center [450, 10] width 22 height 15
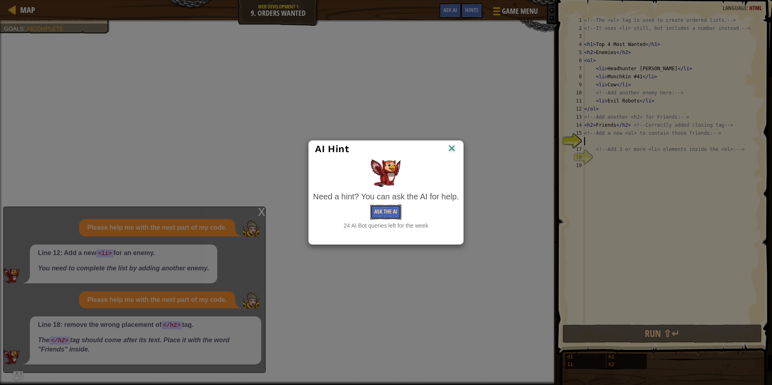
click at [391, 205] on button "Ask the AI" at bounding box center [385, 212] width 31 height 15
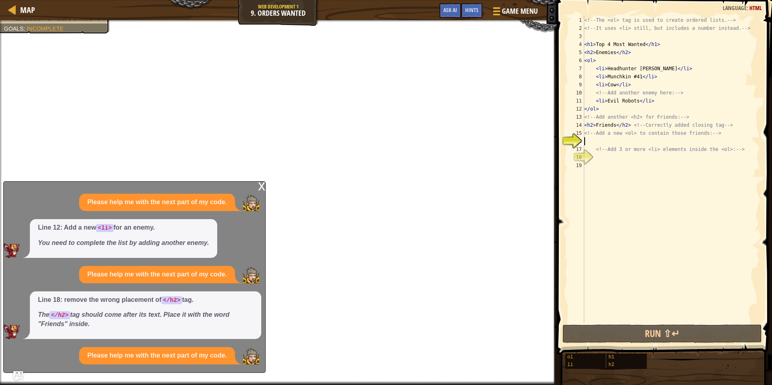
scroll to position [11, 0]
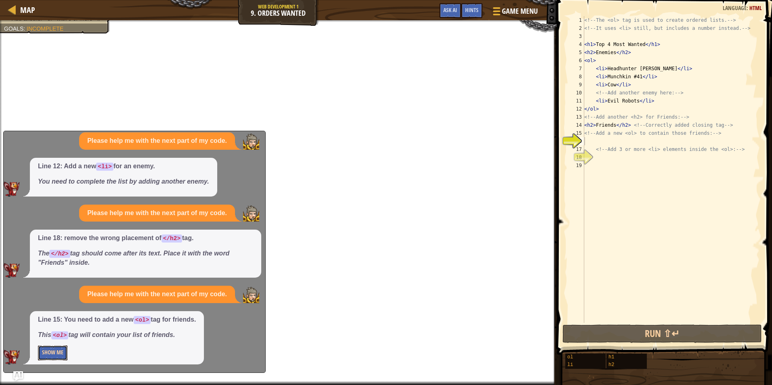
click at [61, 348] on button "Show Me" at bounding box center [52, 353] width 29 height 15
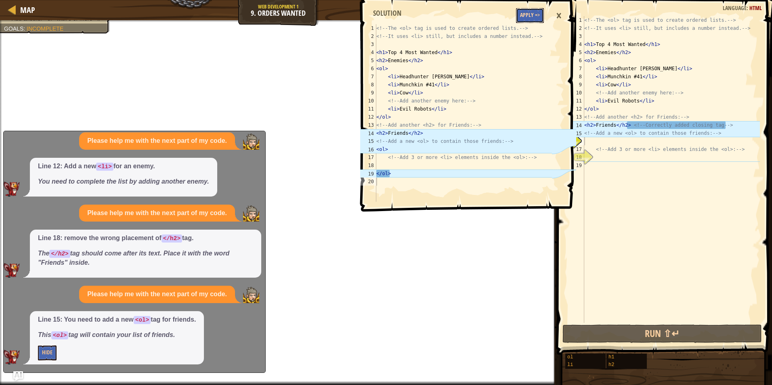
click at [517, 13] on button "Apply =>" at bounding box center [530, 15] width 28 height 15
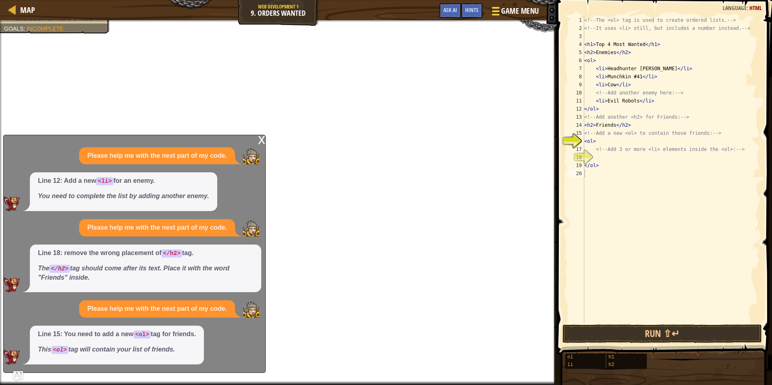
scroll to position [0, 0]
click at [605, 332] on button "Run ⇧↵" at bounding box center [663, 334] width 200 height 19
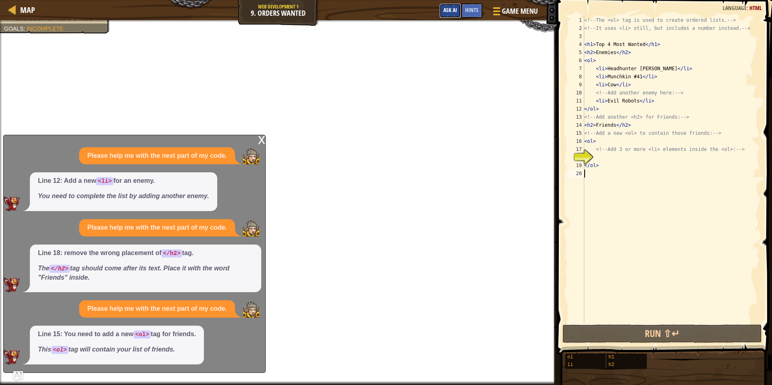
click at [452, 14] on button "Ask AI" at bounding box center [450, 10] width 22 height 15
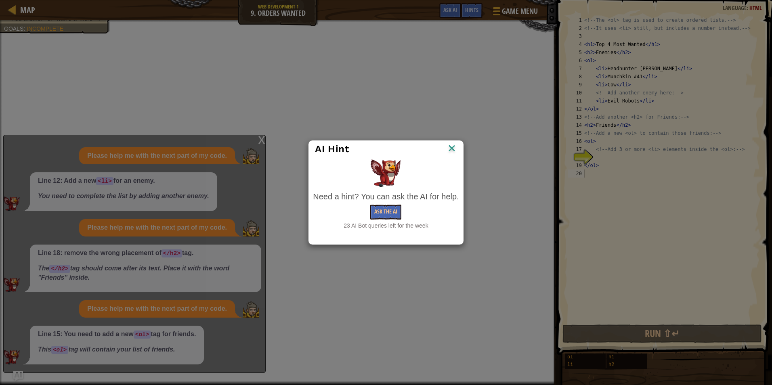
click at [451, 147] on img at bounding box center [452, 149] width 11 height 12
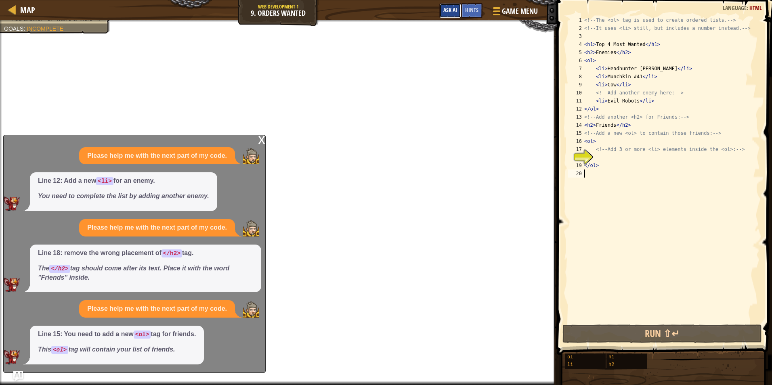
click at [448, 7] on span "Ask AI" at bounding box center [450, 10] width 14 height 8
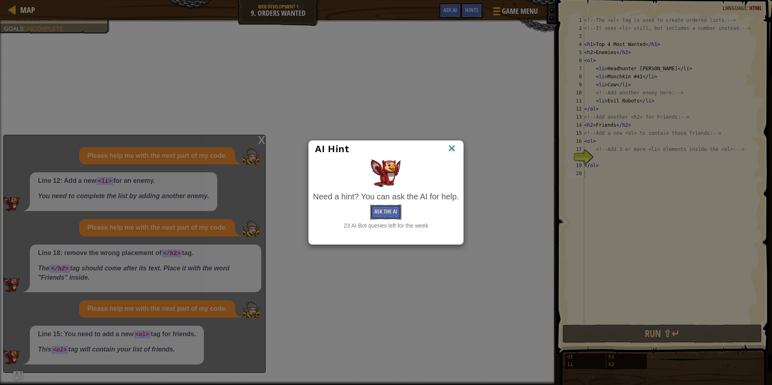
click at [381, 213] on button "Ask the AI" at bounding box center [385, 212] width 31 height 15
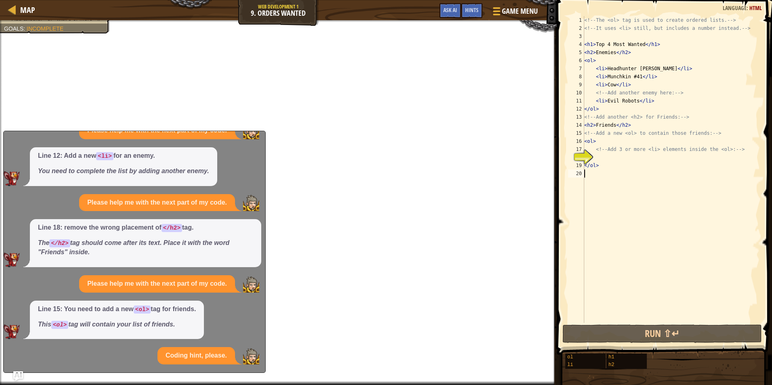
scroll to position [83, 0]
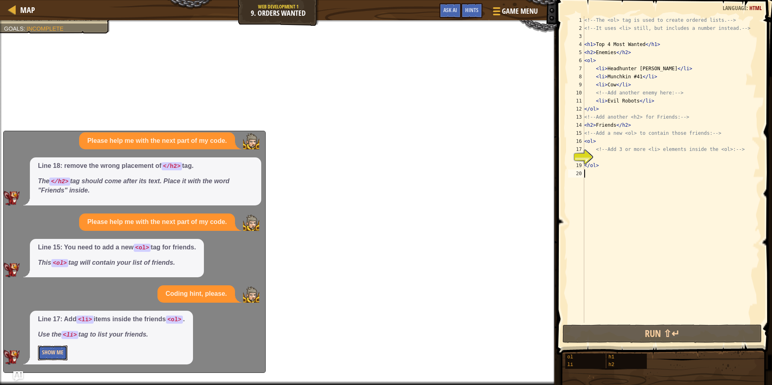
click at [55, 352] on button "Show Me" at bounding box center [52, 353] width 29 height 15
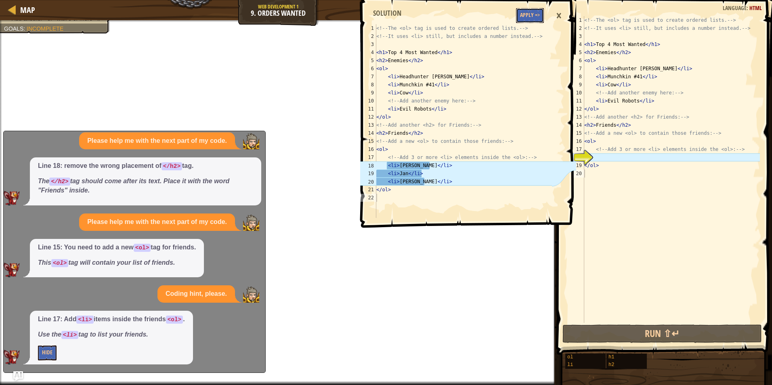
drag, startPoint x: 527, startPoint y: 13, endPoint x: 518, endPoint y: 27, distance: 16.0
click at [527, 14] on button "Apply =>" at bounding box center [530, 15] width 28 height 15
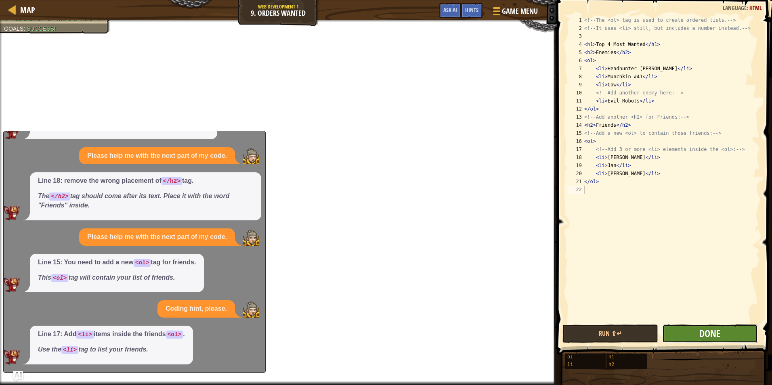
click at [715, 336] on span "Done" at bounding box center [710, 333] width 21 height 13
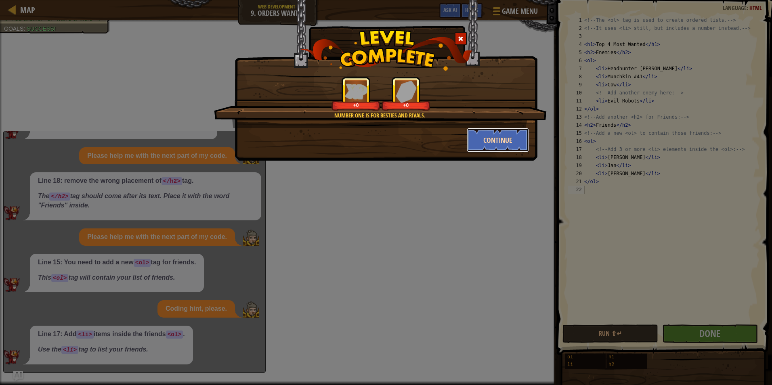
click at [495, 148] on button "Continue" at bounding box center [498, 140] width 63 height 24
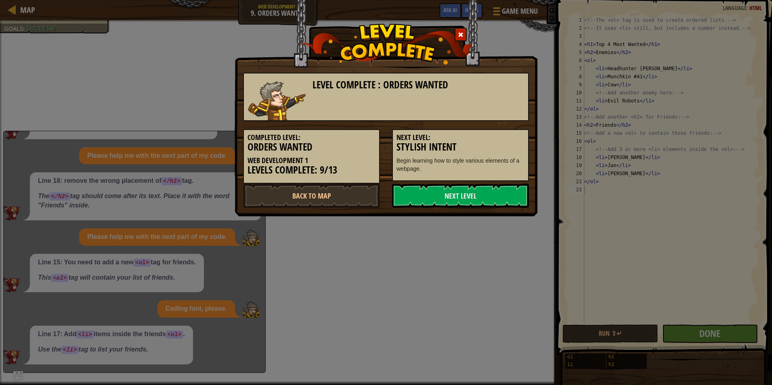
click at [493, 144] on h3 "Stylish Intent" at bounding box center [461, 147] width 128 height 11
click at [446, 185] on div "Level Complete : Orders Wanted Completed Level: Orders Wanted Web Development 1…" at bounding box center [386, 136] width 286 height 143
drag, startPoint x: 446, startPoint y: 185, endPoint x: 441, endPoint y: 195, distance: 12.3
click at [441, 195] on link "Next Level" at bounding box center [460, 196] width 137 height 24
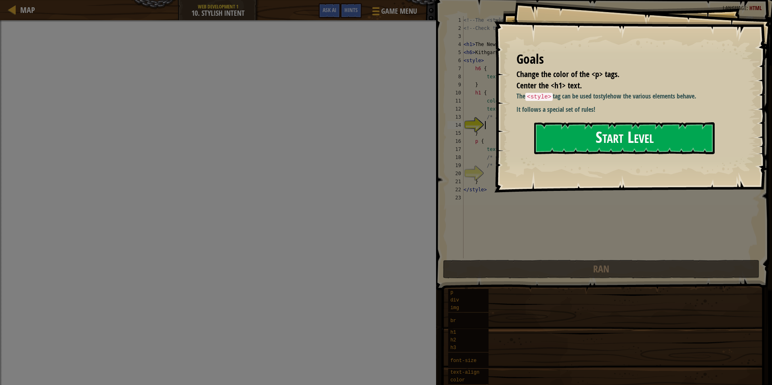
click at [567, 135] on button "Start Level" at bounding box center [624, 138] width 181 height 32
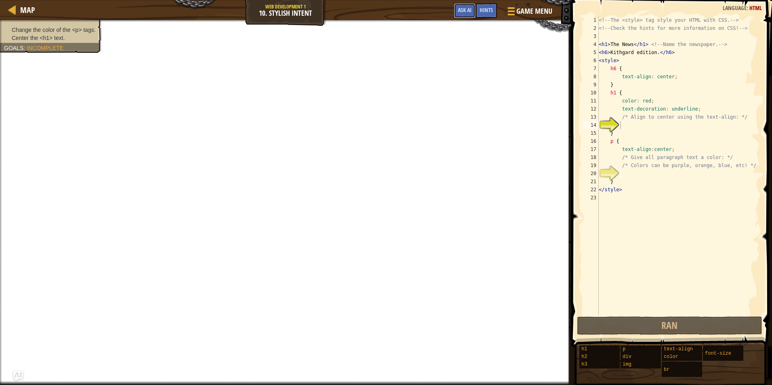
click at [460, 19] on div "Game Menu Done Hints Ask AI" at bounding box center [503, 12] width 107 height 19
click at [460, 15] on button "Ask AI" at bounding box center [465, 10] width 22 height 15
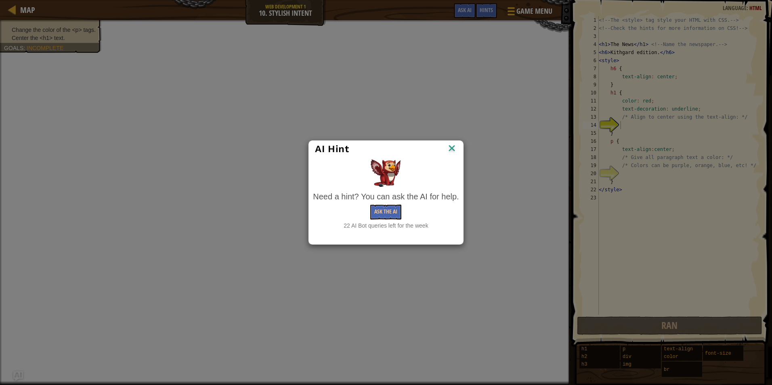
click at [450, 147] on img at bounding box center [452, 149] width 11 height 12
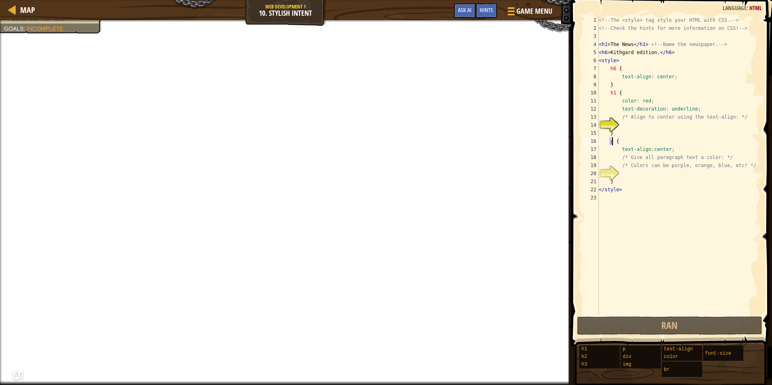
click at [614, 140] on div "<!-- The <style> tag style your HTML with CSS. --> <!-- Check the hints for mor…" at bounding box center [678, 173] width 163 height 315
click at [619, 121] on div "<!-- The <style> tag style your HTML with CSS. --> <!-- Check the hints for mor…" at bounding box center [678, 173] width 163 height 315
type textarea "/* Align to center using the text-align: */"
click at [620, 125] on div "<!-- The <style> tag style your HTML with CSS. --> <!-- Check the hints for mor…" at bounding box center [678, 173] width 163 height 315
drag, startPoint x: 610, startPoint y: 143, endPoint x: 584, endPoint y: 125, distance: 31.7
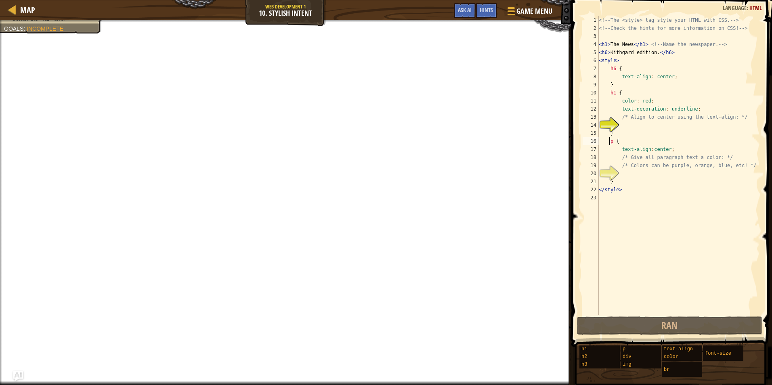
click at [584, 125] on div "14" at bounding box center [591, 125] width 16 height 8
type textarea "}"
click at [469, 13] on span "Ask AI" at bounding box center [465, 10] width 14 height 8
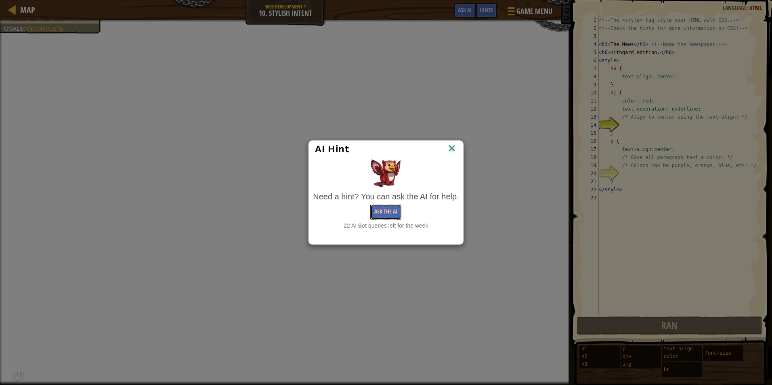
drag, startPoint x: 386, startPoint y: 210, endPoint x: 382, endPoint y: 208, distance: 4.4
click at [383, 208] on button "Ask the AI" at bounding box center [385, 212] width 31 height 15
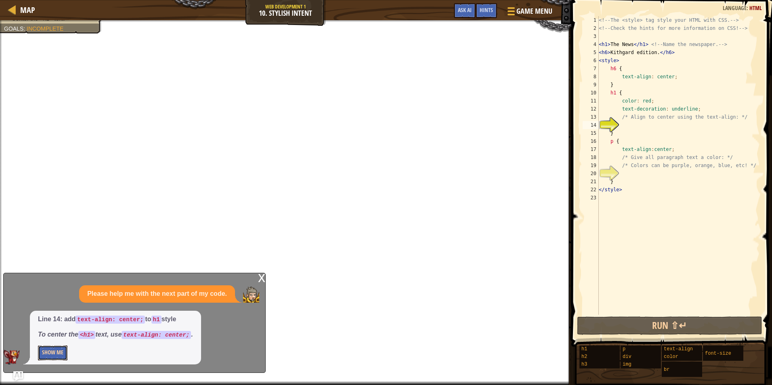
click at [50, 357] on button "Show Me" at bounding box center [52, 353] width 29 height 15
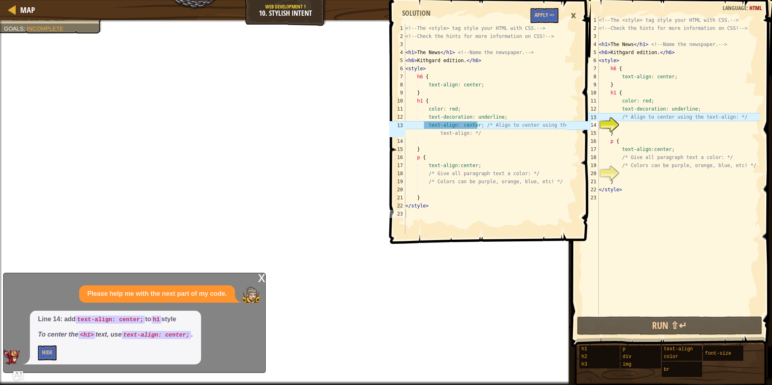
click at [617, 116] on div "<!-- The <style> tag style your HTML with CSS. --> <!-- Check the hints for mor…" at bounding box center [678, 173] width 163 height 315
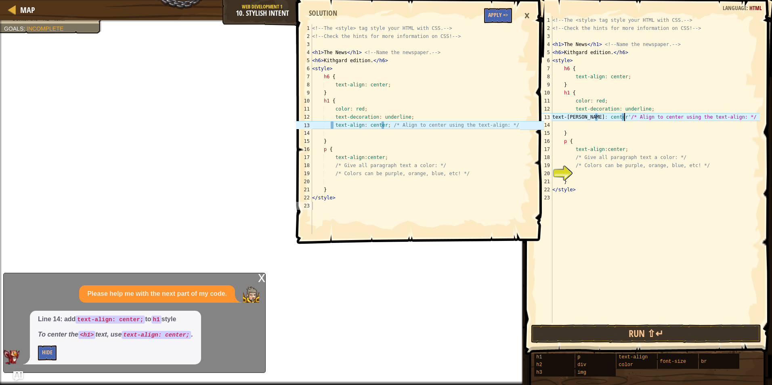
scroll to position [4, 6]
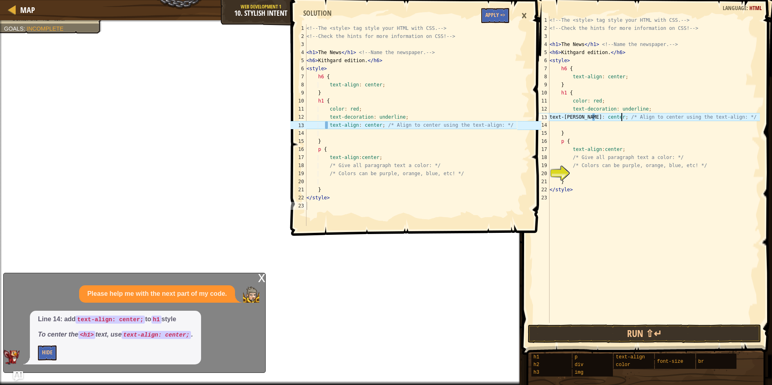
click at [568, 117] on div "<!-- The <style> tag style your HTML with CSS. --> <!-- Check the hints for mor…" at bounding box center [654, 177] width 212 height 323
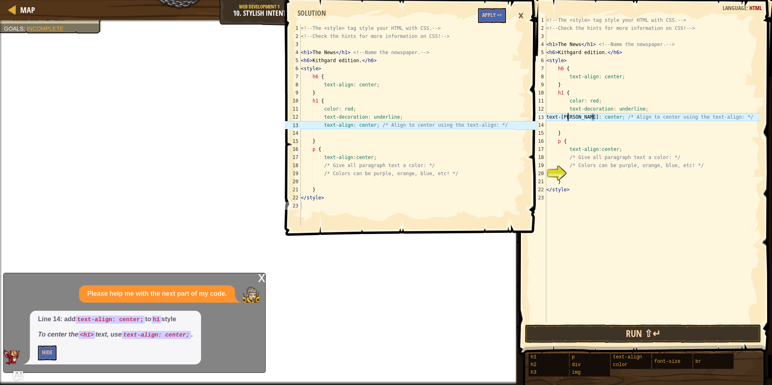
type textarea "text-alighn: center; /* Align to center using the text-align: */"
click at [636, 329] on button "Run ⇧↵" at bounding box center [643, 334] width 236 height 19
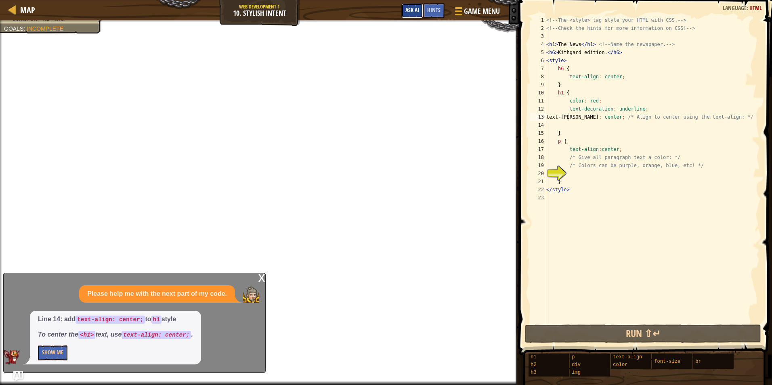
click at [413, 13] on span "Ask AI" at bounding box center [413, 10] width 14 height 8
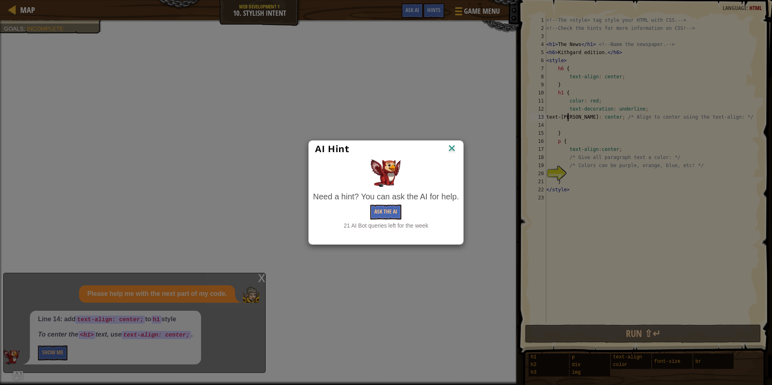
drag, startPoint x: 444, startPoint y: 142, endPoint x: 452, endPoint y: 151, distance: 12.6
click at [446, 143] on div "AI Hint" at bounding box center [386, 149] width 154 height 17
click at [455, 146] on img at bounding box center [452, 149] width 11 height 12
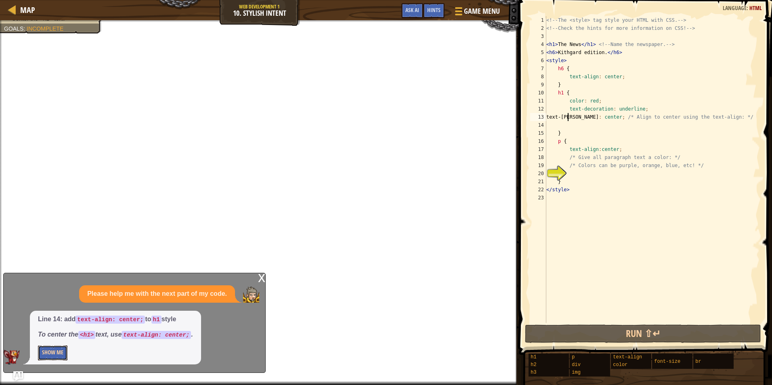
click at [51, 357] on button "Show Me" at bounding box center [52, 353] width 29 height 15
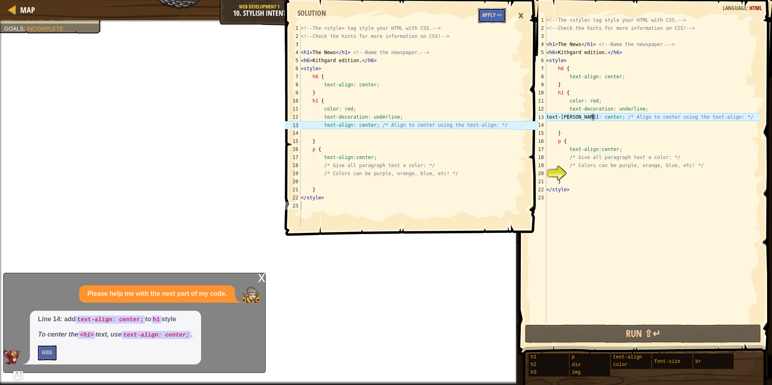
click at [497, 16] on button "Apply =>" at bounding box center [492, 15] width 28 height 15
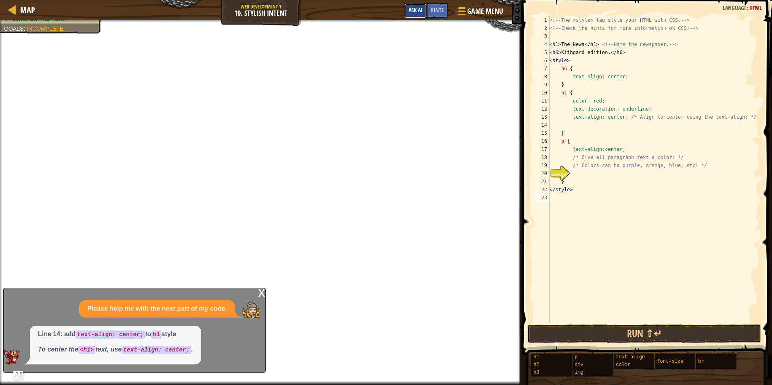
click at [421, 9] on span "Ask AI" at bounding box center [416, 10] width 14 height 8
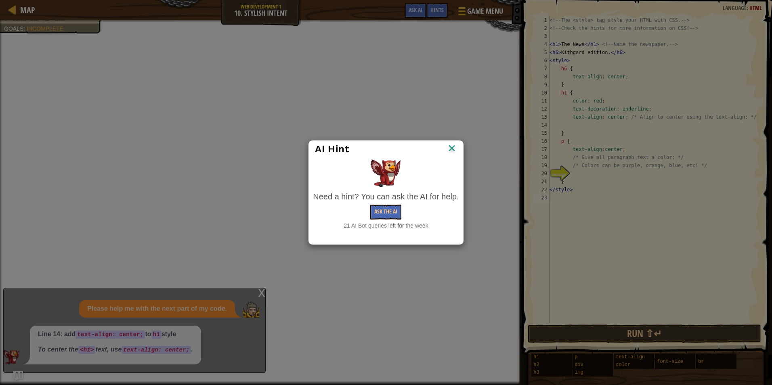
click at [451, 144] on img at bounding box center [452, 149] width 11 height 12
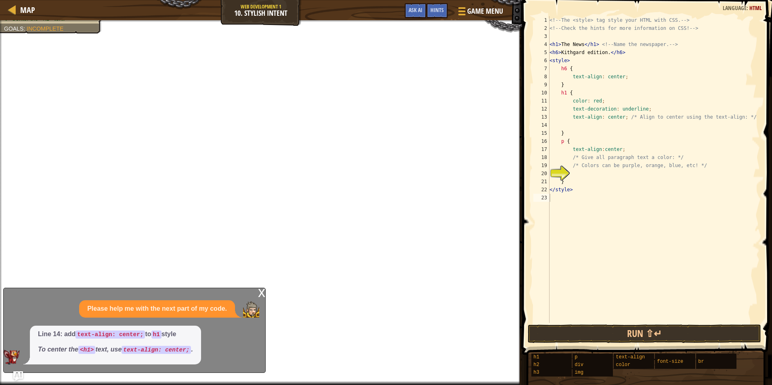
click at [564, 141] on div "<!-- The <style> tag style your HTML with CSS. --> <!-- Check the hints for mor…" at bounding box center [654, 177] width 212 height 323
click at [422, 13] on span "Ask AI" at bounding box center [416, 10] width 14 height 8
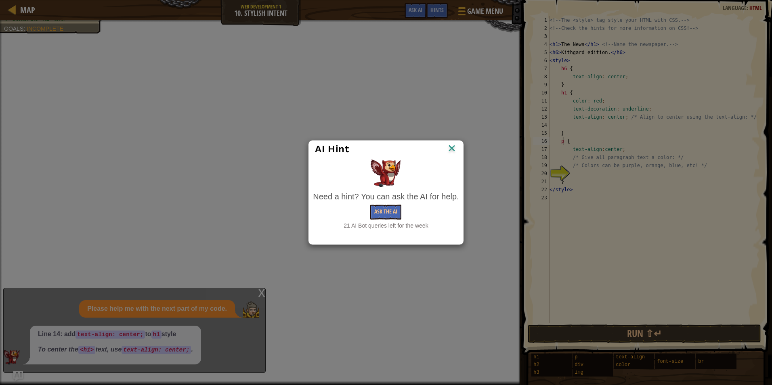
click at [453, 150] on img at bounding box center [452, 149] width 11 height 12
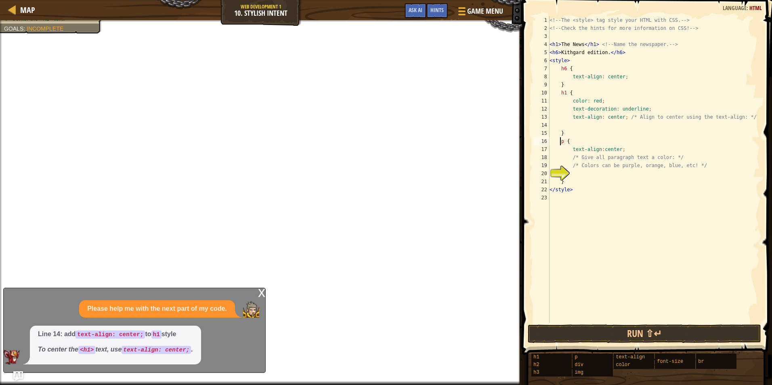
click at [560, 143] on div "<!-- The <style> tag style your HTML with CSS. --> <!-- Check the hints for mor…" at bounding box center [654, 177] width 212 height 323
click at [561, 143] on div "<!-- The <style> tag style your HTML with CSS. --> <!-- Check the hints for mor…" at bounding box center [654, 177] width 212 height 323
click at [620, 146] on div "<!-- The <style> tag style your HTML with CSS. --> <!-- Check the hints for mor…" at bounding box center [654, 177] width 212 height 323
type textarea "text-align:center;"
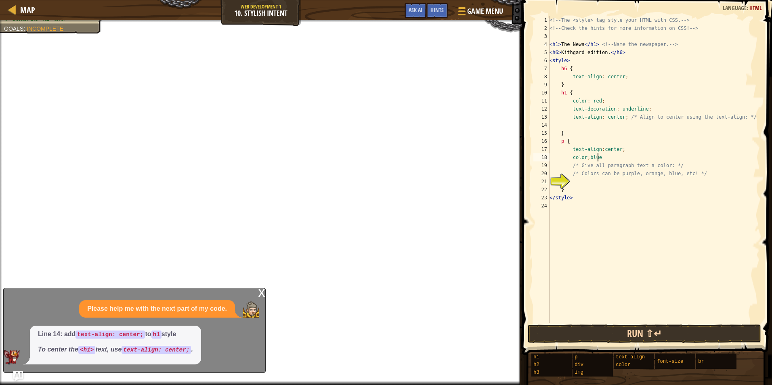
type textarea "color;blue"
drag, startPoint x: 698, startPoint y: 336, endPoint x: 688, endPoint y: 331, distance: 10.7
click at [688, 331] on button "Run ⇧↵" at bounding box center [644, 334] width 233 height 19
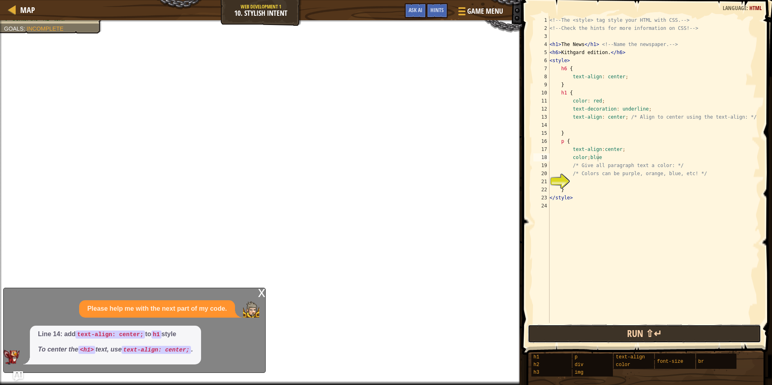
click at [688, 331] on button "Run ⇧↵" at bounding box center [644, 334] width 233 height 19
click at [687, 331] on button "Run ⇧↵" at bounding box center [644, 334] width 233 height 19
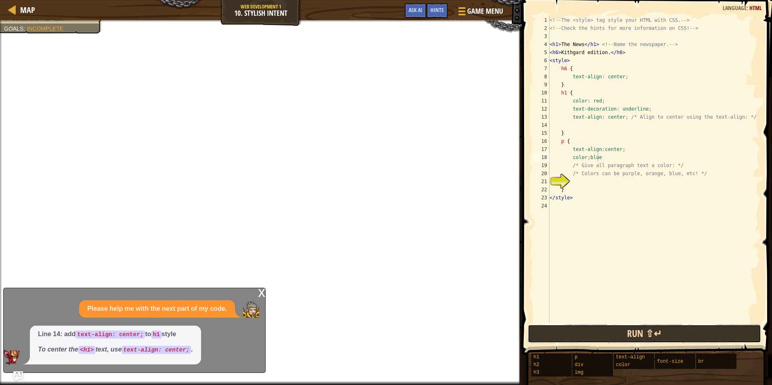
click at [685, 332] on button "Run ⇧↵" at bounding box center [644, 334] width 233 height 19
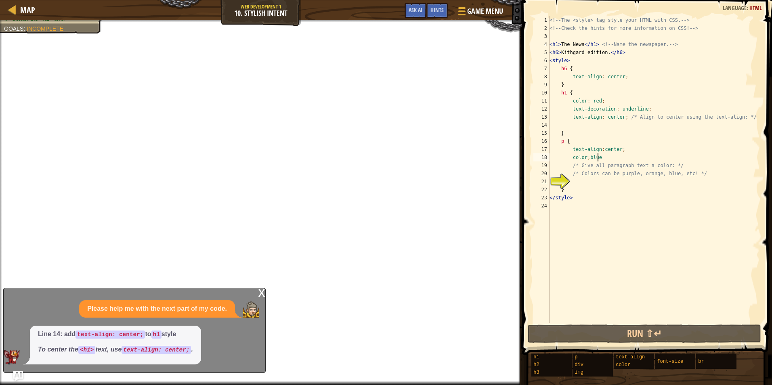
click at [610, 158] on div "<!-- The <style> tag style your HTML with CSS. --> <!-- Check the hints for mor…" at bounding box center [654, 177] width 212 height 323
click at [606, 160] on div "<!-- The <style> tag style your HTML with CSS. --> <!-- Check the hints for mor…" at bounding box center [654, 177] width 212 height 323
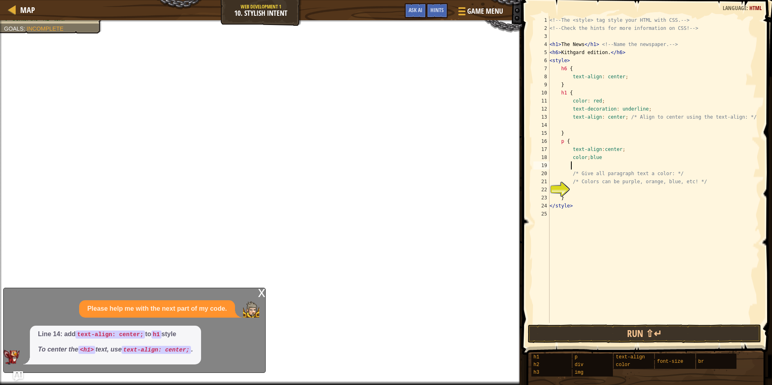
click at [403, 8] on div "Game Menu Done Hints Ask AI" at bounding box center [454, 12] width 107 height 19
click at [406, 8] on button "Ask AI" at bounding box center [416, 10] width 22 height 15
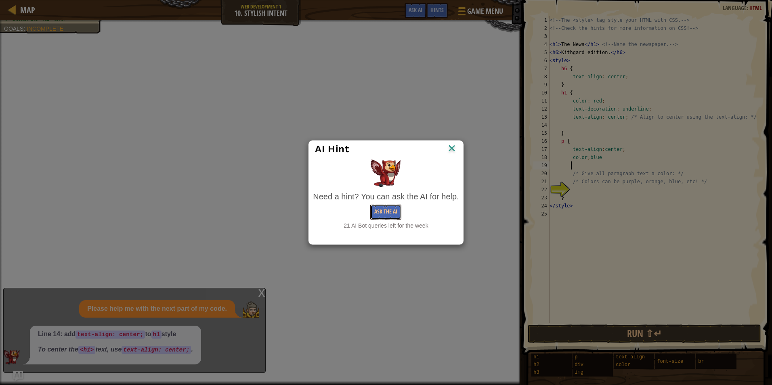
click at [386, 217] on button "Ask the AI" at bounding box center [385, 212] width 31 height 15
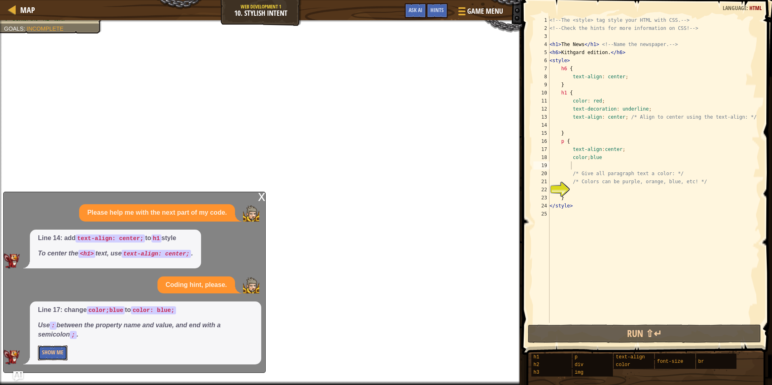
click at [54, 361] on div "Line 17: change color;blue to color: blue; Use : between the property name and …" at bounding box center [145, 333] width 231 height 63
click at [55, 357] on button "Show Me" at bounding box center [52, 353] width 29 height 15
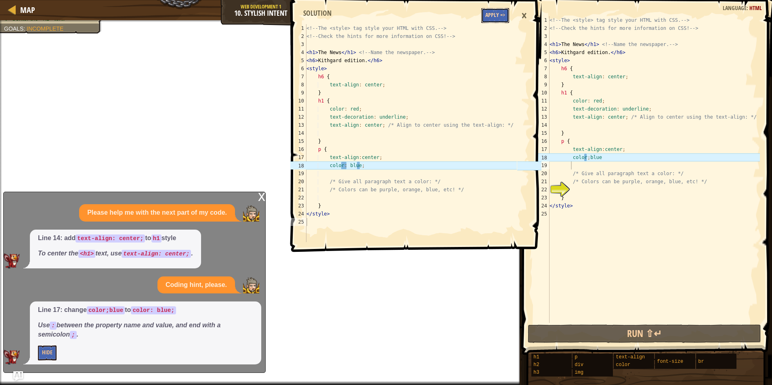
click at [486, 12] on button "Apply =>" at bounding box center [495, 15] width 28 height 15
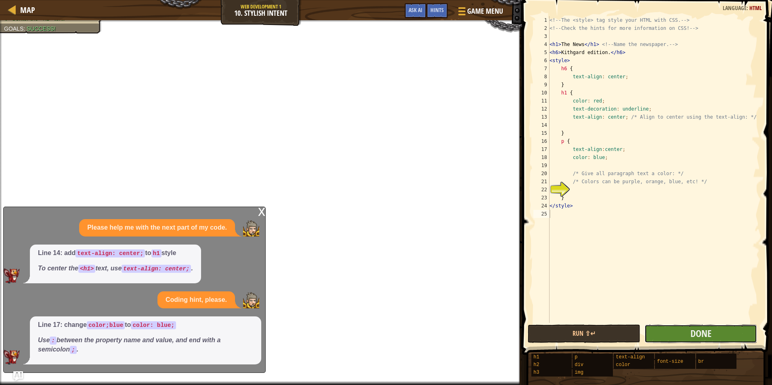
click at [681, 327] on button "Done" at bounding box center [701, 334] width 113 height 19
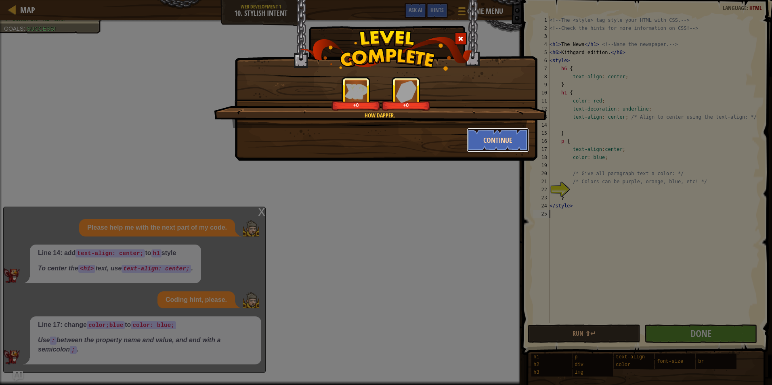
click at [493, 143] on button "Continue" at bounding box center [498, 140] width 63 height 24
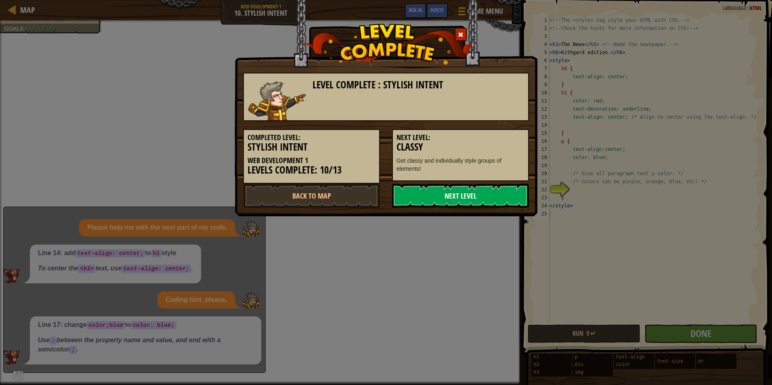
click at [458, 192] on link "Next Level" at bounding box center [460, 196] width 137 height 24
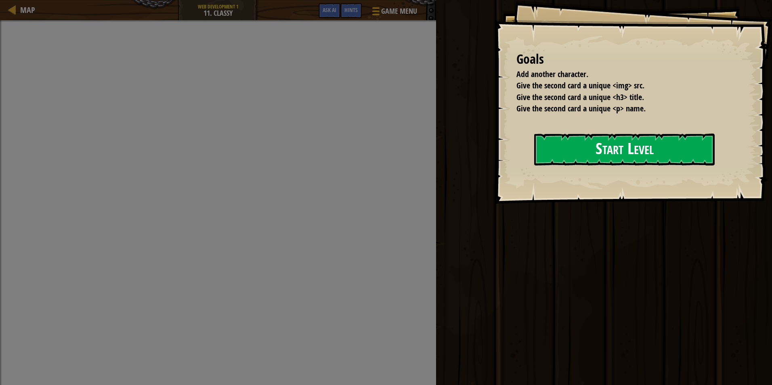
click at [534, 166] on button "Start Level" at bounding box center [624, 150] width 181 height 32
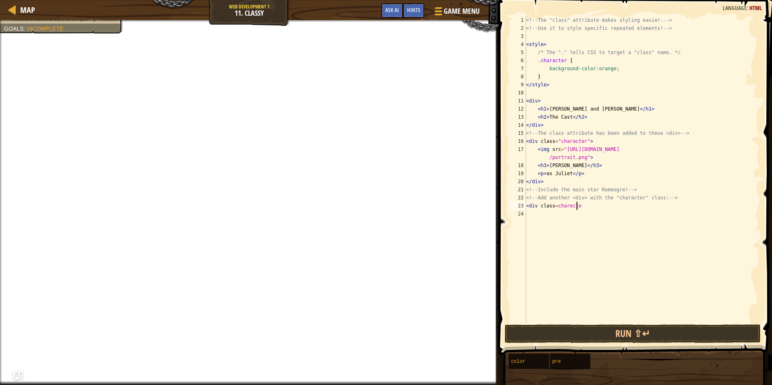
scroll to position [4, 4]
click at [569, 206] on div "<!-- The "class" attribute makes styling easier. --> <!-- Use it to style speci…" at bounding box center [642, 177] width 235 height 323
click at [582, 205] on div "<!-- The "class" attribute makes styling easier. --> <!-- Use it to style speci…" at bounding box center [642, 177] width 235 height 323
type textarea "<div class=character"
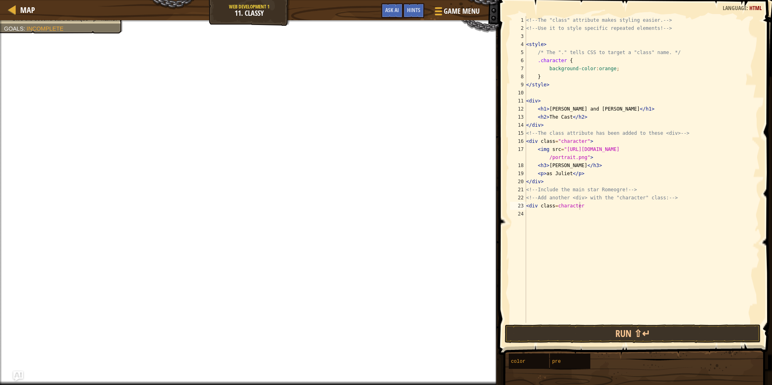
click at [394, 18] on div "Game Menu Done Hints Ask AI" at bounding box center [430, 12] width 107 height 19
click at [386, 14] on button "Ask AI" at bounding box center [392, 10] width 22 height 15
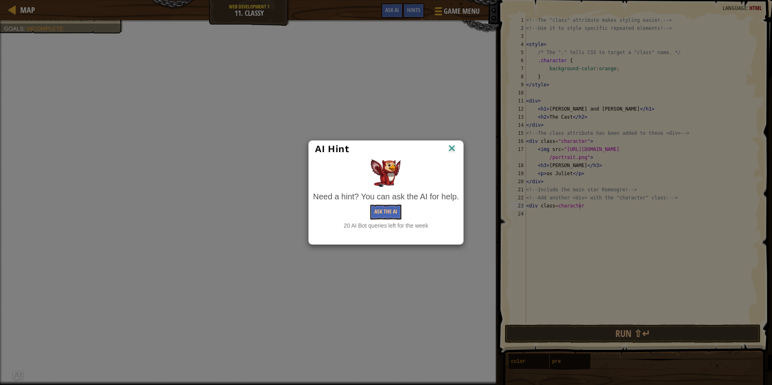
click at [450, 147] on img at bounding box center [452, 149] width 11 height 12
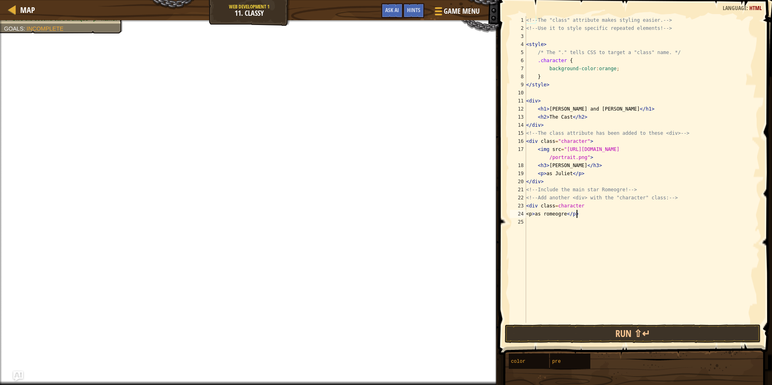
scroll to position [4, 4]
type textarea "<p> as romeogre</p>"
click at [709, 333] on button "Run ⇧↵" at bounding box center [633, 334] width 256 height 19
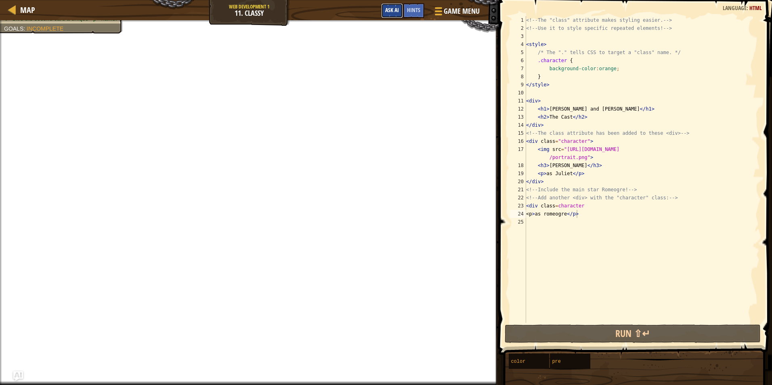
click at [390, 7] on span "Ask AI" at bounding box center [392, 10] width 14 height 8
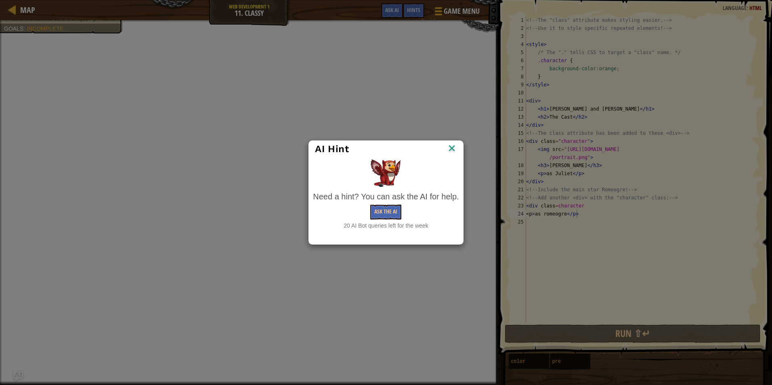
click at [450, 149] on img at bounding box center [452, 149] width 11 height 12
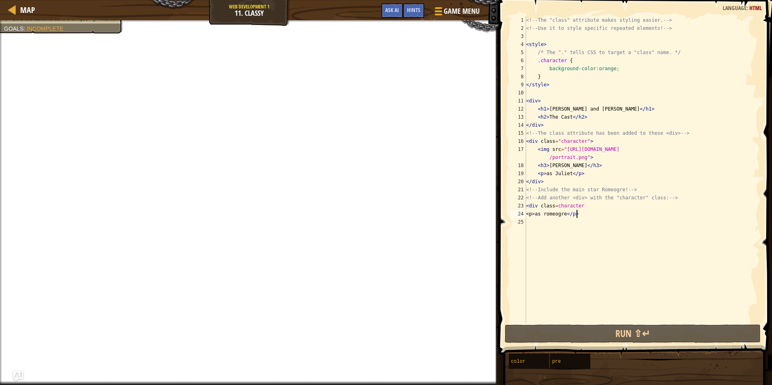
click at [531, 92] on div "<!-- The "class" attribute makes styling easier. --> <!-- Use it to style speci…" at bounding box center [642, 177] width 235 height 323
click at [410, 12] on span "Hints" at bounding box center [413, 10] width 13 height 8
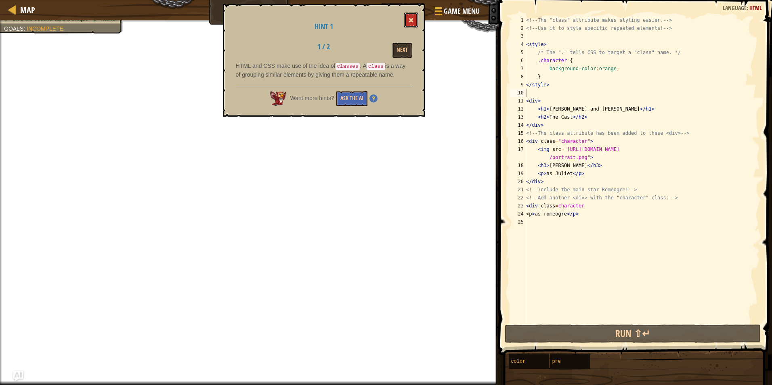
click at [416, 17] on button at bounding box center [411, 20] width 14 height 15
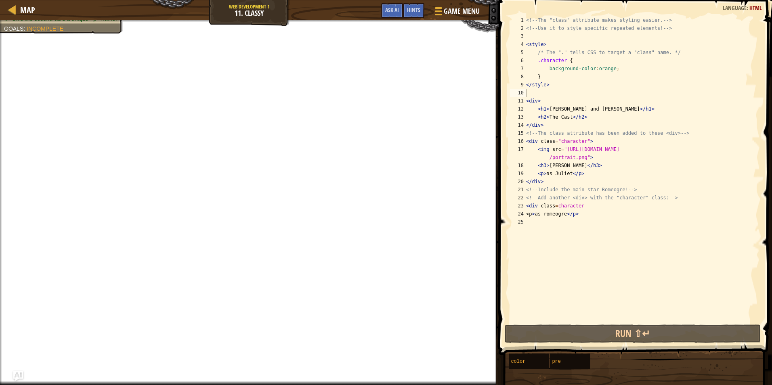
drag, startPoint x: 40, startPoint y: 13, endPoint x: 39, endPoint y: 7, distance: 6.5
click at [411, 12] on span "Hints" at bounding box center [413, 10] width 13 height 8
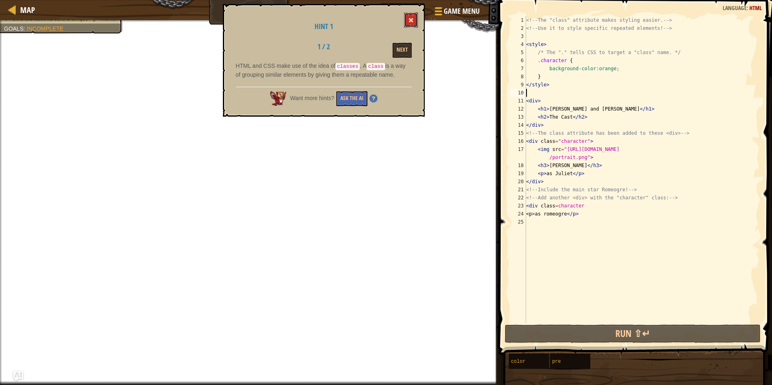
click at [406, 18] on button at bounding box center [411, 20] width 14 height 15
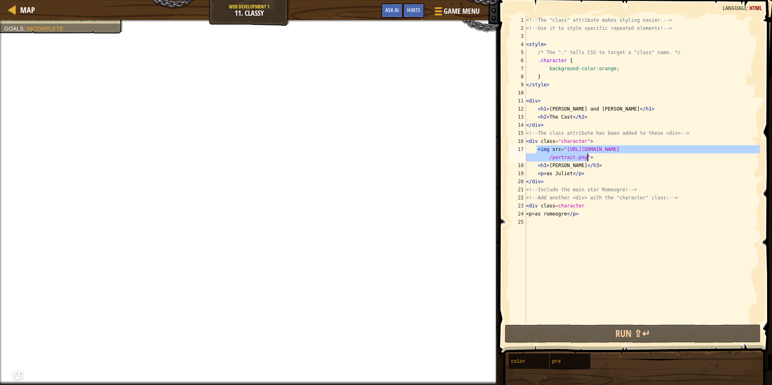
drag, startPoint x: 537, startPoint y: 149, endPoint x: 591, endPoint y: 159, distance: 55.1
click at [591, 159] on div "<!-- The "class" attribute makes styling easier. --> <!-- Use it to style speci…" at bounding box center [642, 177] width 235 height 323
click at [548, 173] on div "<!-- The "class" attribute makes styling easier. --> <!-- Use it to style speci…" at bounding box center [642, 177] width 235 height 323
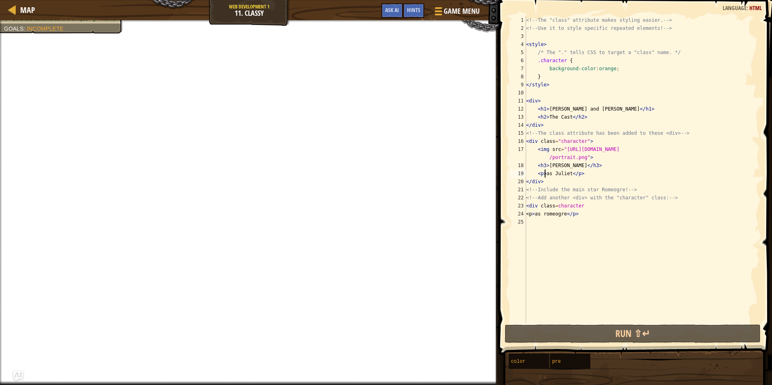
drag, startPoint x: 546, startPoint y: 170, endPoint x: 543, endPoint y: 166, distance: 4.9
click at [546, 170] on div "<!-- The "class" attribute makes styling easier. --> <!-- Use it to style speci…" at bounding box center [642, 177] width 235 height 323
click at [587, 207] on div "<!-- The "class" attribute makes styling easier. --> <!-- Use it to style speci…" at bounding box center [642, 177] width 235 height 323
type textarea "<div class=character"
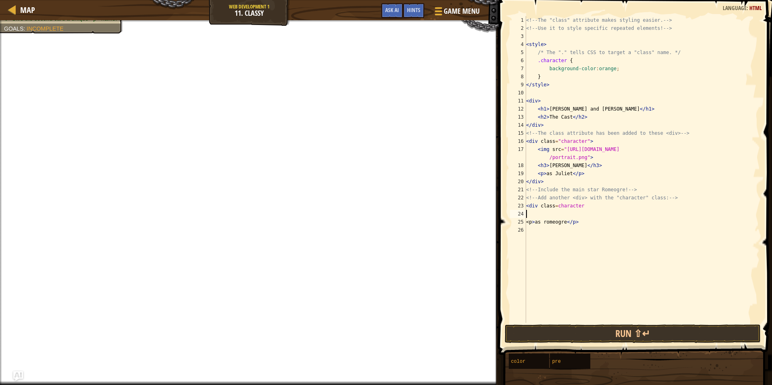
paste textarea "<img src="[URL][DOMAIN_NAME]">"
click at [740, 215] on div "<!-- The "class" attribute makes styling easier. --> <!-- Use it to style speci…" at bounding box center [642, 177] width 235 height 323
type textarea "<img src="[URL][DOMAIN_NAME]">"
click at [576, 222] on div "<!-- The "class" attribute makes styling easier. --> <!-- Use it to style speci…" at bounding box center [642, 177] width 235 height 323
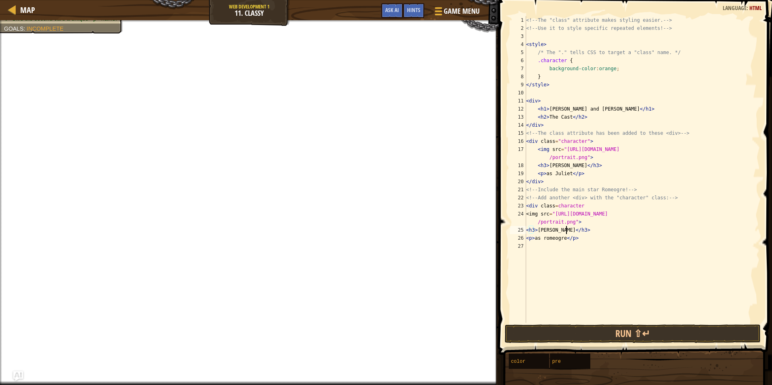
scroll to position [4, 3]
click at [576, 332] on button "Run ⇧↵" at bounding box center [633, 334] width 256 height 19
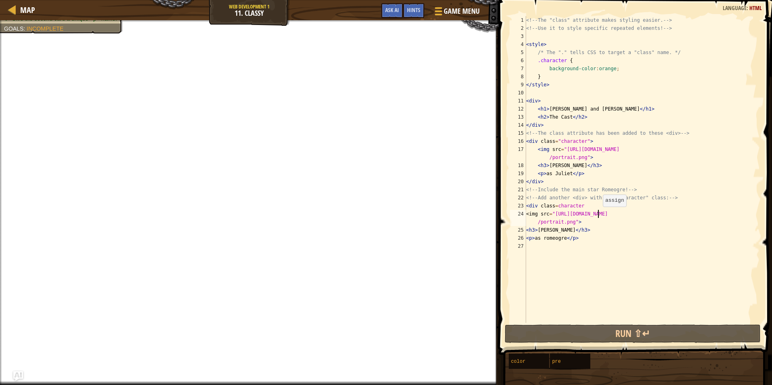
click at [599, 215] on div "<!-- The "class" attribute makes styling easier. --> <!-- Use it to style speci…" at bounding box center [642, 177] width 235 height 323
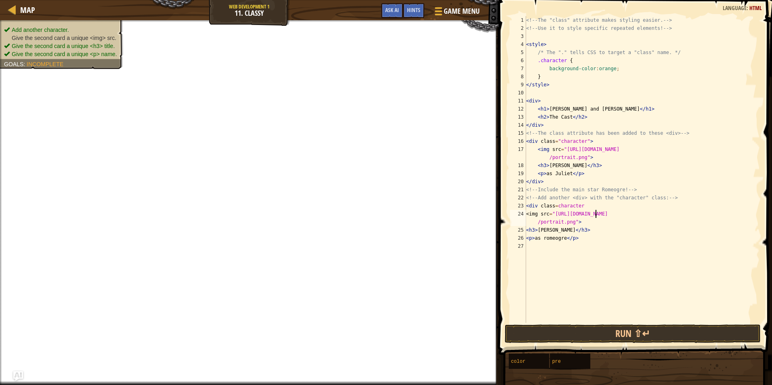
scroll to position [4, 6]
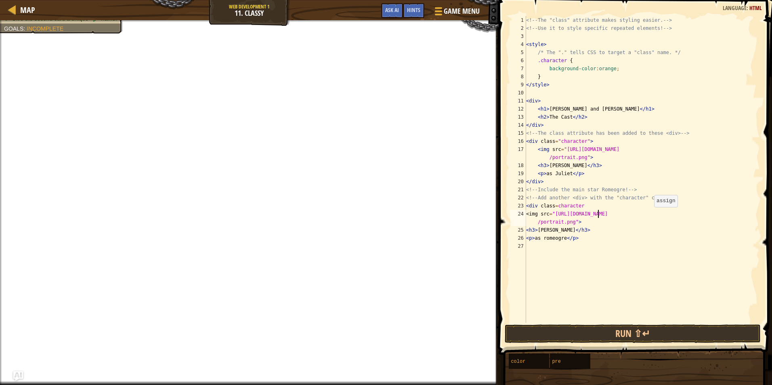
click at [650, 215] on div "<!-- The "class" attribute makes styling easier. --> <!-- Use it to style speci…" at bounding box center [642, 177] width 235 height 323
click at [597, 213] on div "<!-- The "class" attribute makes styling easier. --> <!-- Use it to style speci…" at bounding box center [642, 177] width 235 height 323
click at [597, 215] on div "<!-- The "class" attribute makes styling easier. --> <!-- Use it to style speci…" at bounding box center [642, 177] width 235 height 323
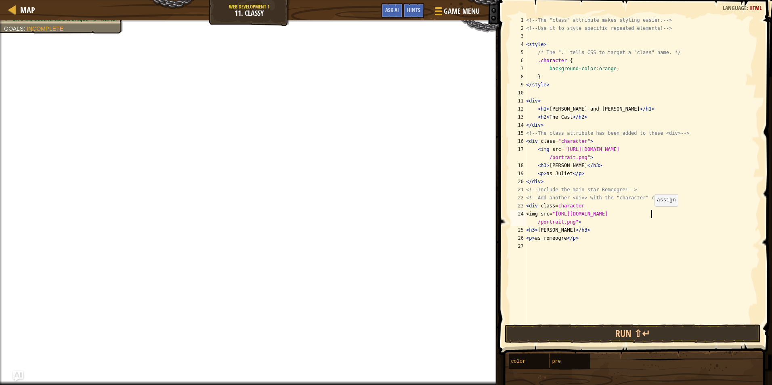
click at [651, 214] on div "<!-- The "class" attribute makes styling easier. --> <!-- Use it to style speci…" at bounding box center [642, 177] width 235 height 323
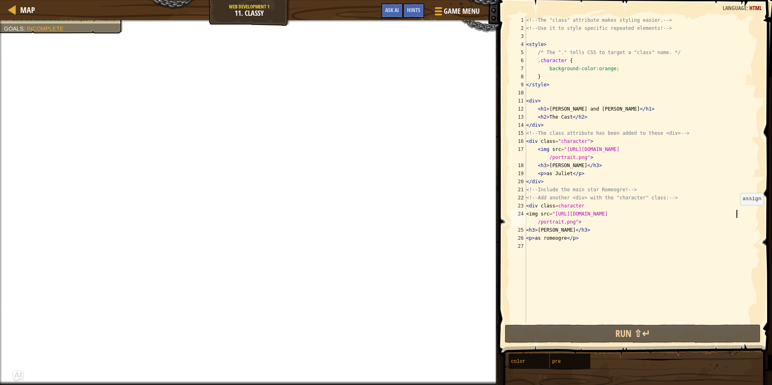
click at [736, 213] on div "<!-- The "class" attribute makes styling easier. --> <!-- Use it to style speci…" at bounding box center [642, 177] width 235 height 323
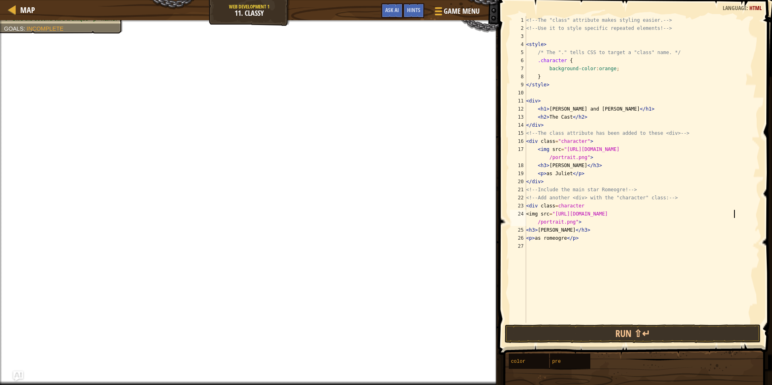
scroll to position [4, 17]
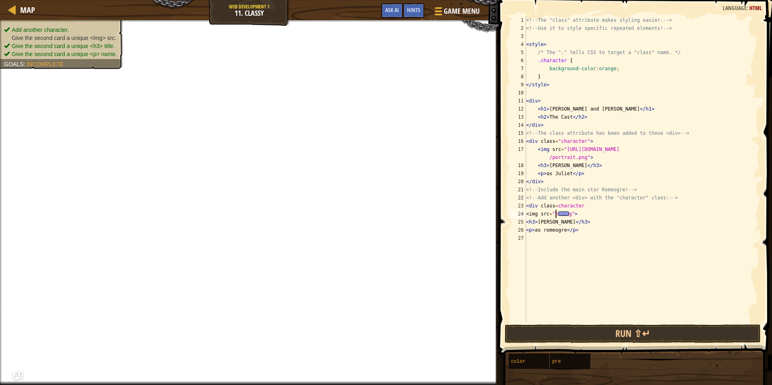
type textarea "<img src="[URL][DOMAIN_NAME]">"
